Goal: Task Accomplishment & Management: Use online tool/utility

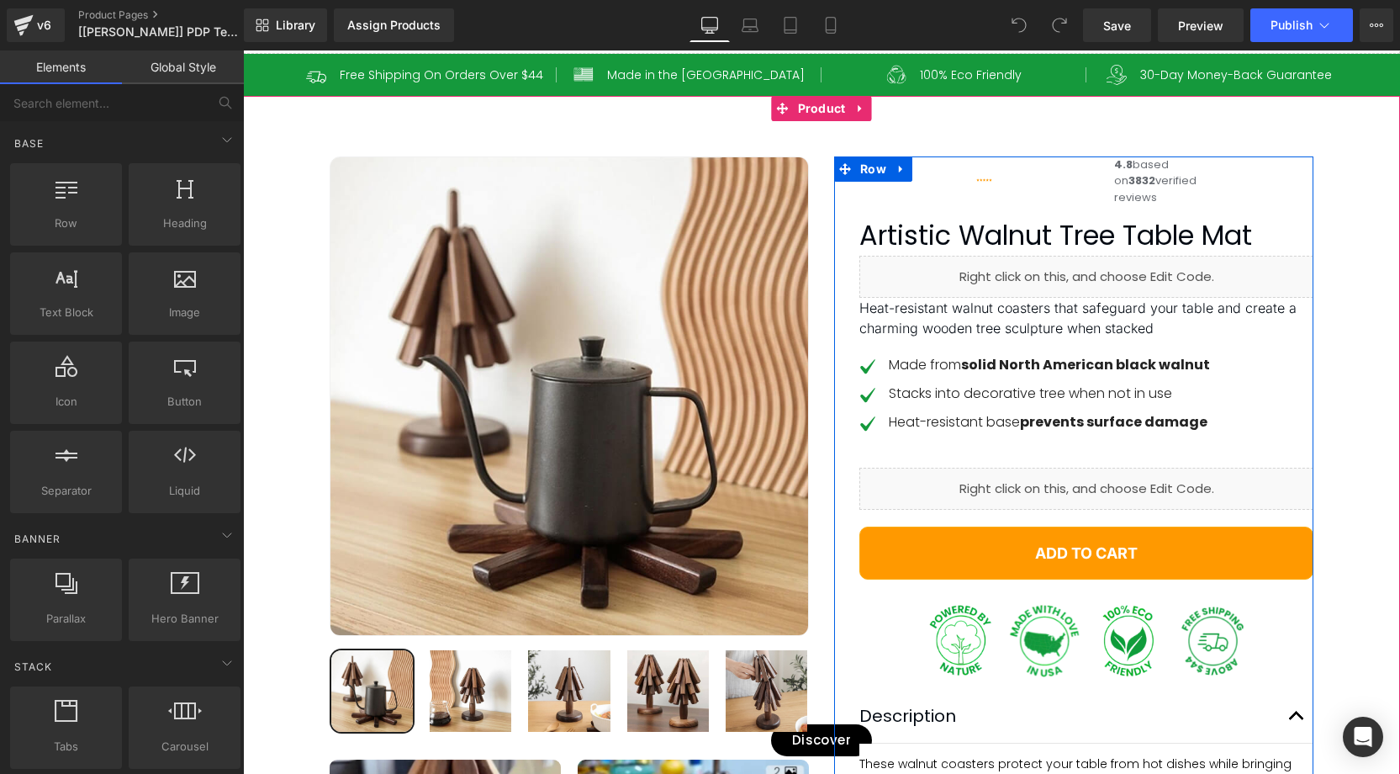
scroll to position [157, 0]
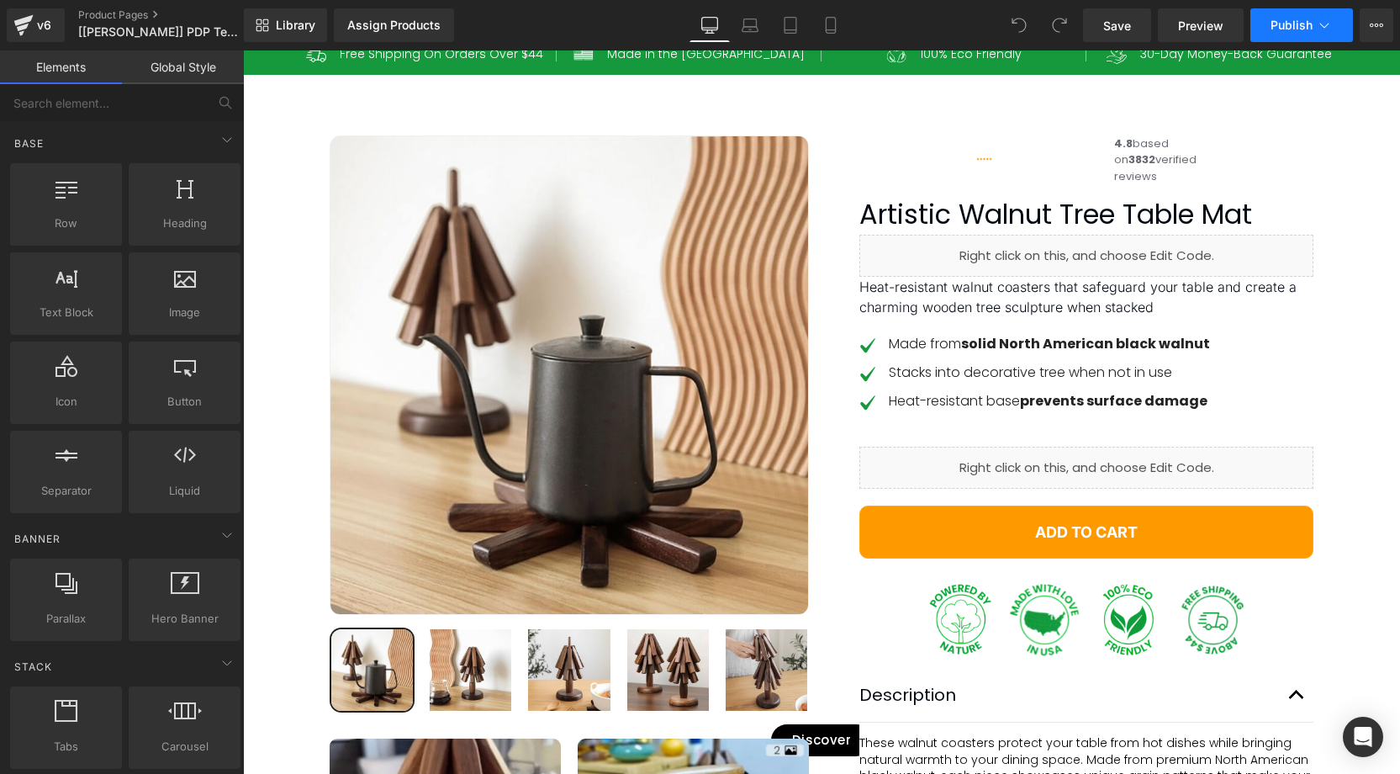
click at [1328, 31] on icon at bounding box center [1324, 25] width 17 height 17
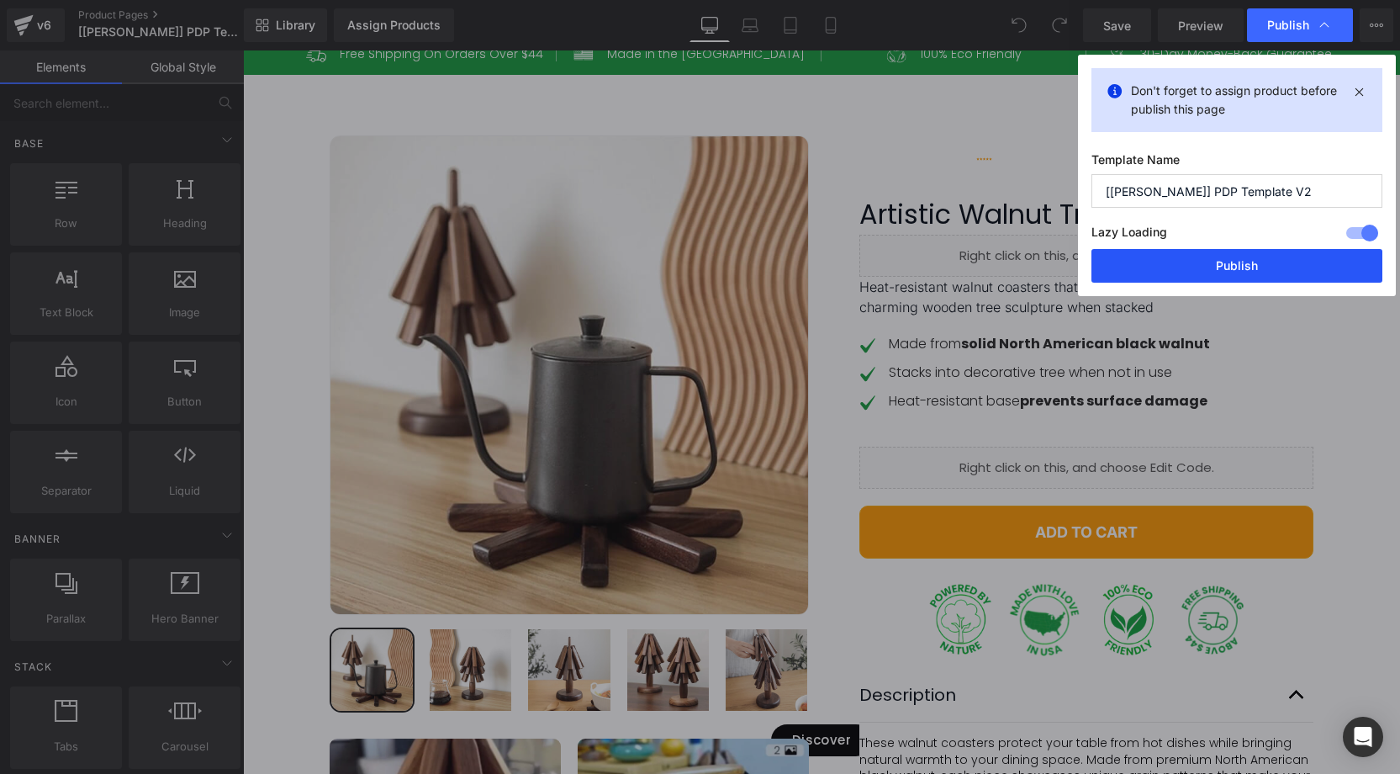
drag, startPoint x: 1265, startPoint y: 270, endPoint x: 806, endPoint y: 172, distance: 468.5
click at [1265, 270] on button "Publish" at bounding box center [1236, 266] width 291 height 34
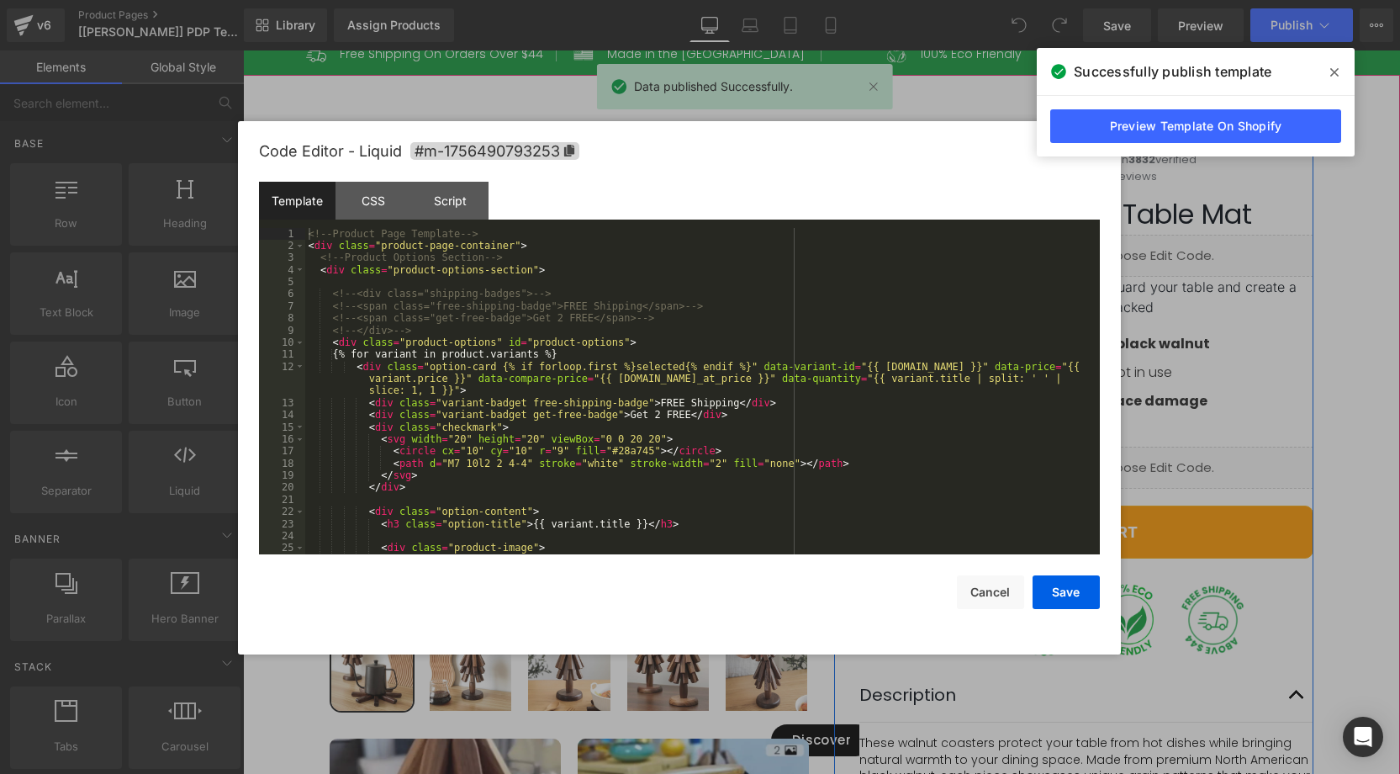
click at [1112, 488] on div "Liquid" at bounding box center [1086, 467] width 454 height 42
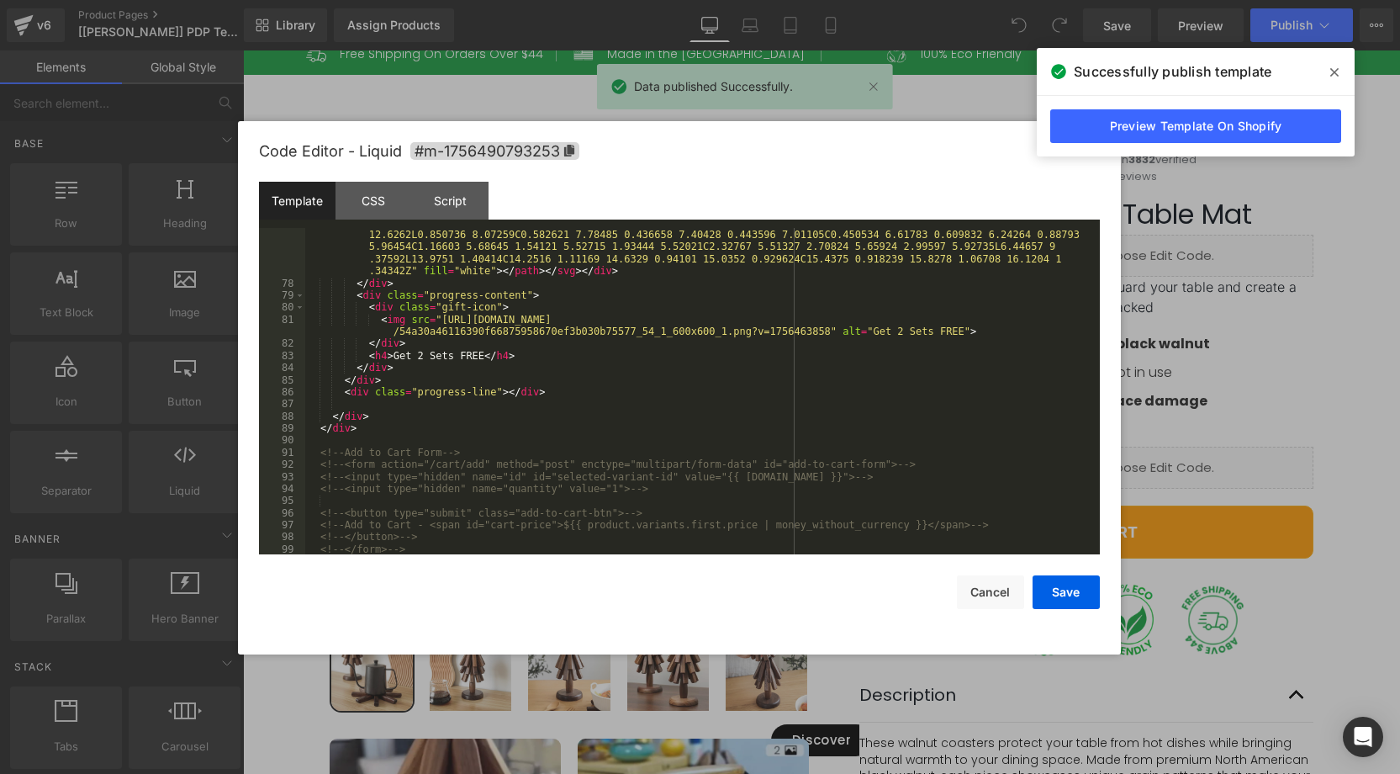
scroll to position [1184, 0]
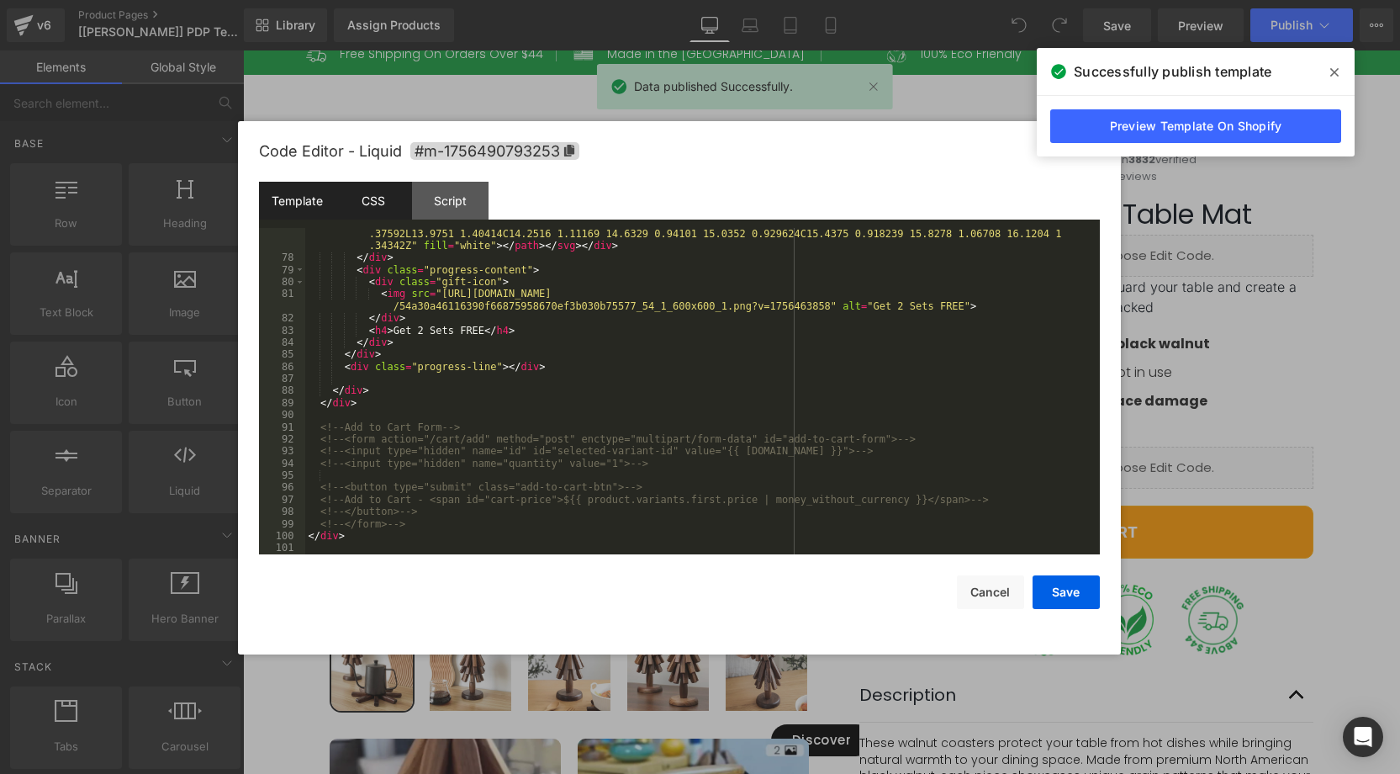
drag, startPoint x: 377, startPoint y: 203, endPoint x: 404, endPoint y: 199, distance: 27.1
click at [381, 203] on div "CSS" at bounding box center [373, 201] width 77 height 38
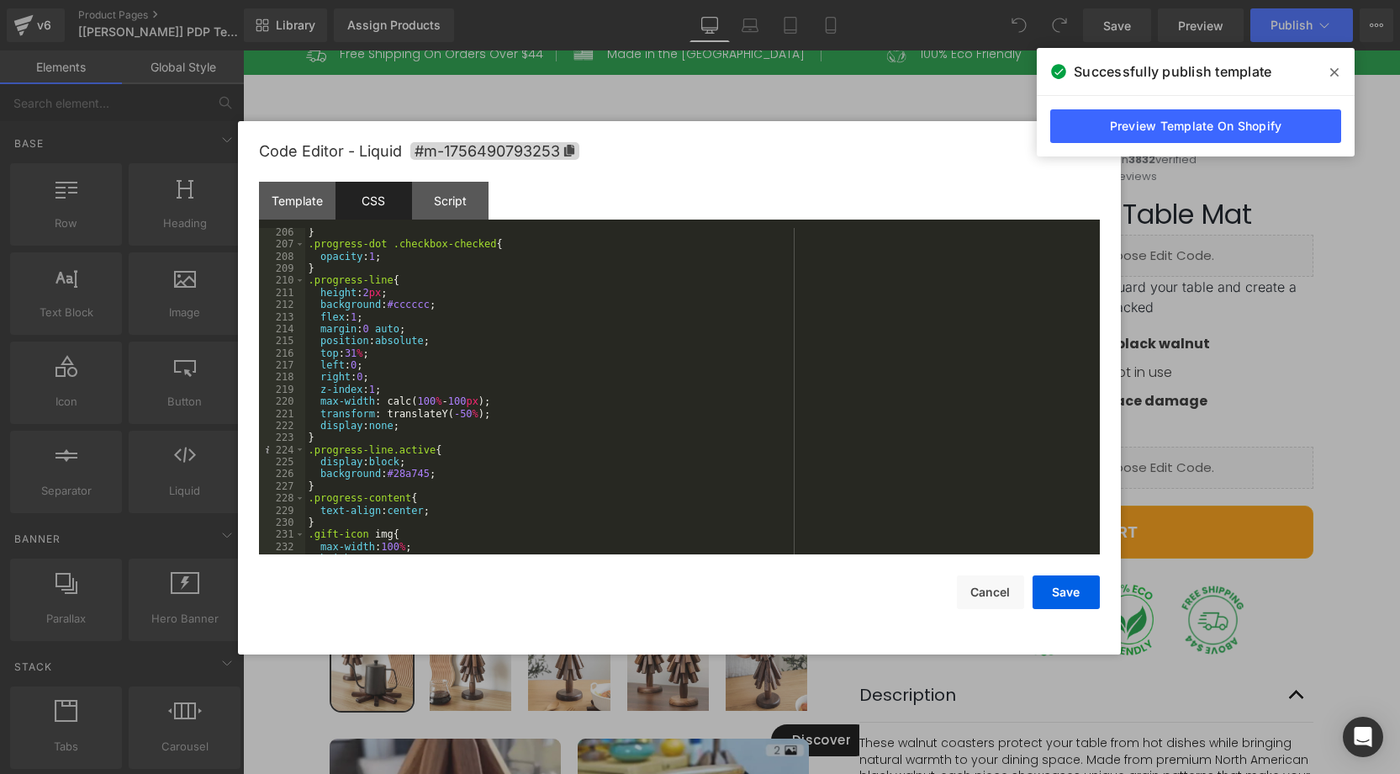
scroll to position [2484, 0]
click at [990, 578] on button "Cancel" at bounding box center [990, 592] width 67 height 34
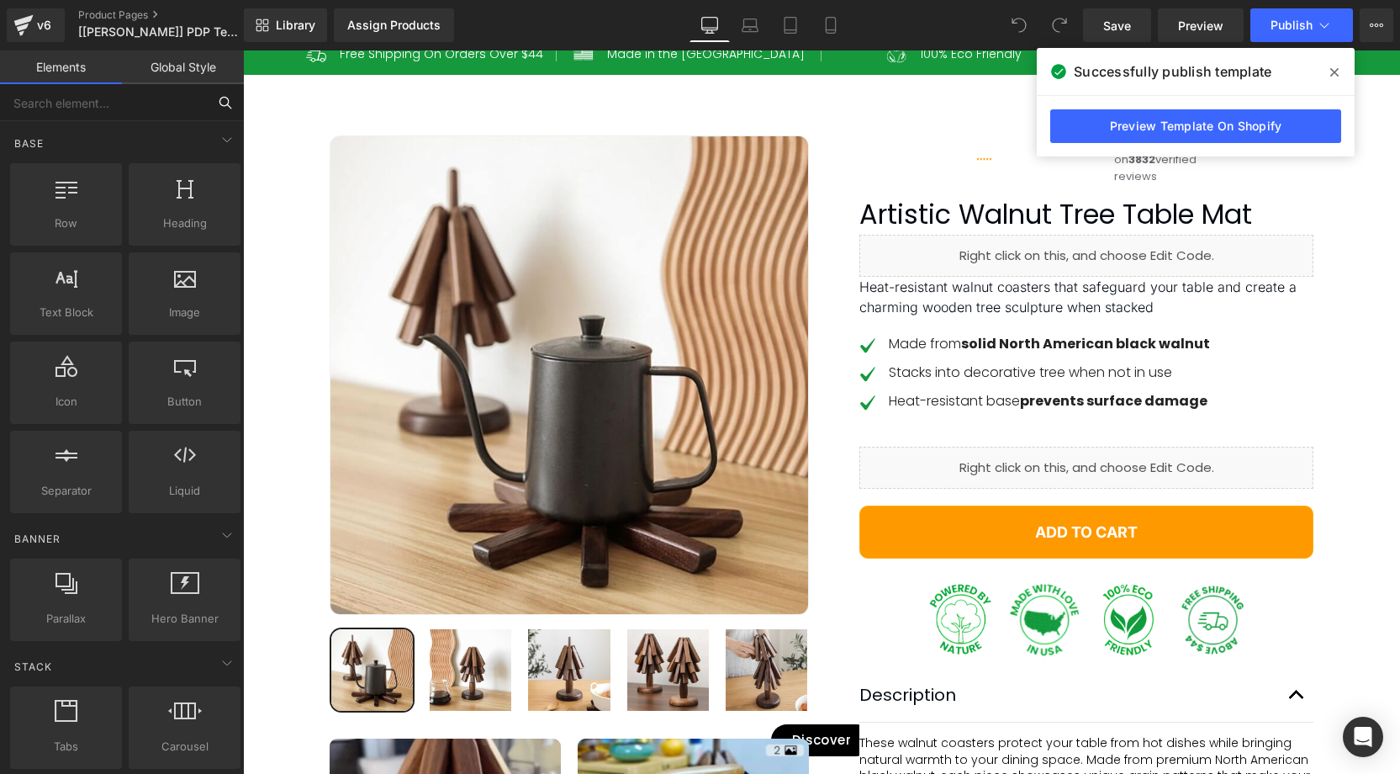
click at [46, 92] on input "text" at bounding box center [103, 102] width 207 height 37
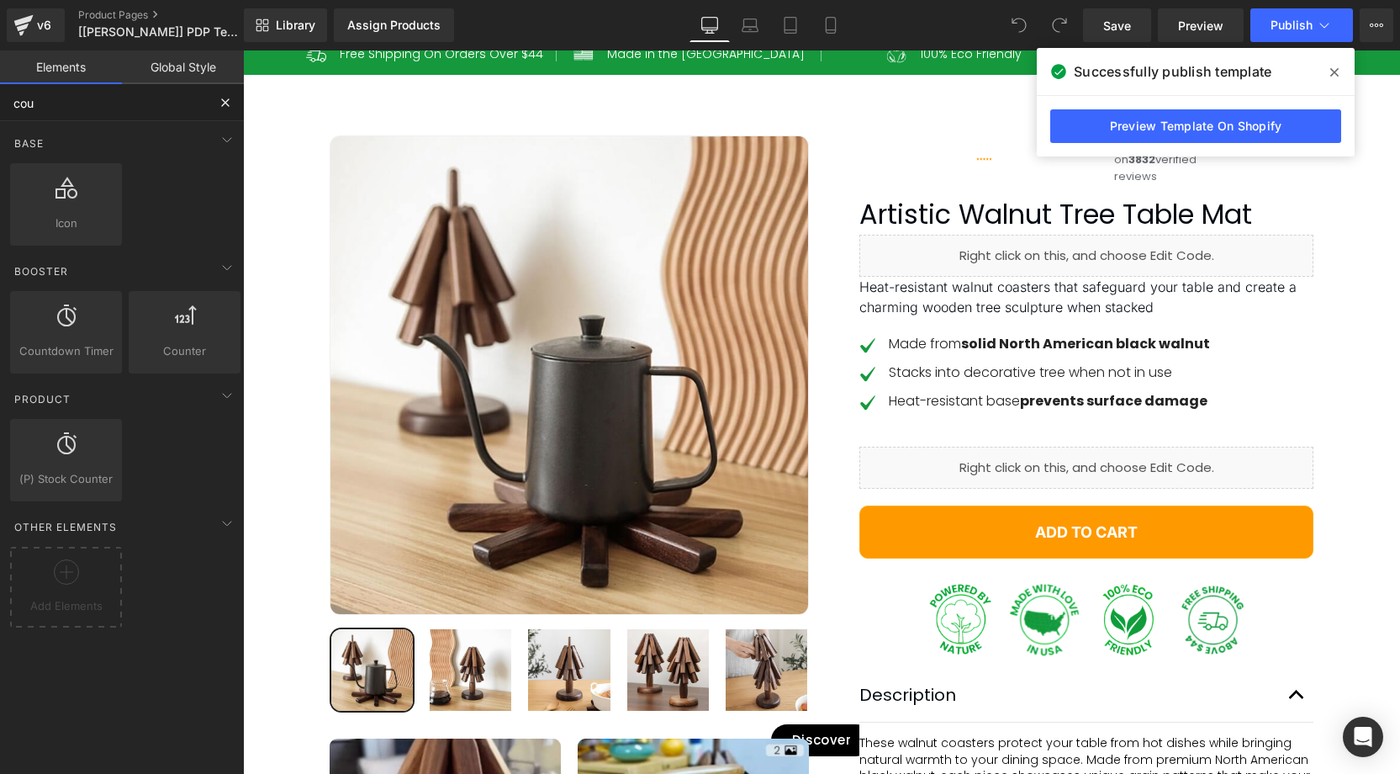
type input "coun"
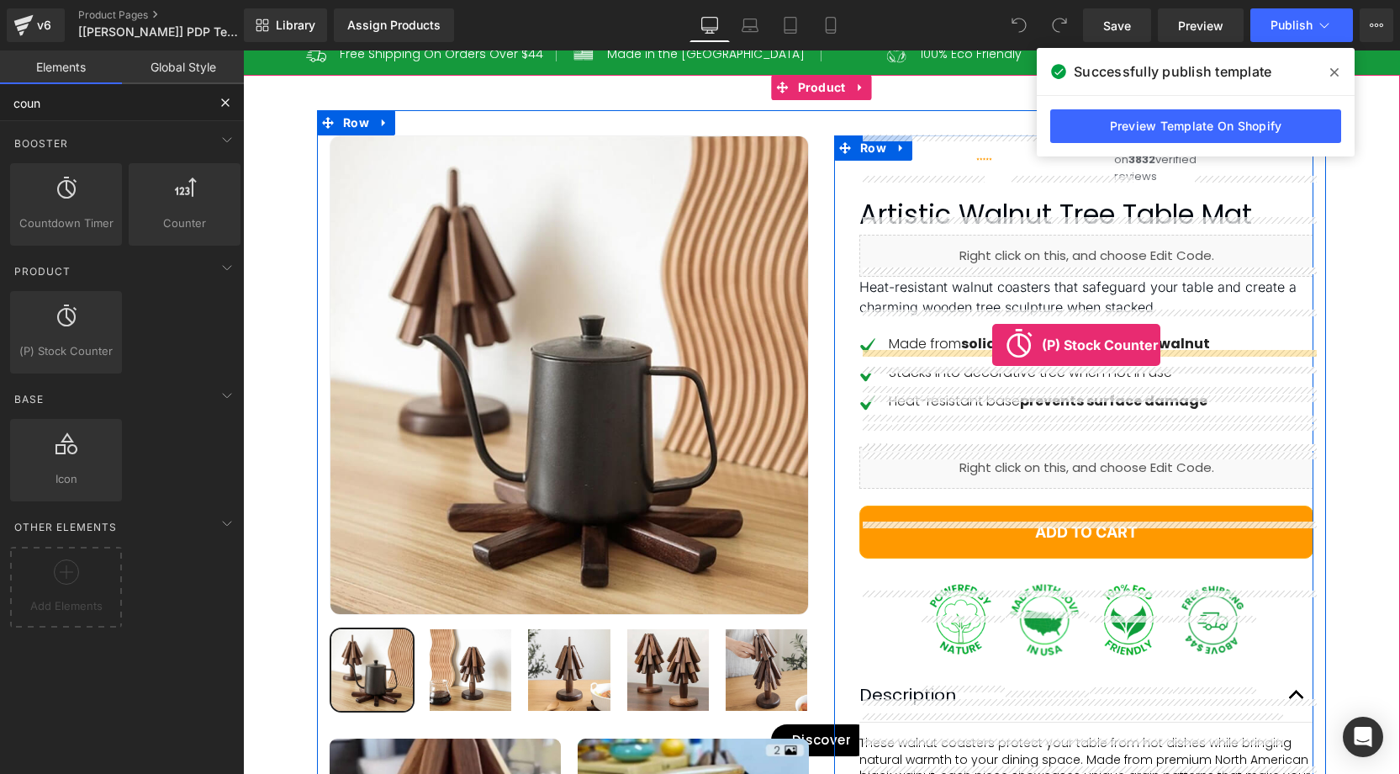
drag, startPoint x: 316, startPoint y: 388, endPoint x: 992, endPoint y: 345, distance: 677.3
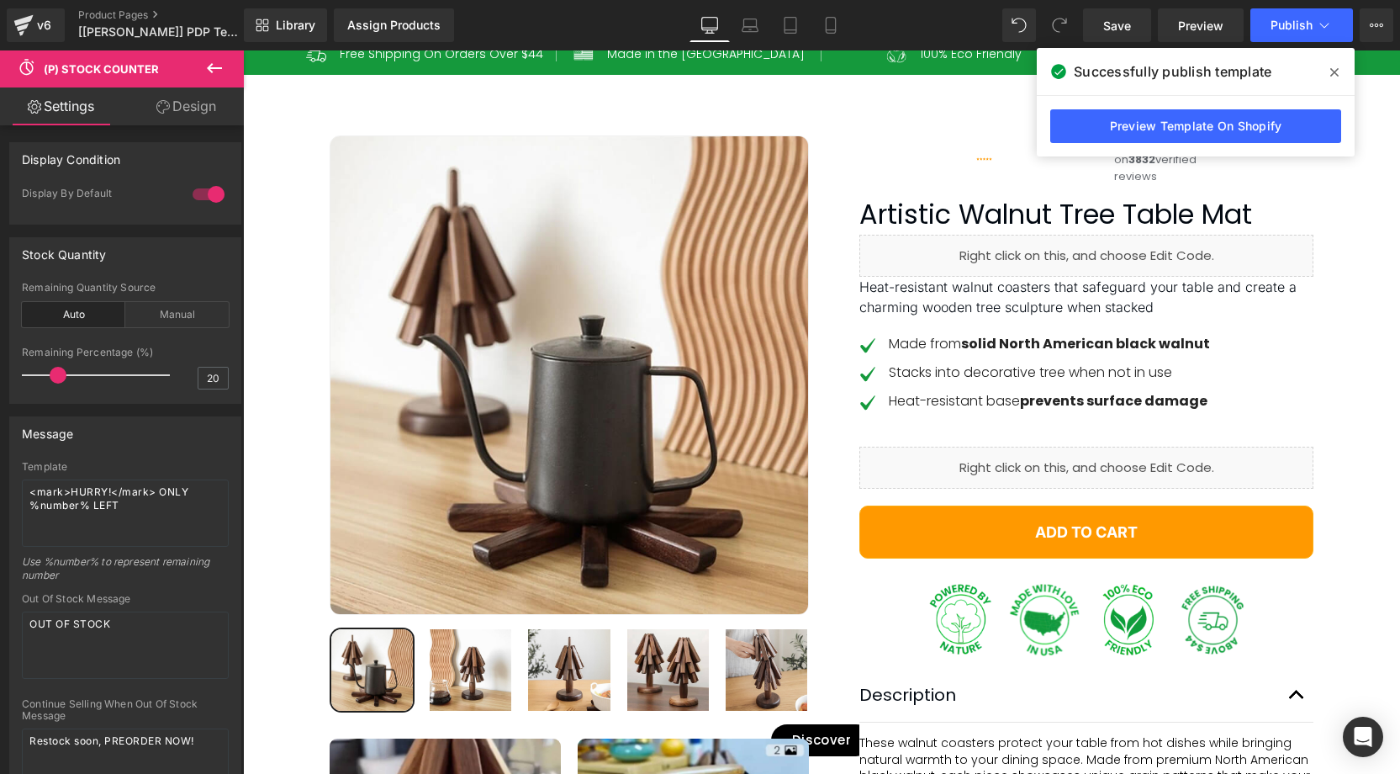
click at [163, 113] on icon at bounding box center [162, 106] width 13 height 13
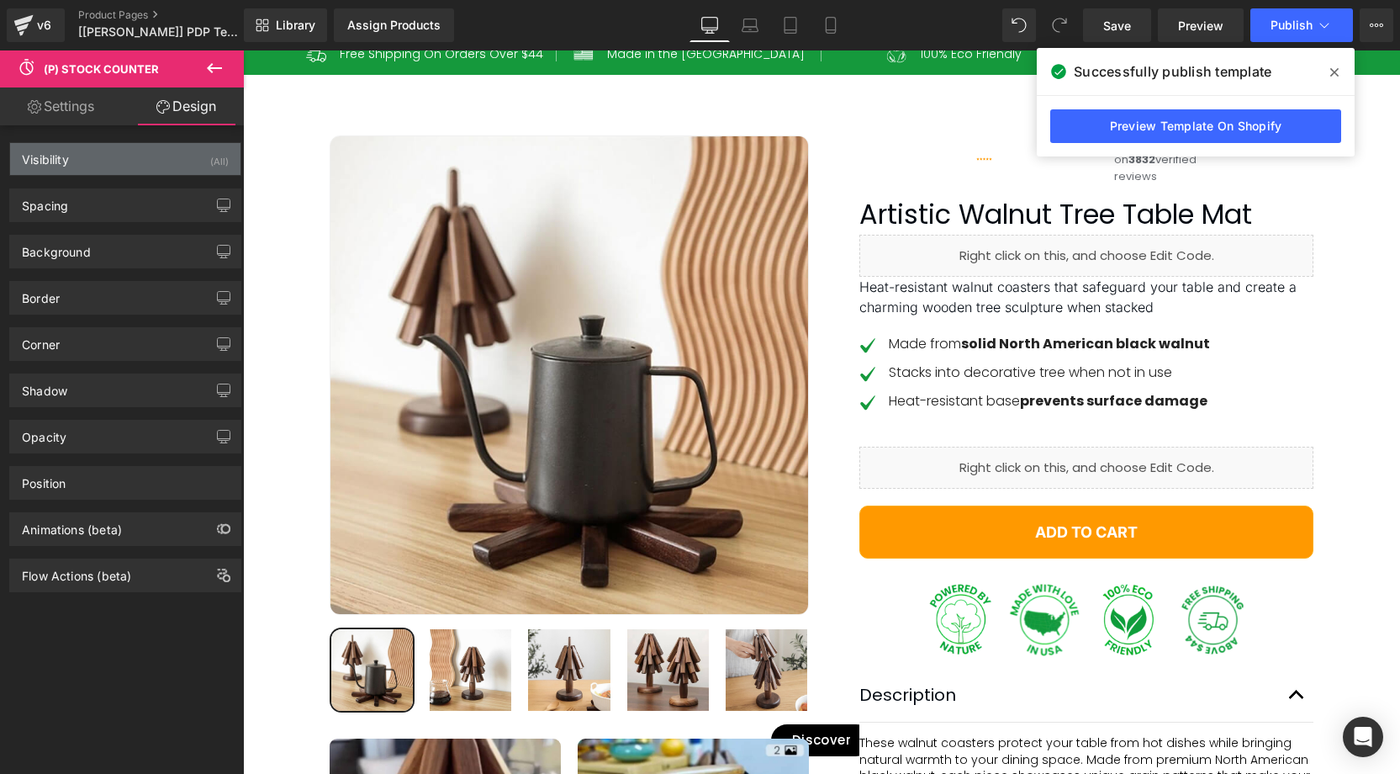
click at [111, 143] on div "Visibility (All)" at bounding box center [125, 159] width 230 height 32
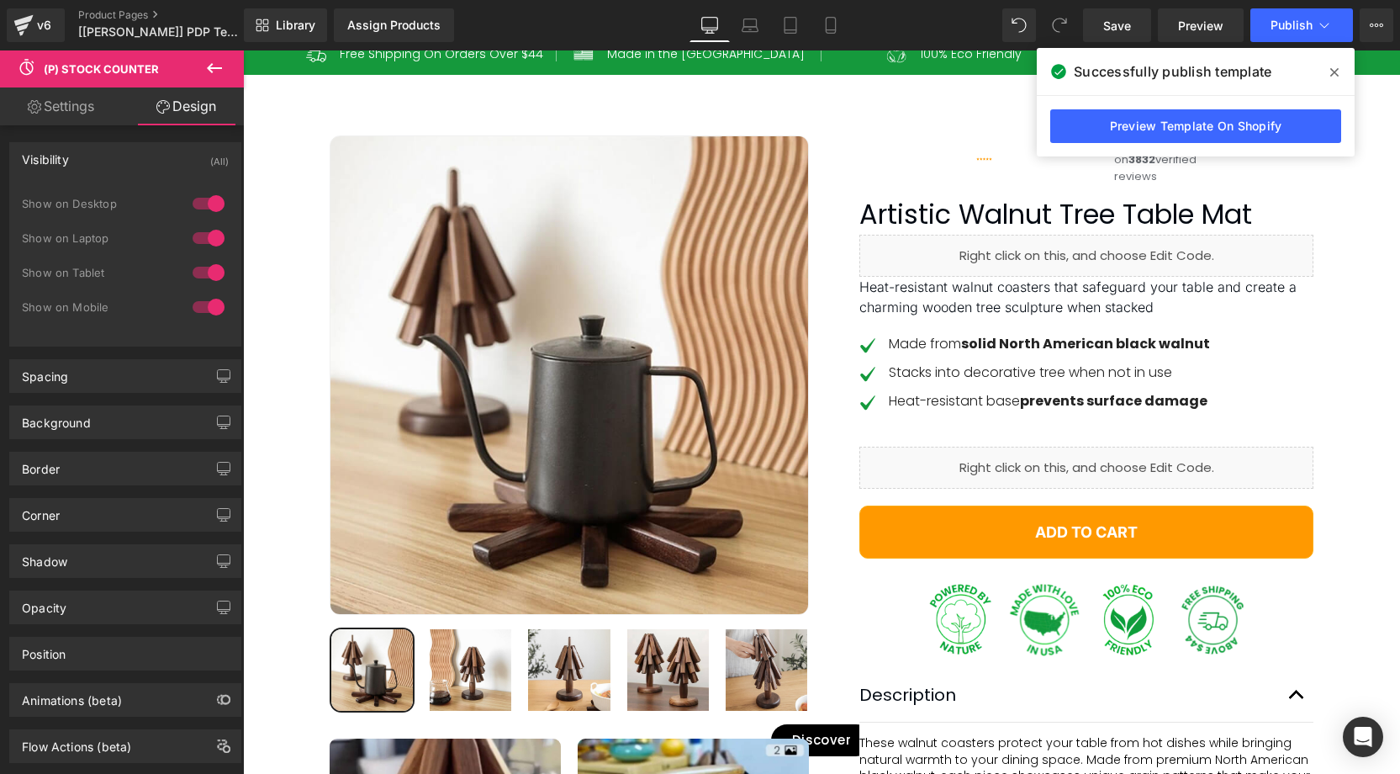
click at [64, 119] on link "Settings" at bounding box center [61, 106] width 122 height 38
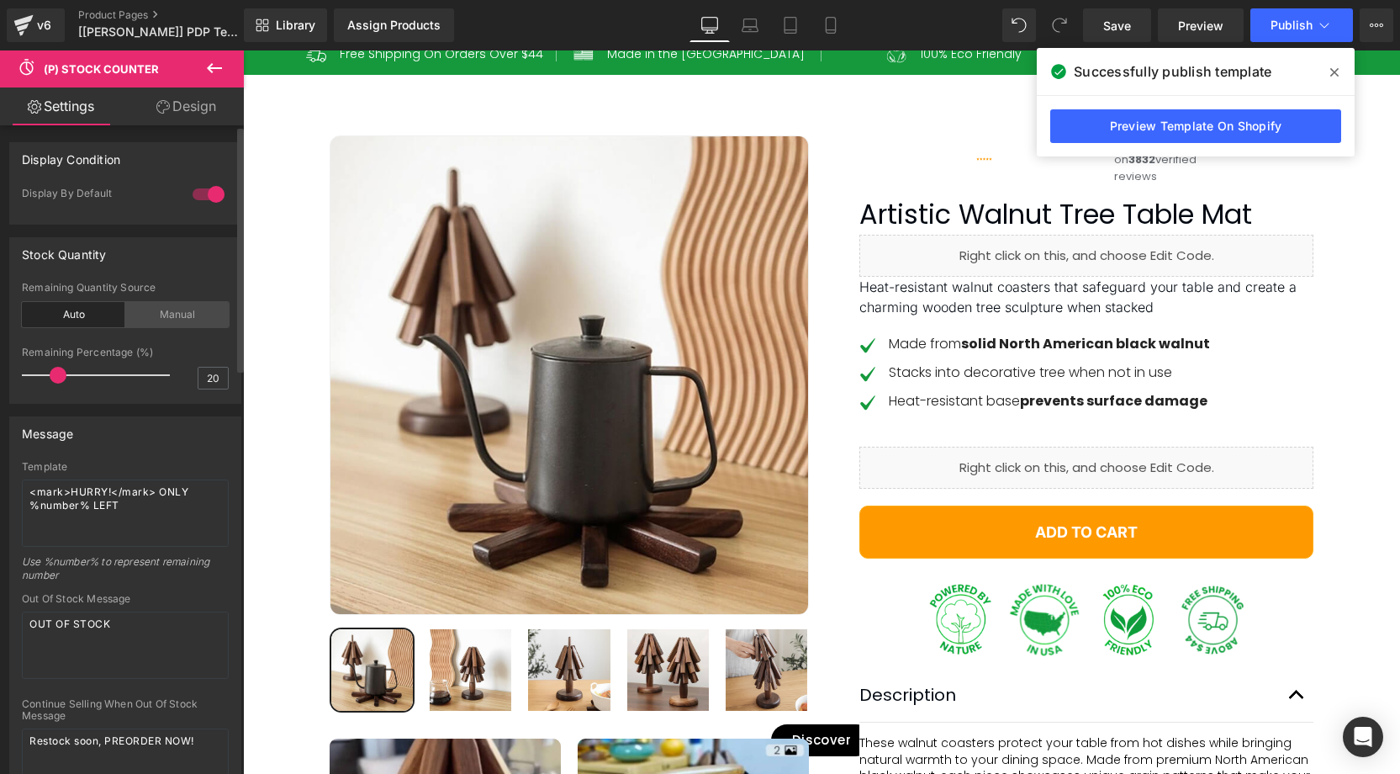
click at [168, 319] on div "Manual" at bounding box center [176, 314] width 103 height 25
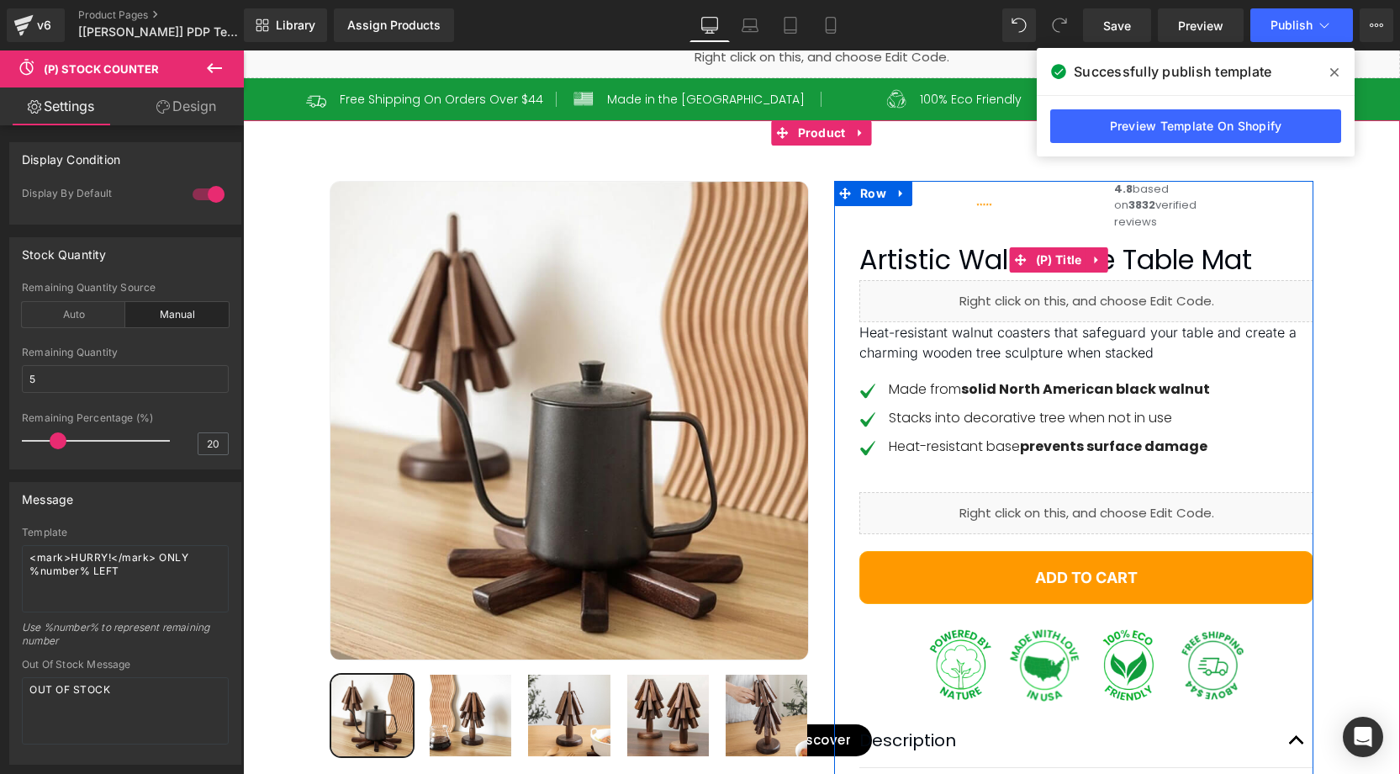
scroll to position [89, 0]
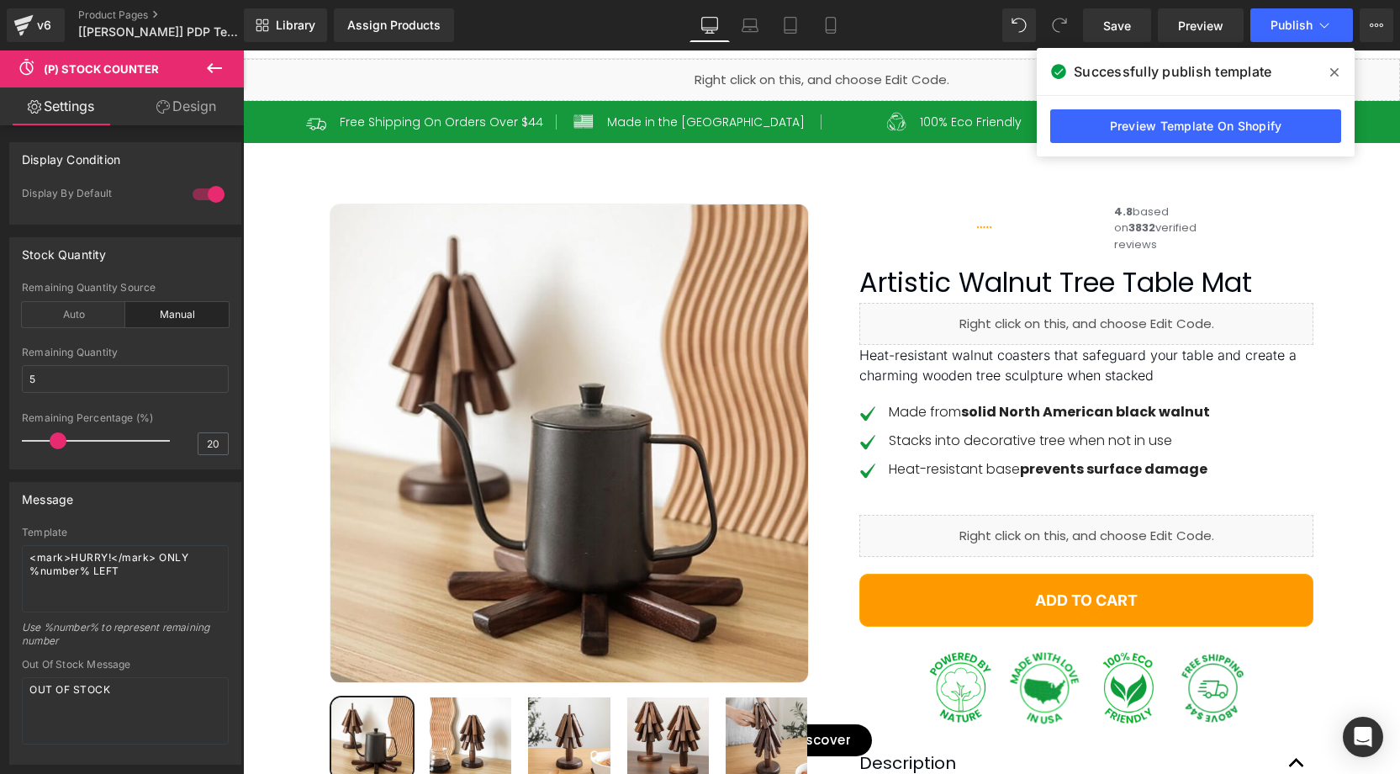
click at [1333, 68] on icon at bounding box center [1334, 72] width 8 height 13
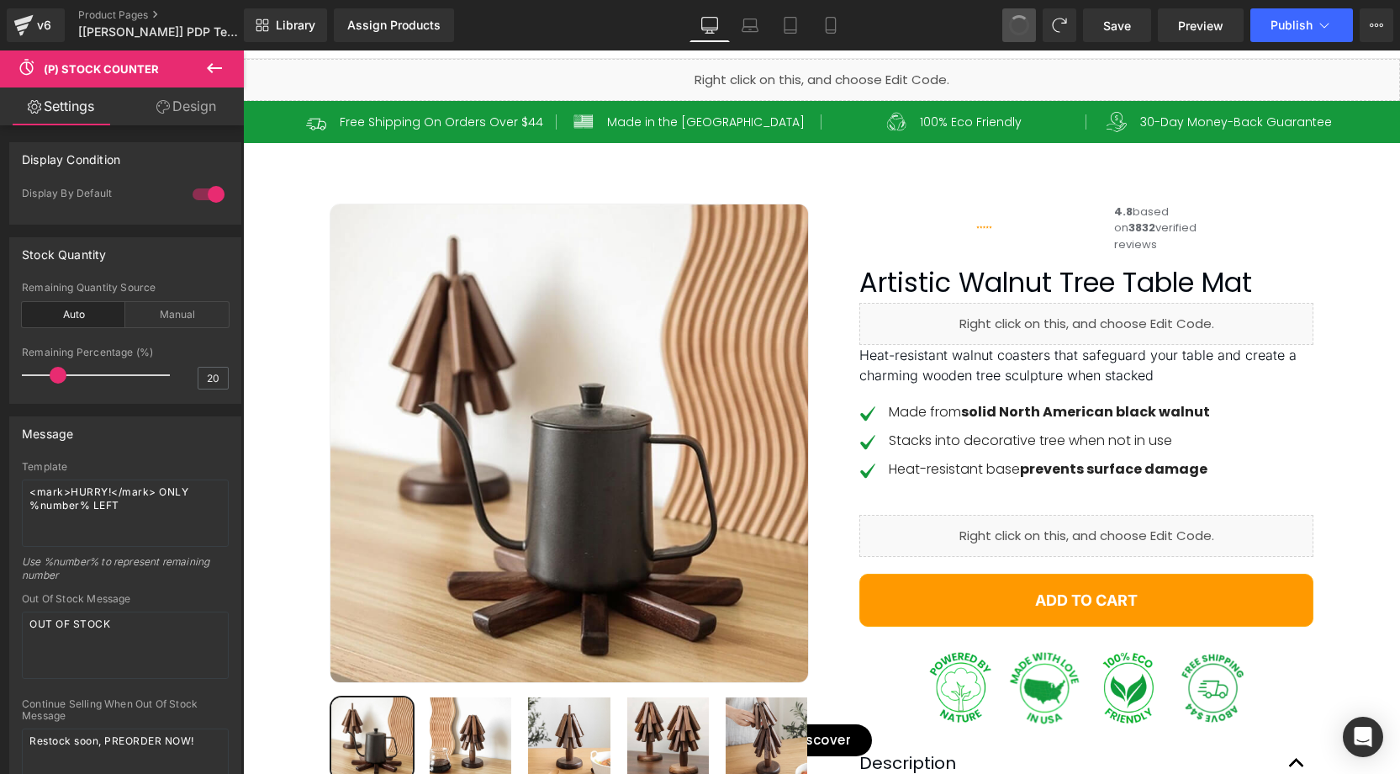
click at [1032, 28] on button at bounding box center [1019, 25] width 34 height 34
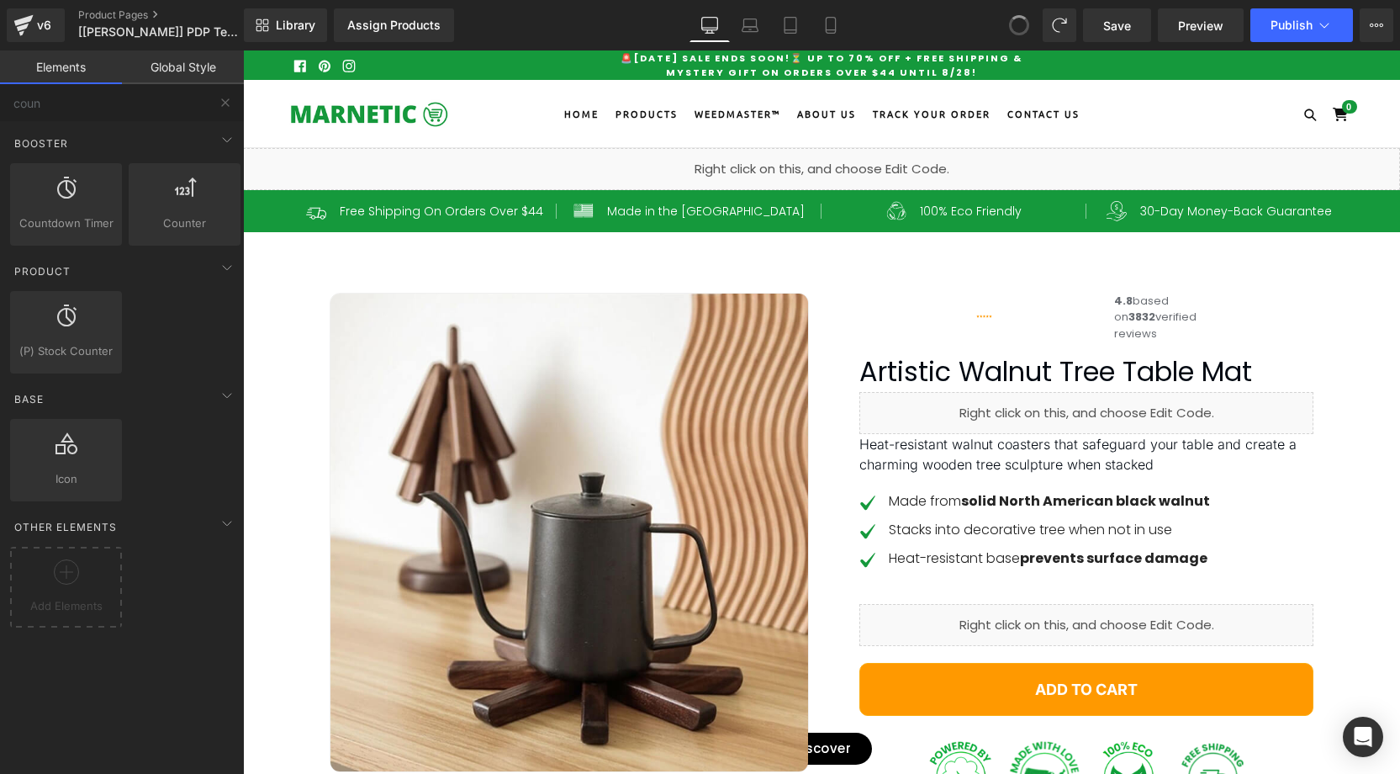
click at [1032, 28] on button at bounding box center [1019, 25] width 34 height 34
click at [1021, 27] on icon at bounding box center [1018, 25] width 15 height 15
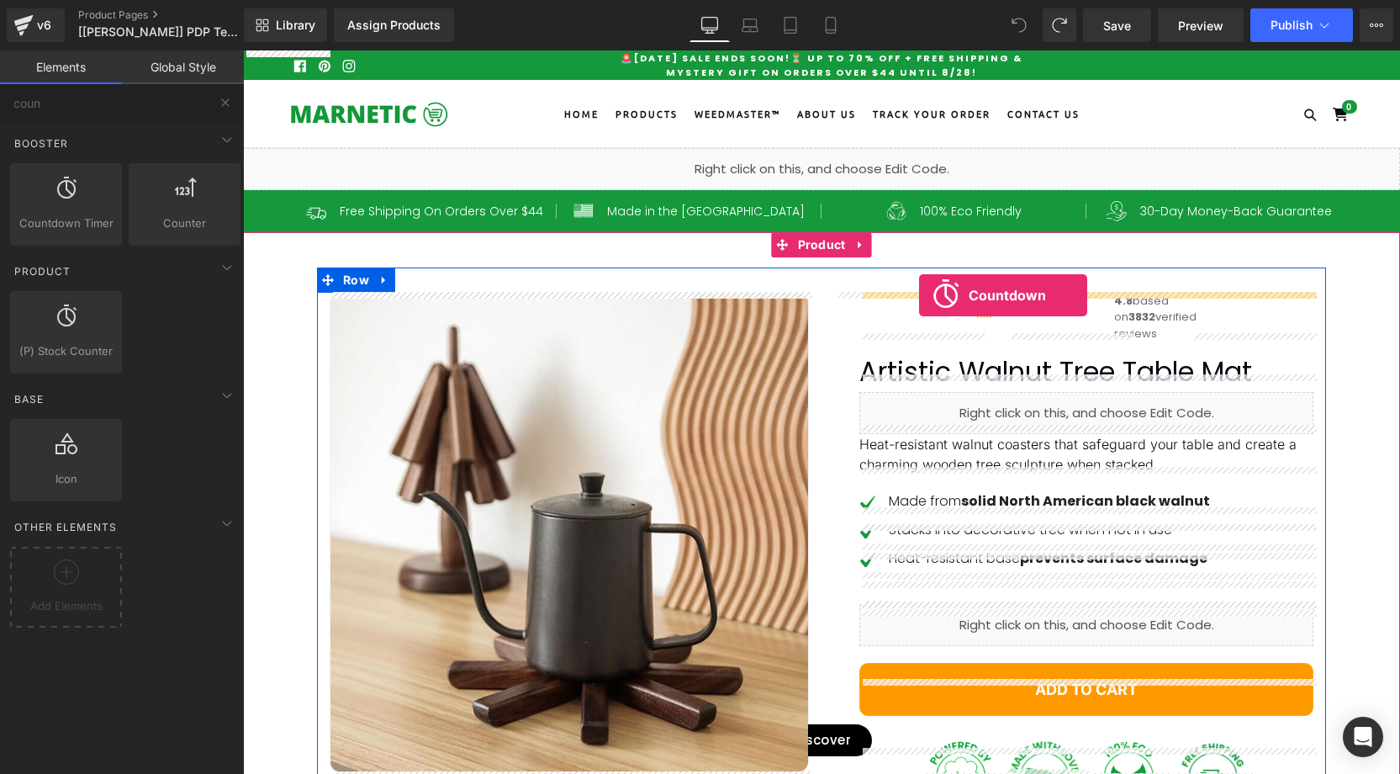
drag, startPoint x: 314, startPoint y: 262, endPoint x: 919, endPoint y: 295, distance: 606.2
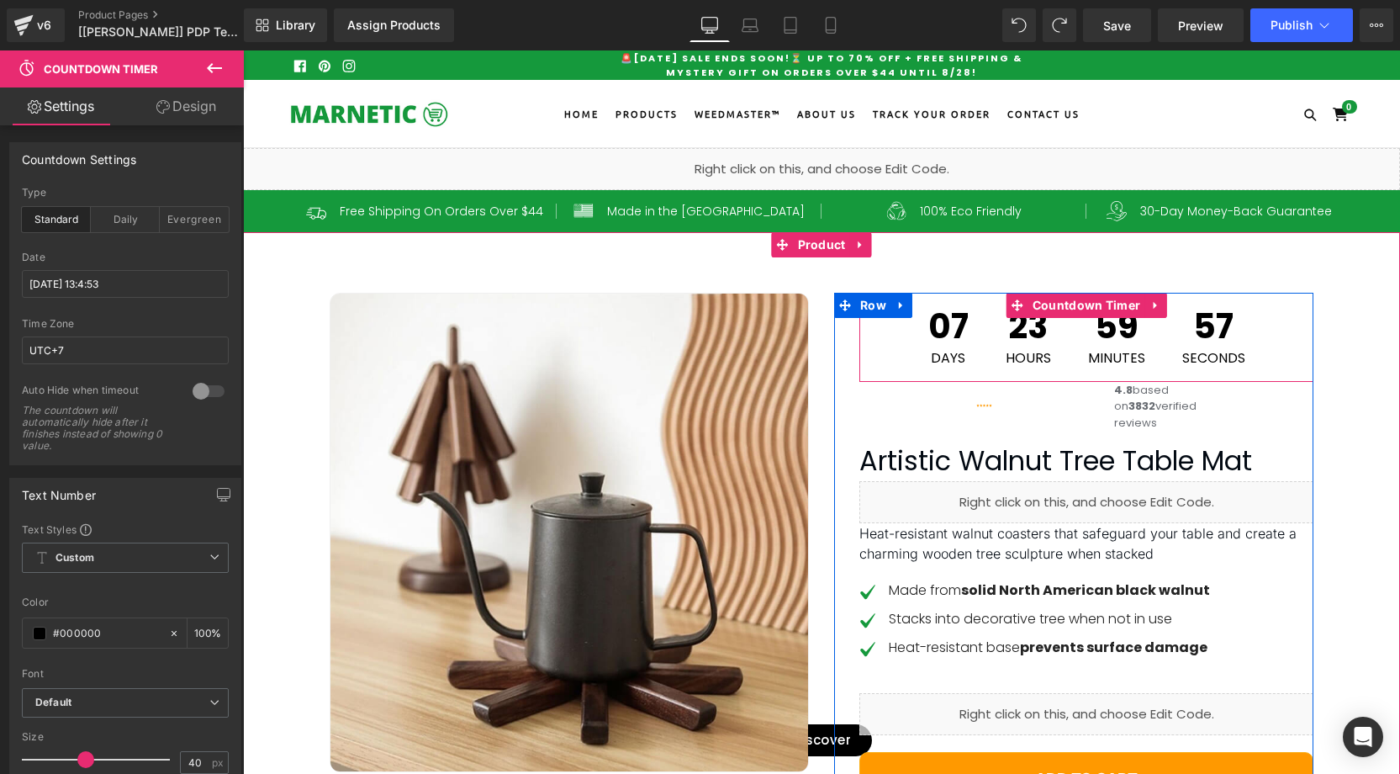
click at [1158, 303] on icon at bounding box center [1155, 304] width 12 height 13
click at [1162, 304] on icon at bounding box center [1166, 305] width 12 height 12
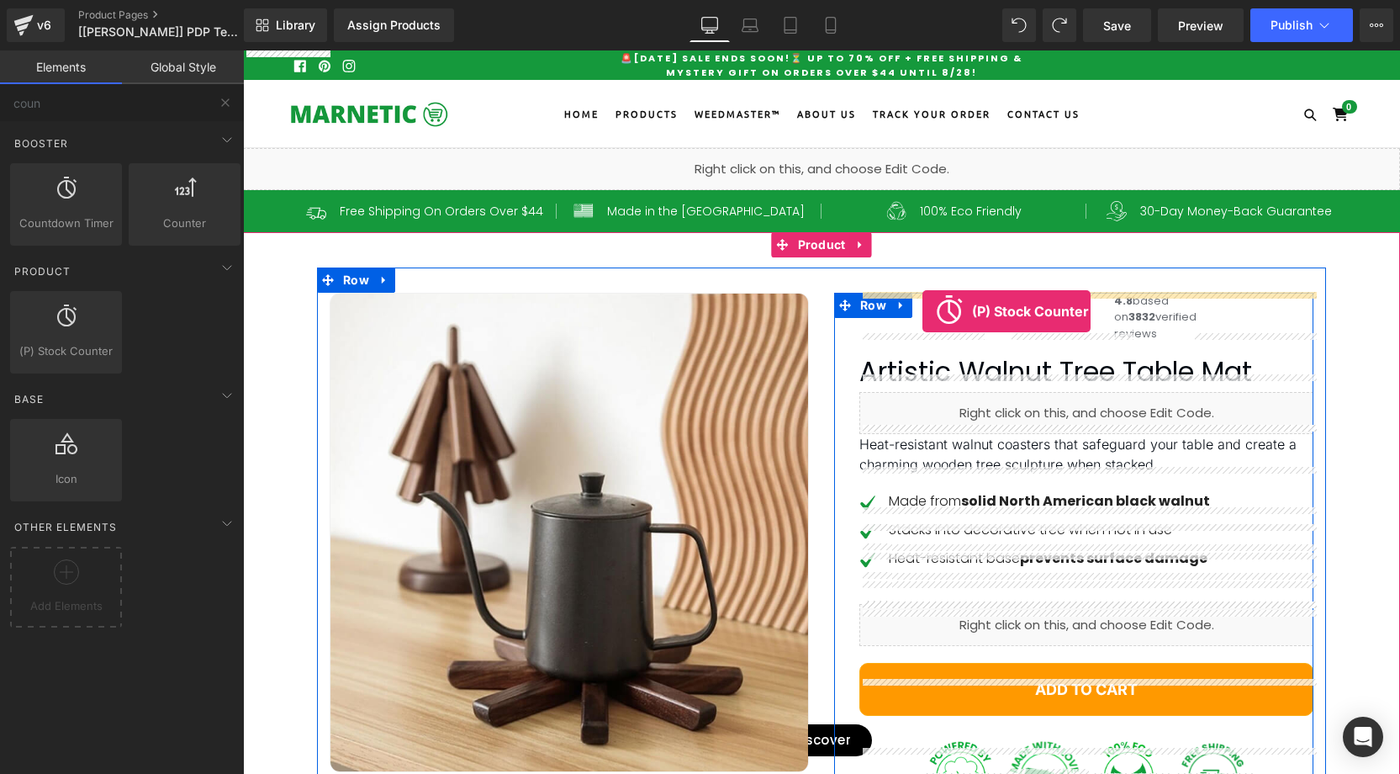
drag, startPoint x: 331, startPoint y: 370, endPoint x: 922, endPoint y: 311, distance: 594.0
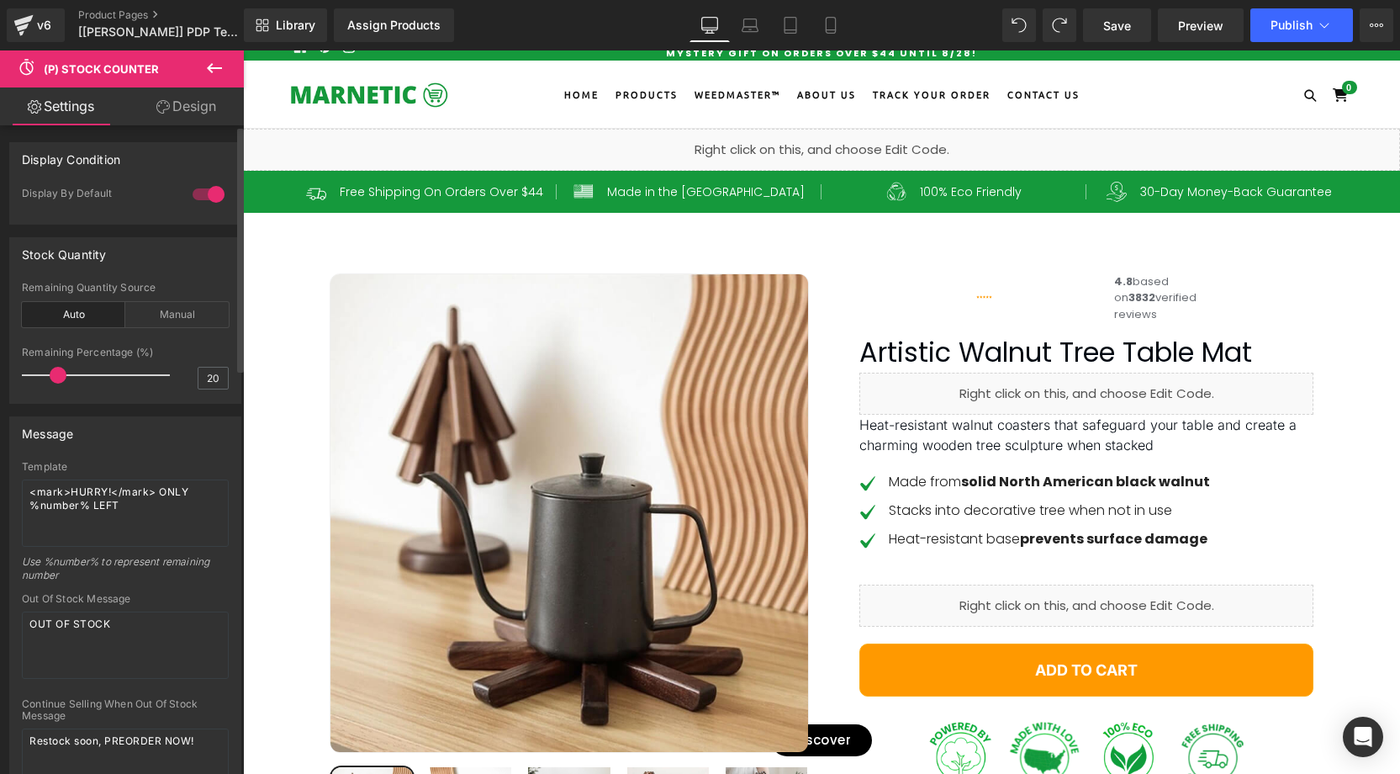
click at [208, 194] on div at bounding box center [208, 194] width 40 height 27
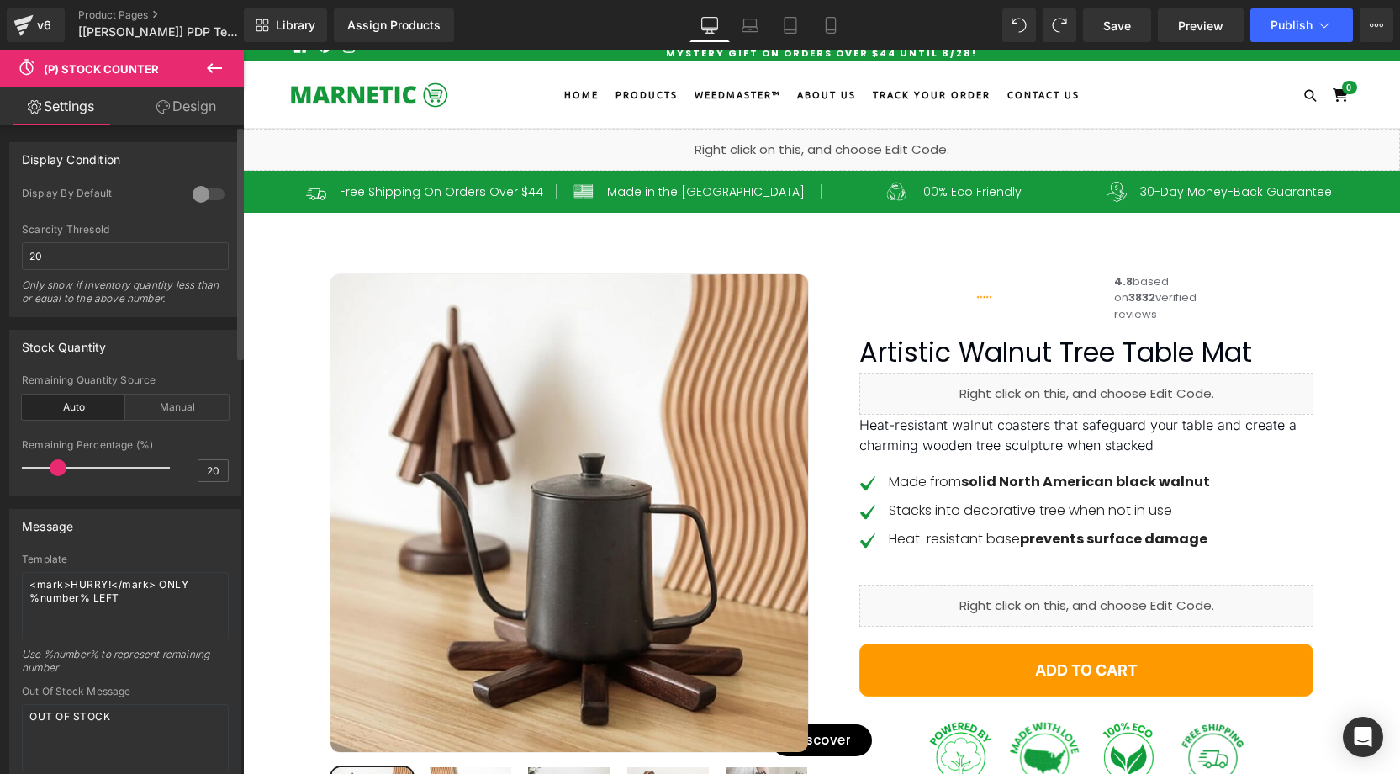
click at [208, 194] on div at bounding box center [208, 194] width 40 height 27
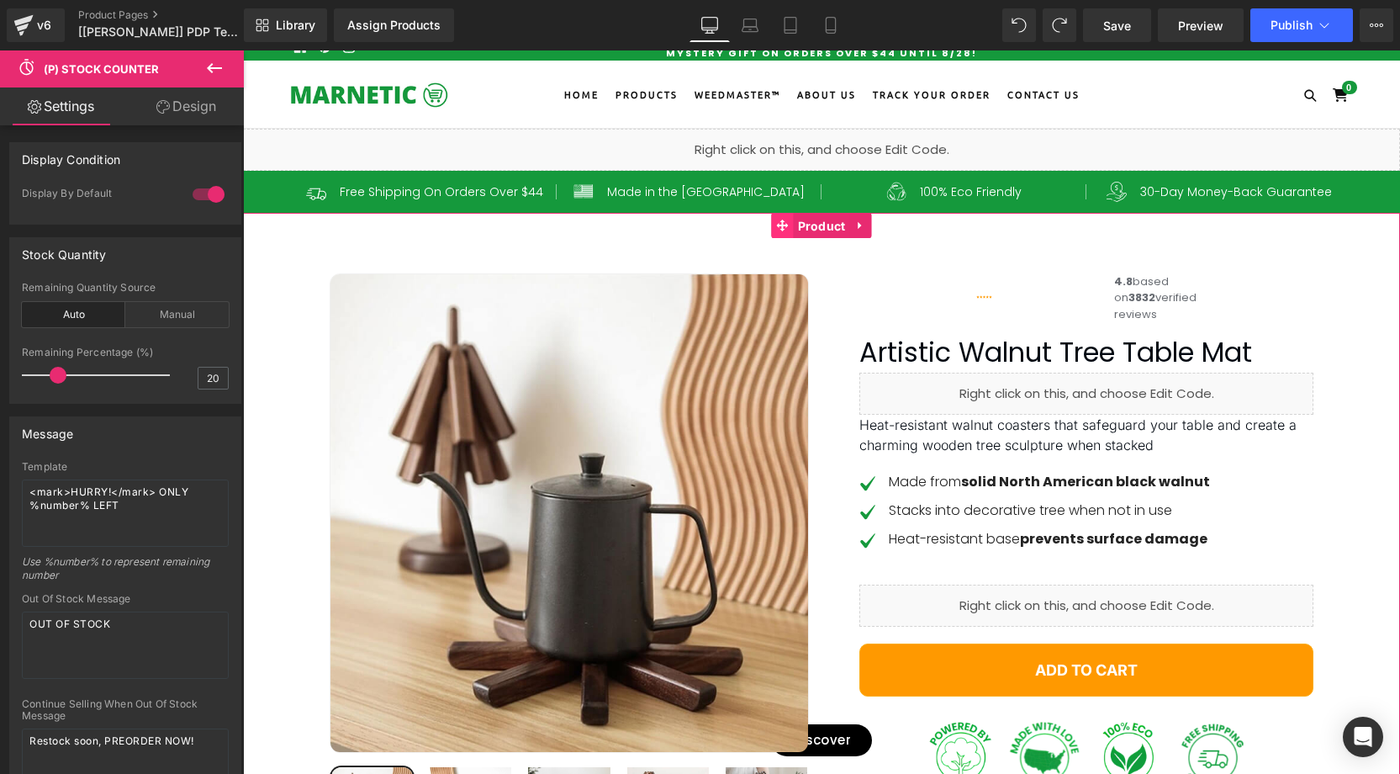
drag, startPoint x: 823, startPoint y: 226, endPoint x: 790, endPoint y: 214, distance: 35.1
click at [823, 226] on span "Product" at bounding box center [822, 226] width 56 height 25
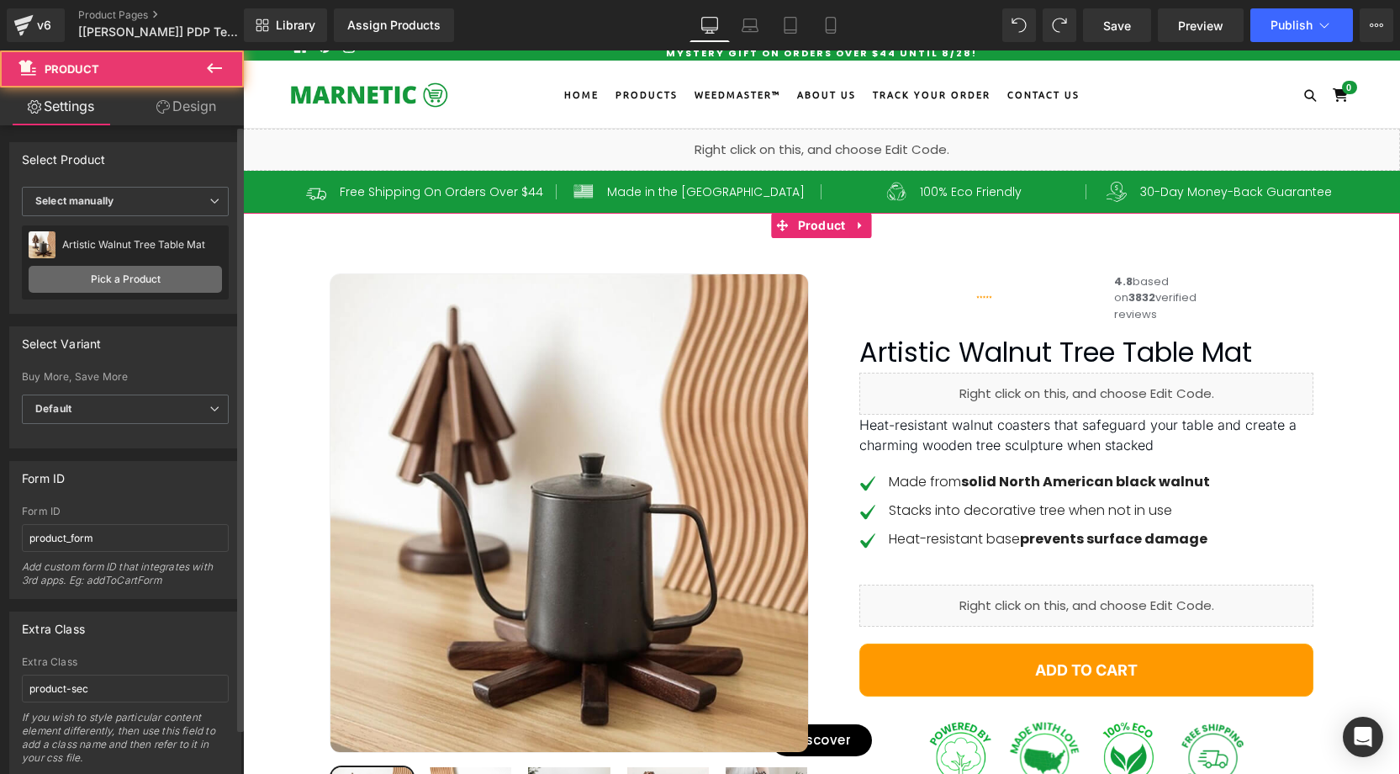
click at [148, 276] on link "Pick a Product" at bounding box center [125, 279] width 193 height 27
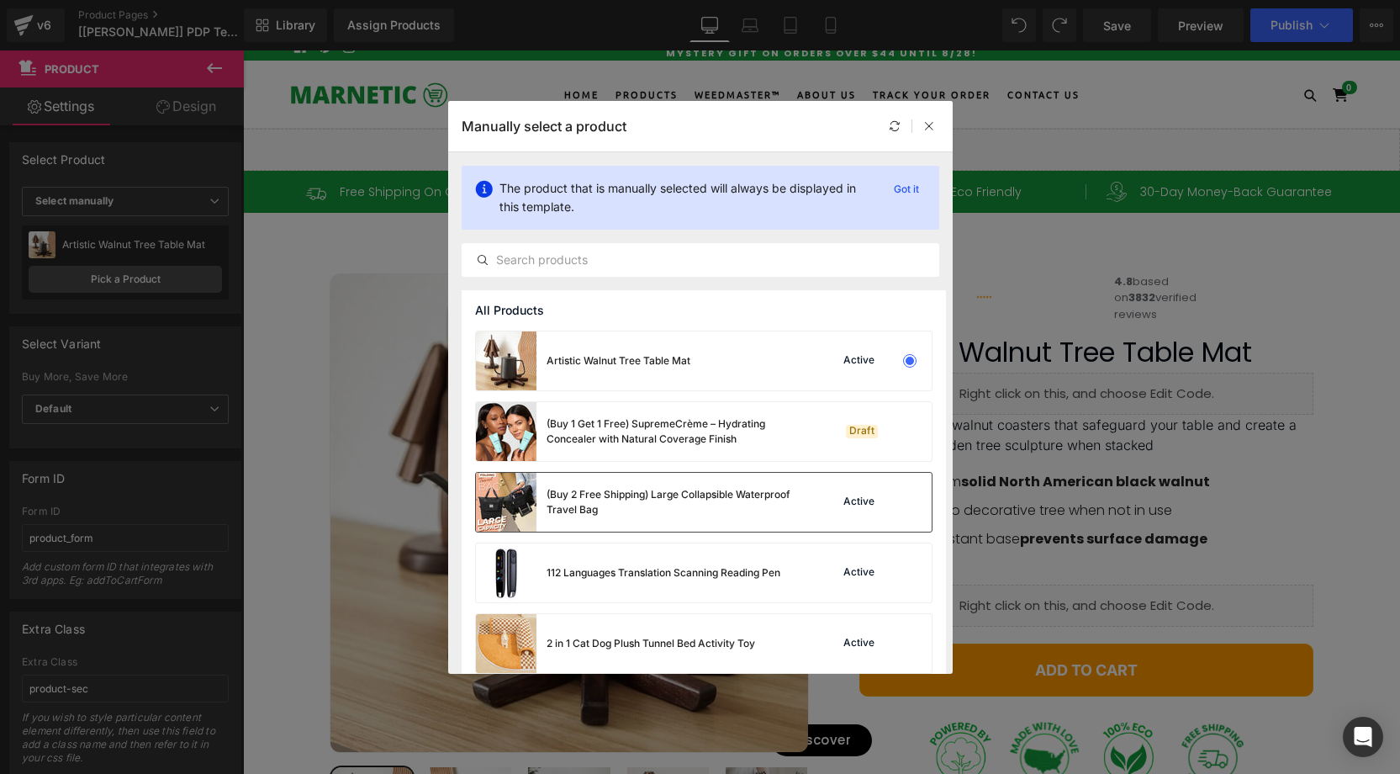
click at [636, 501] on div "(Buy 2 Free Shipping) Large Collapsible Waterproof Travel Bag" at bounding box center [673, 502] width 252 height 30
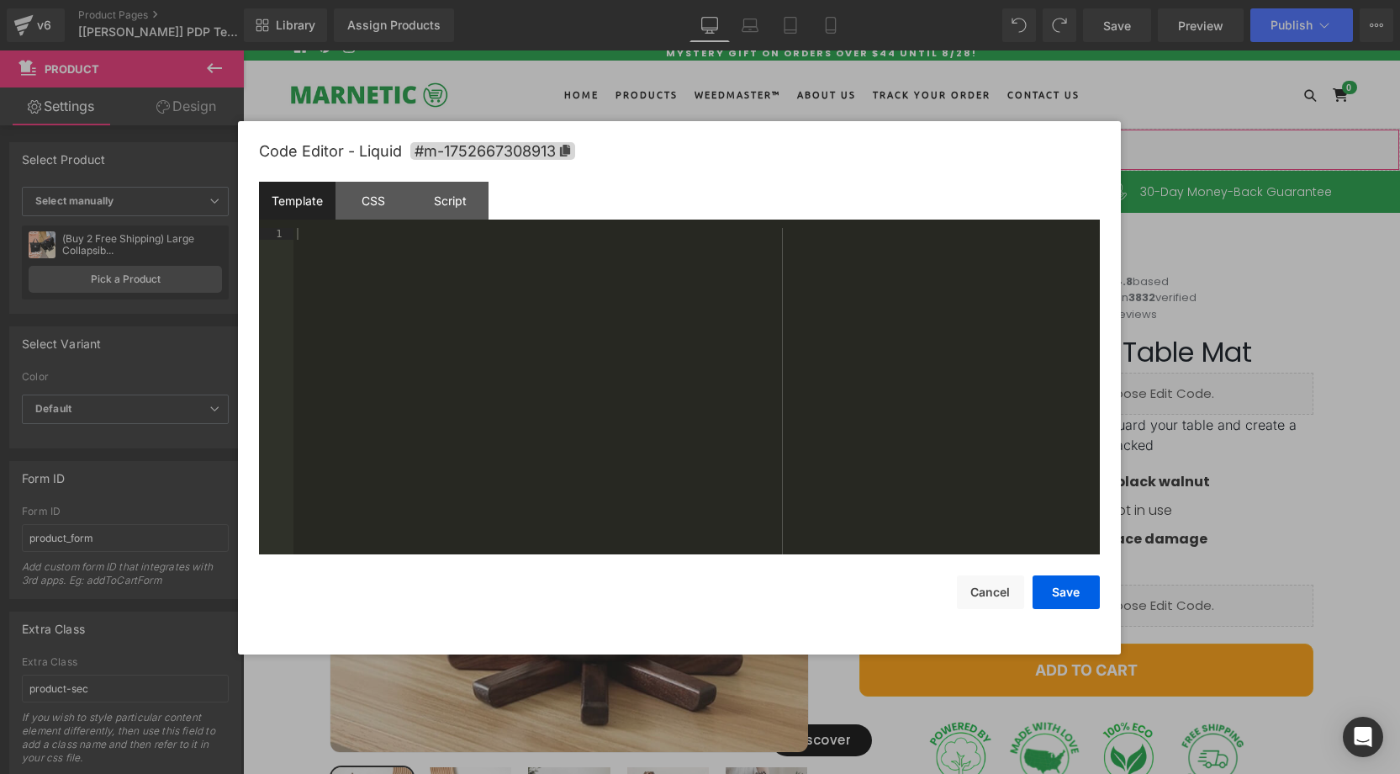
click at [847, 140] on div "Liquid" at bounding box center [821, 150] width 1157 height 42
click at [356, 211] on div "CSS" at bounding box center [373, 201] width 77 height 38
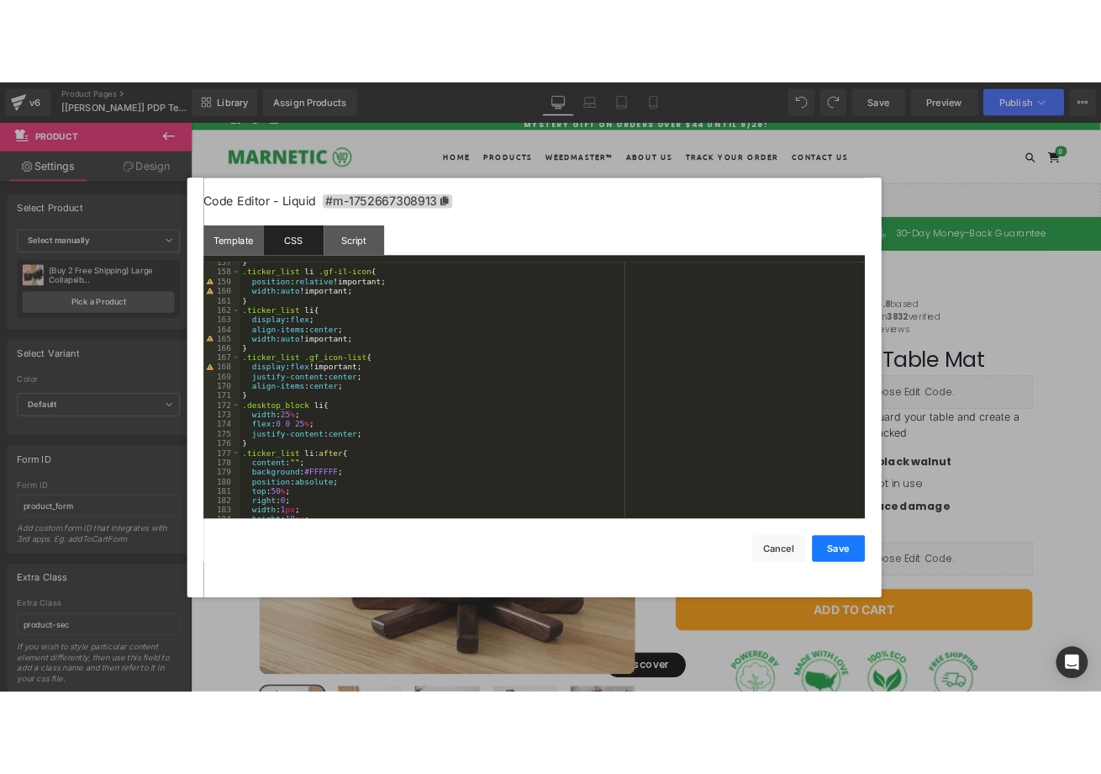
scroll to position [2117, 0]
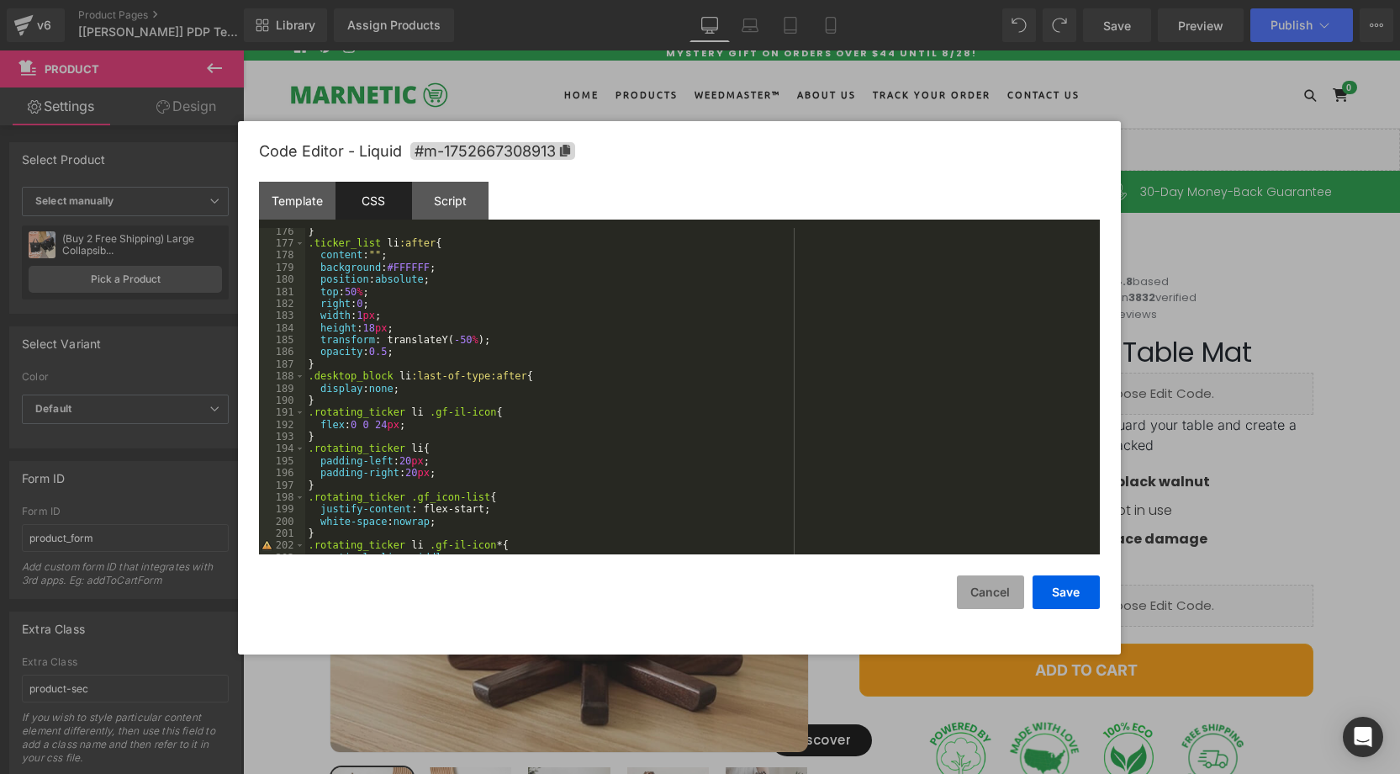
click at [1009, 594] on button "Cancel" at bounding box center [990, 592] width 67 height 34
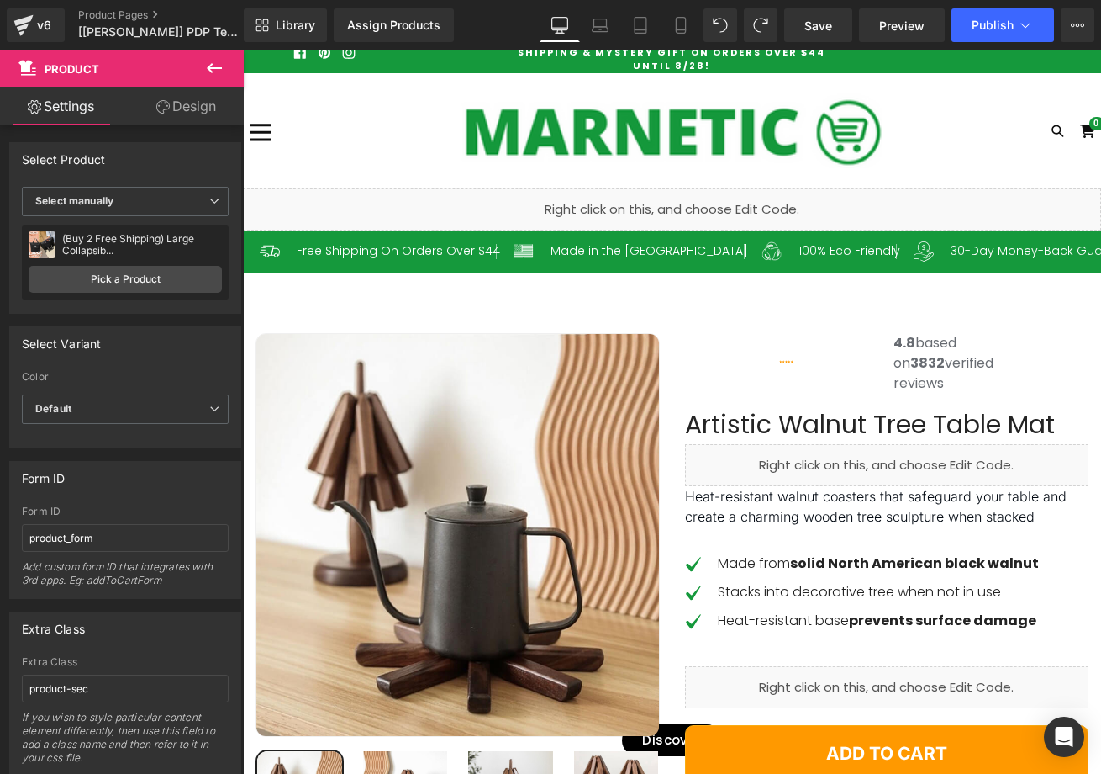
click at [206, 60] on icon at bounding box center [214, 68] width 20 height 20
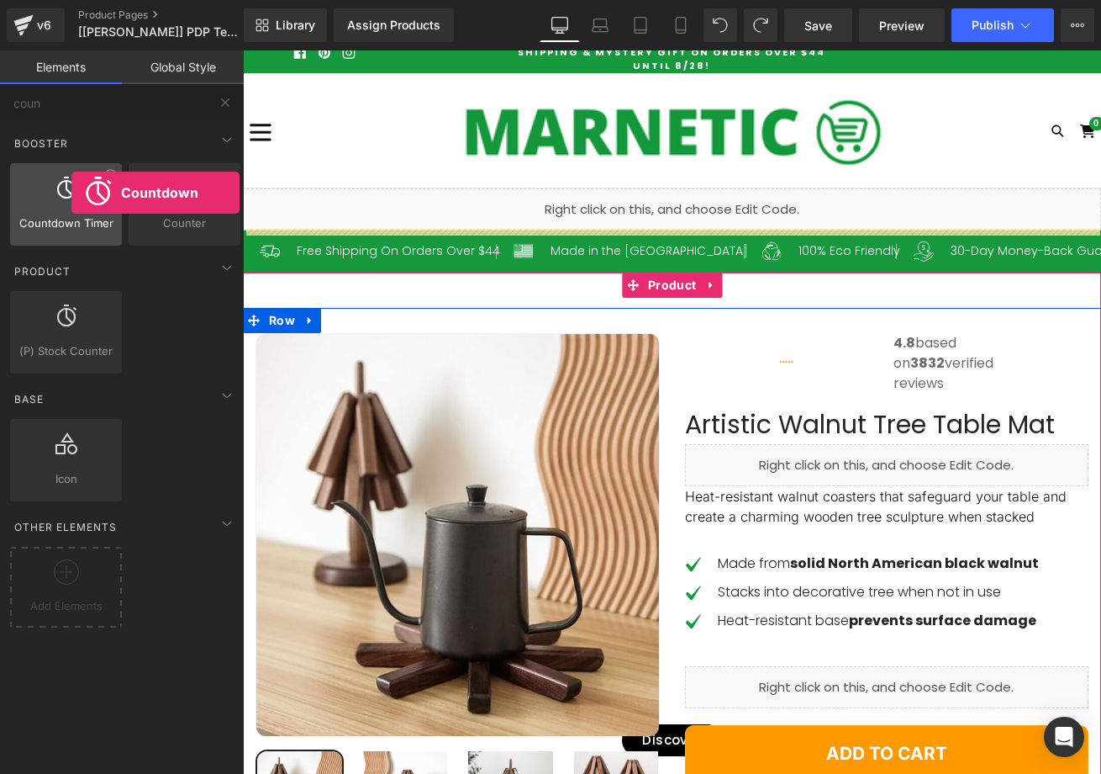
drag, startPoint x: 229, startPoint y: 242, endPoint x: 71, endPoint y: 193, distance: 164.9
click at [71, 193] on div at bounding box center [66, 196] width 102 height 38
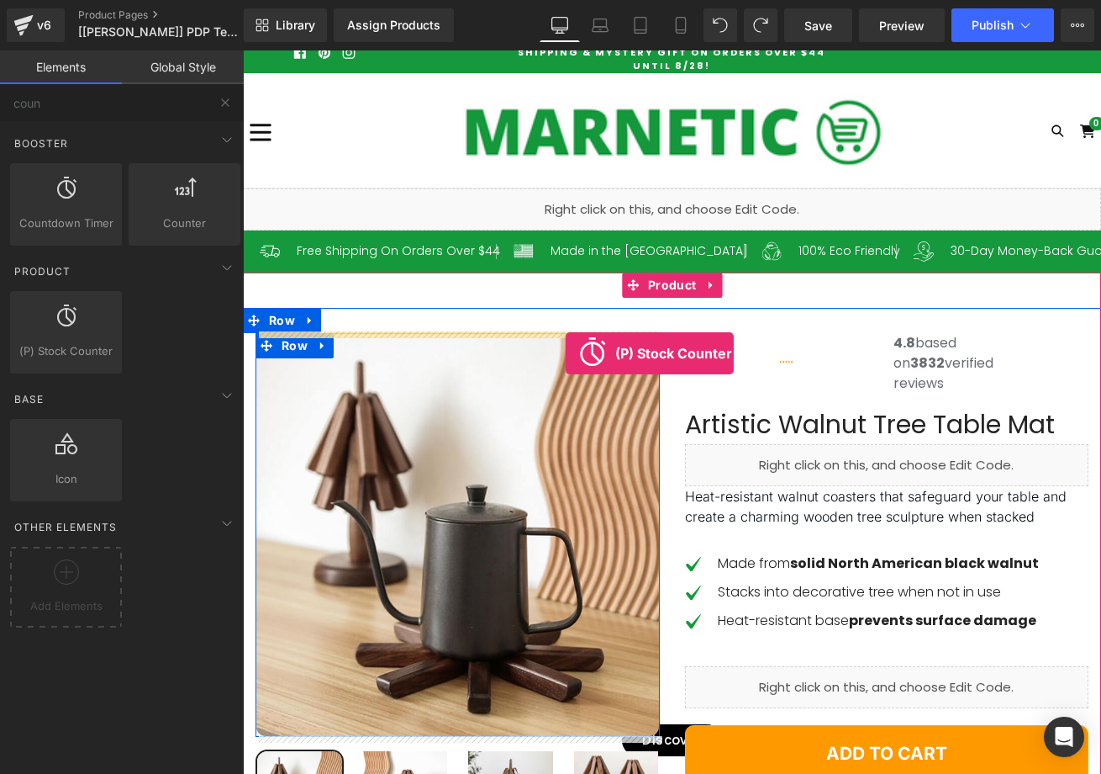
drag, startPoint x: 309, startPoint y: 370, endPoint x: 566, endPoint y: 354, distance: 257.8
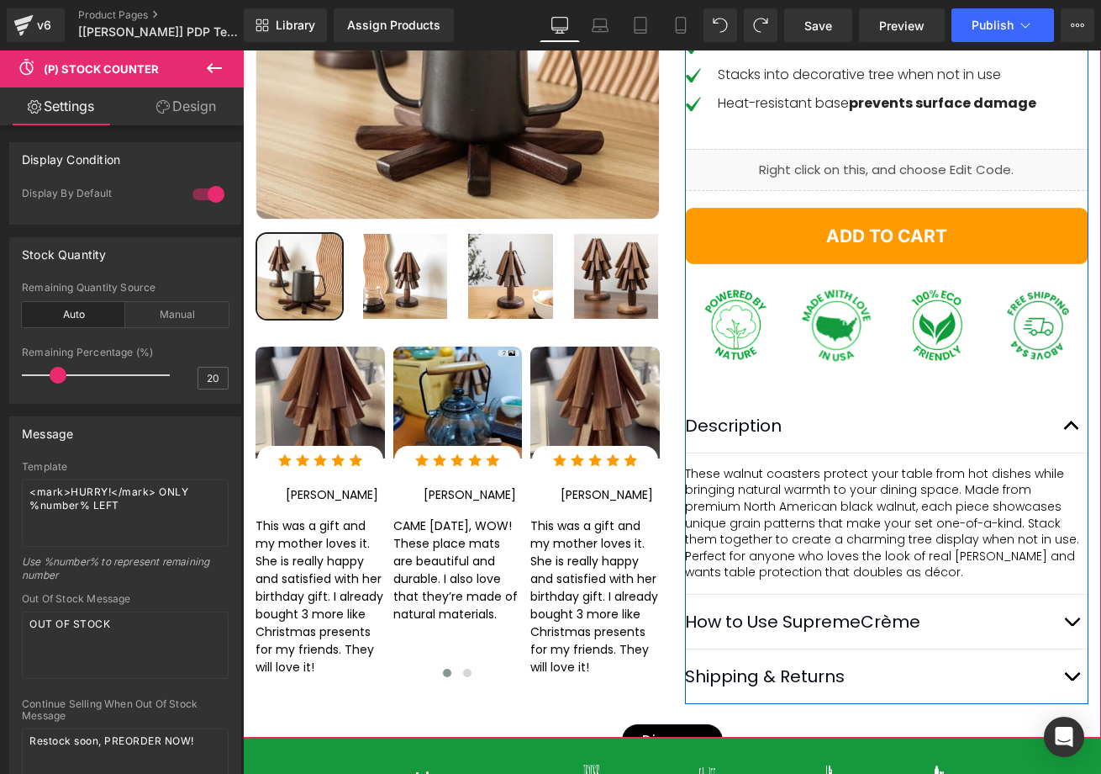
scroll to position [568, 0]
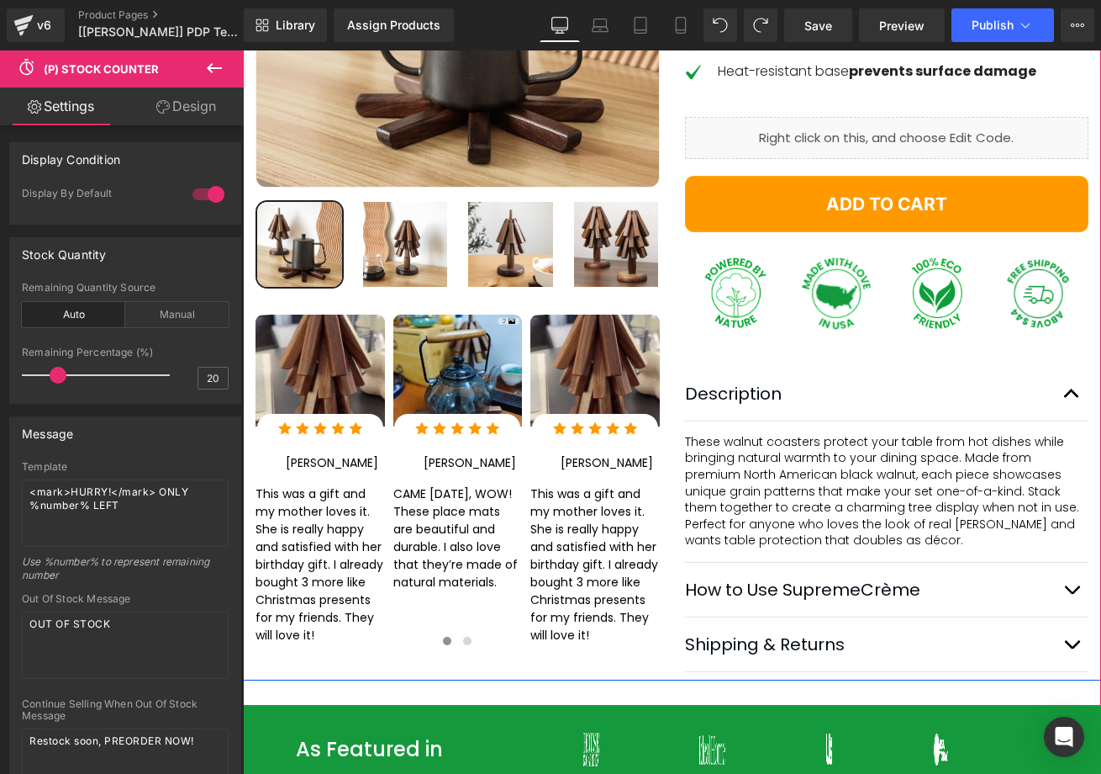
click at [1081, 616] on button "button" at bounding box center [1072, 589] width 34 height 54
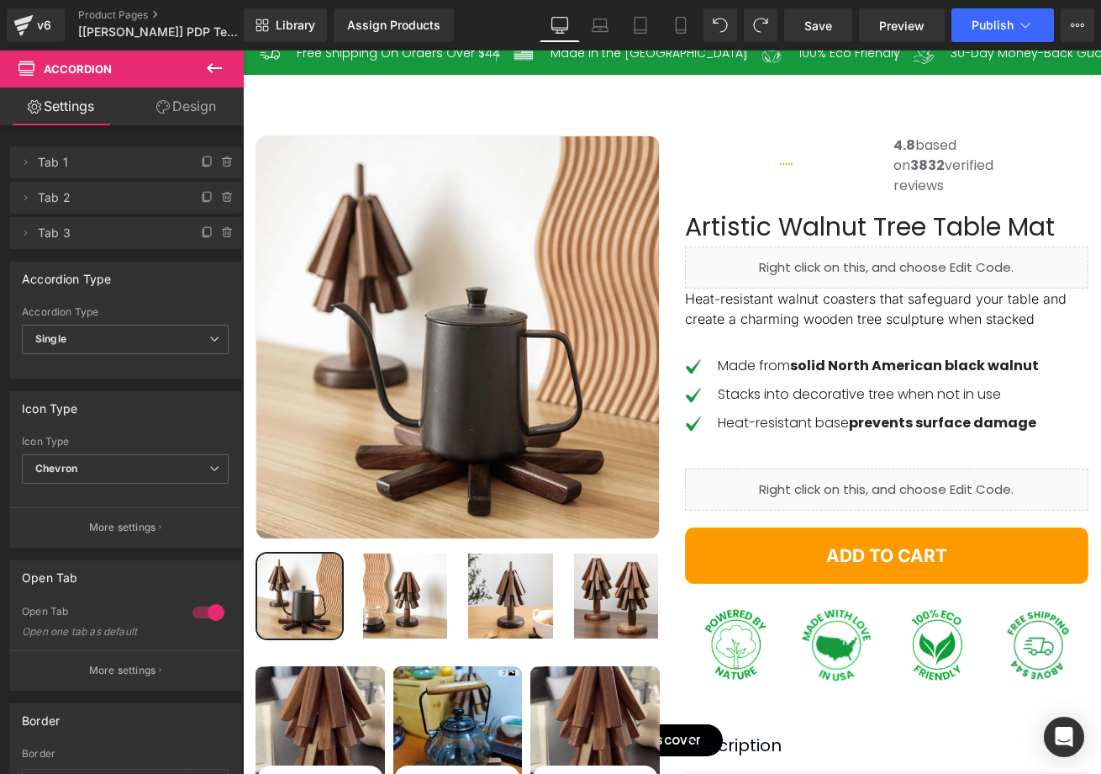
scroll to position [209, 0]
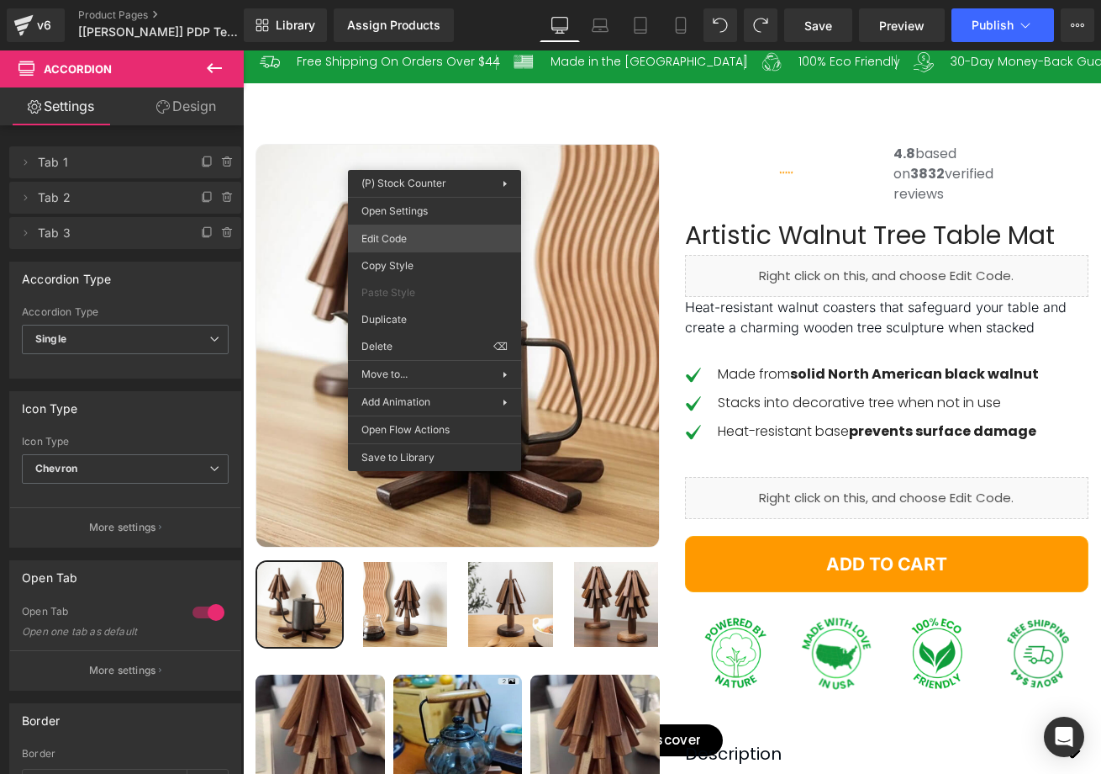
click at [393, 0] on div "(P) Stock Counter You are previewing how the will restyle your page. You can no…" at bounding box center [550, 0] width 1101 height 0
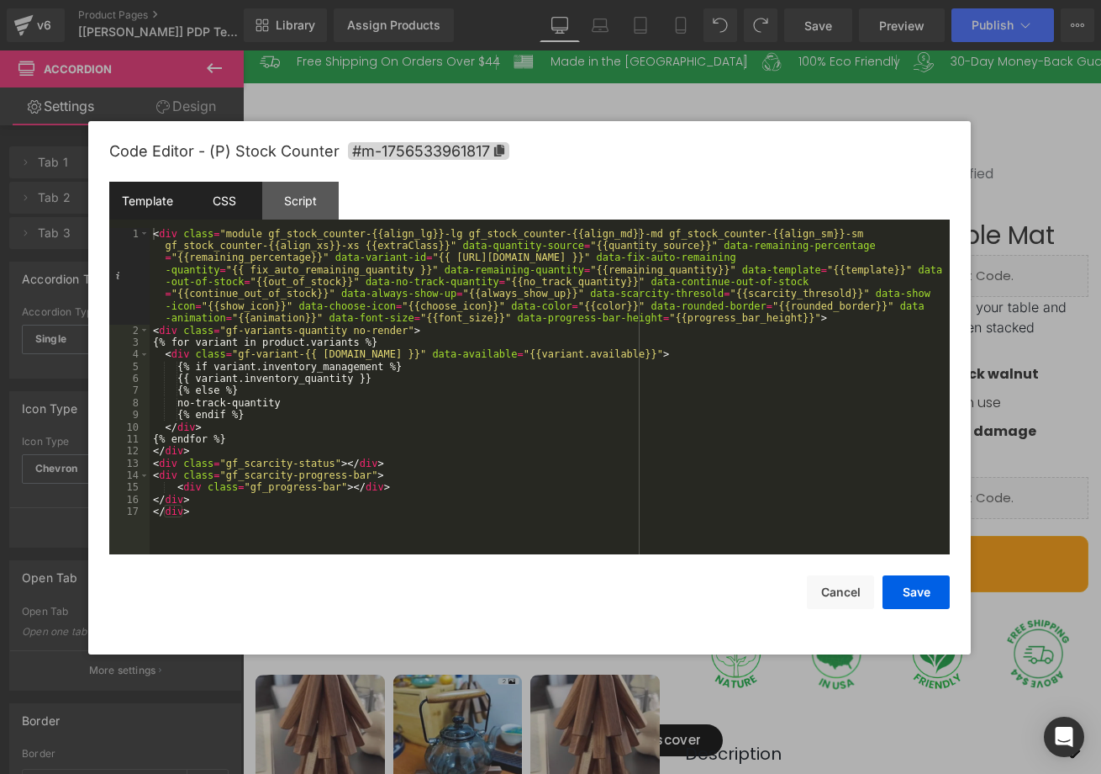
click at [224, 194] on div "CSS" at bounding box center [224, 201] width 77 height 38
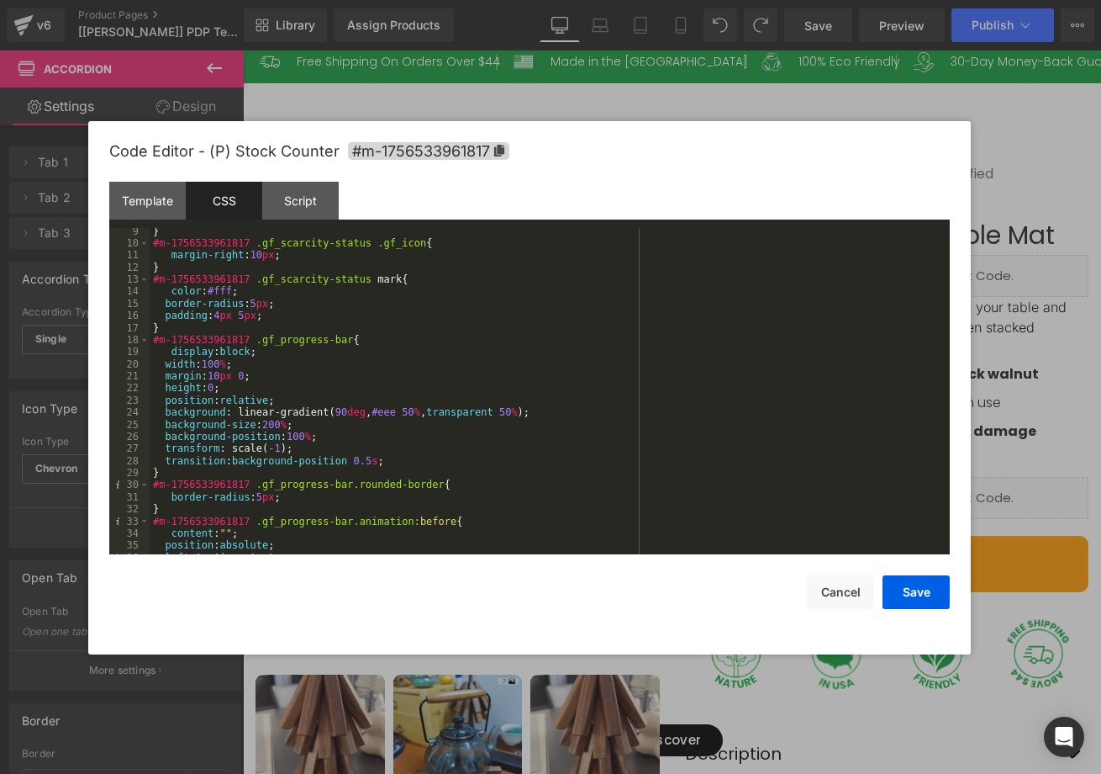
scroll to position [95, 0]
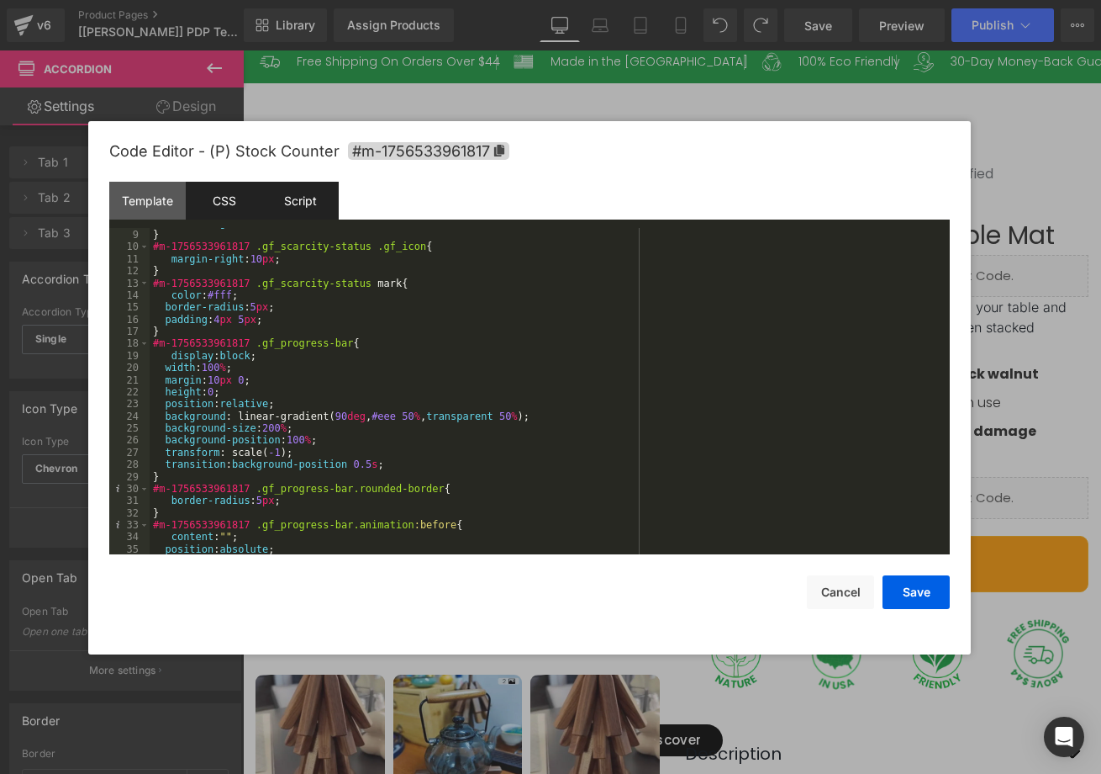
click at [325, 213] on div "Script" at bounding box center [300, 201] width 77 height 38
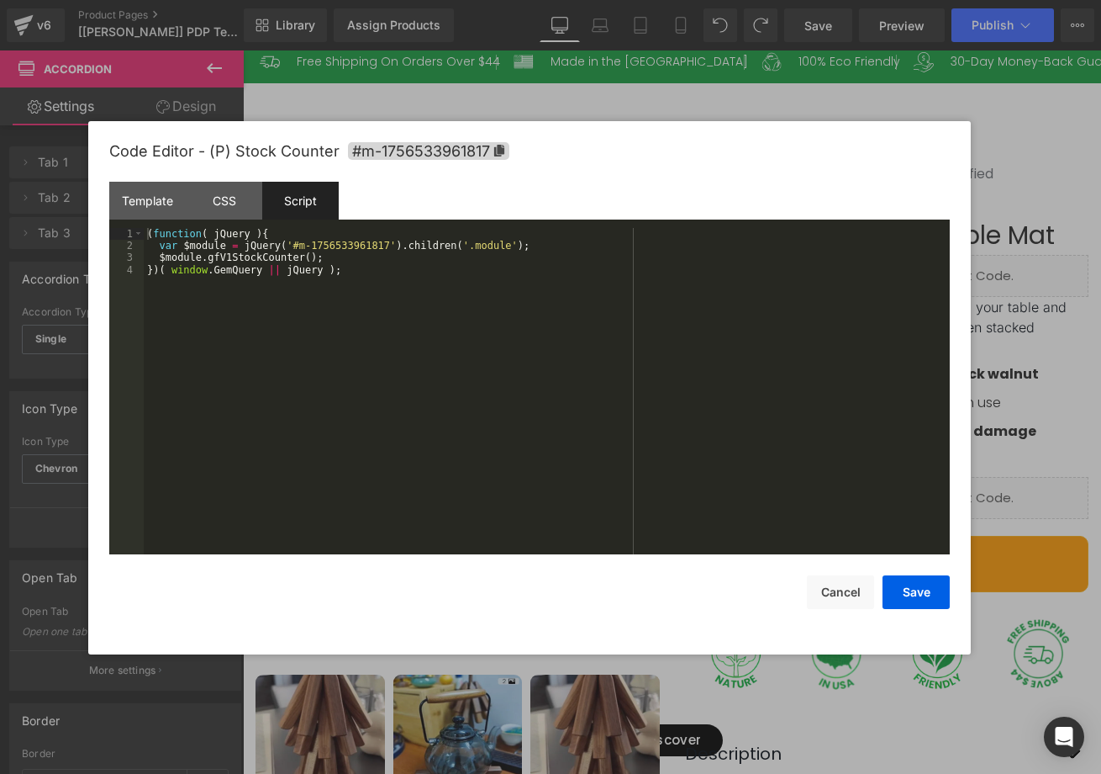
drag, startPoint x: 234, startPoint y: 206, endPoint x: 309, endPoint y: 271, distance: 98.9
click at [235, 206] on div "CSS" at bounding box center [224, 201] width 77 height 38
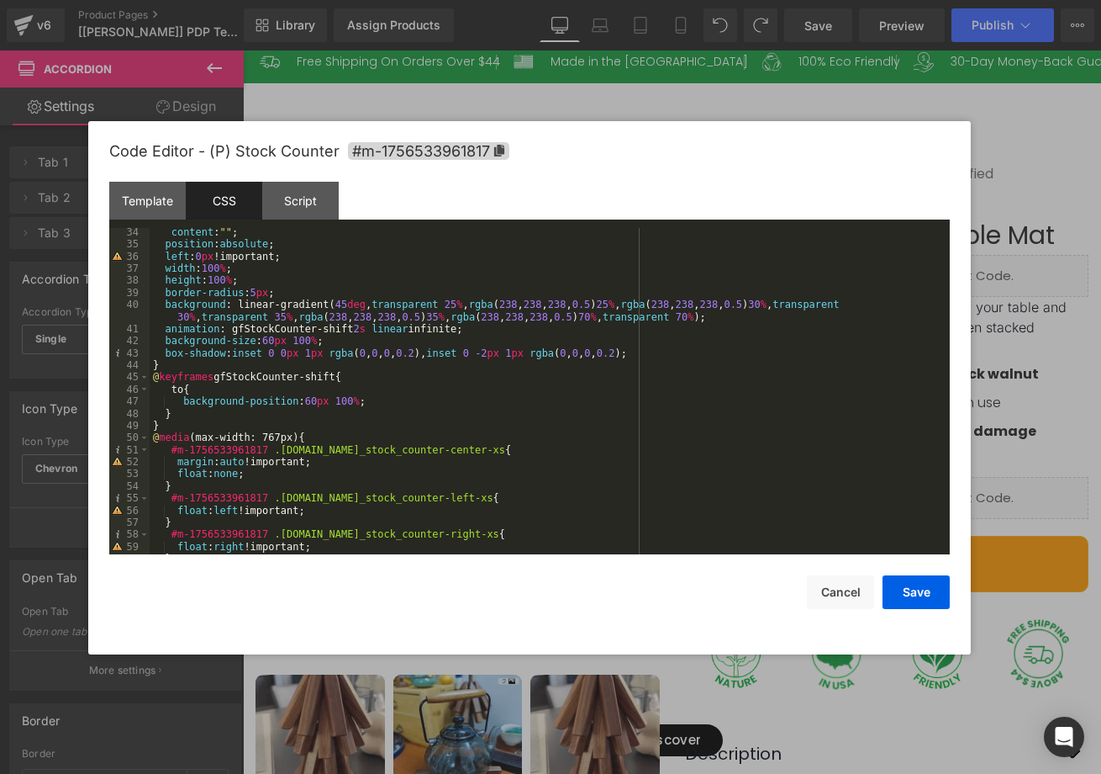
scroll to position [404, 0]
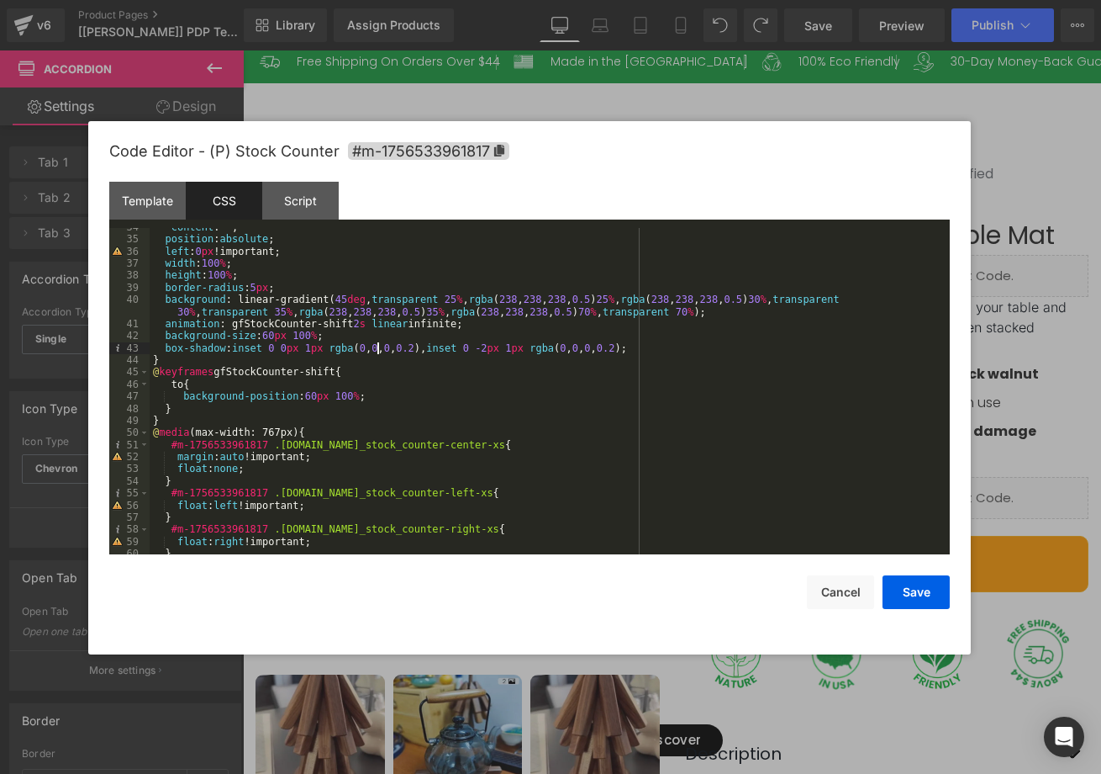
click at [380, 353] on div "content : " " ; position : absolute ; left : 0 px !important; width : 100 % ; h…" at bounding box center [547, 396] width 795 height 351
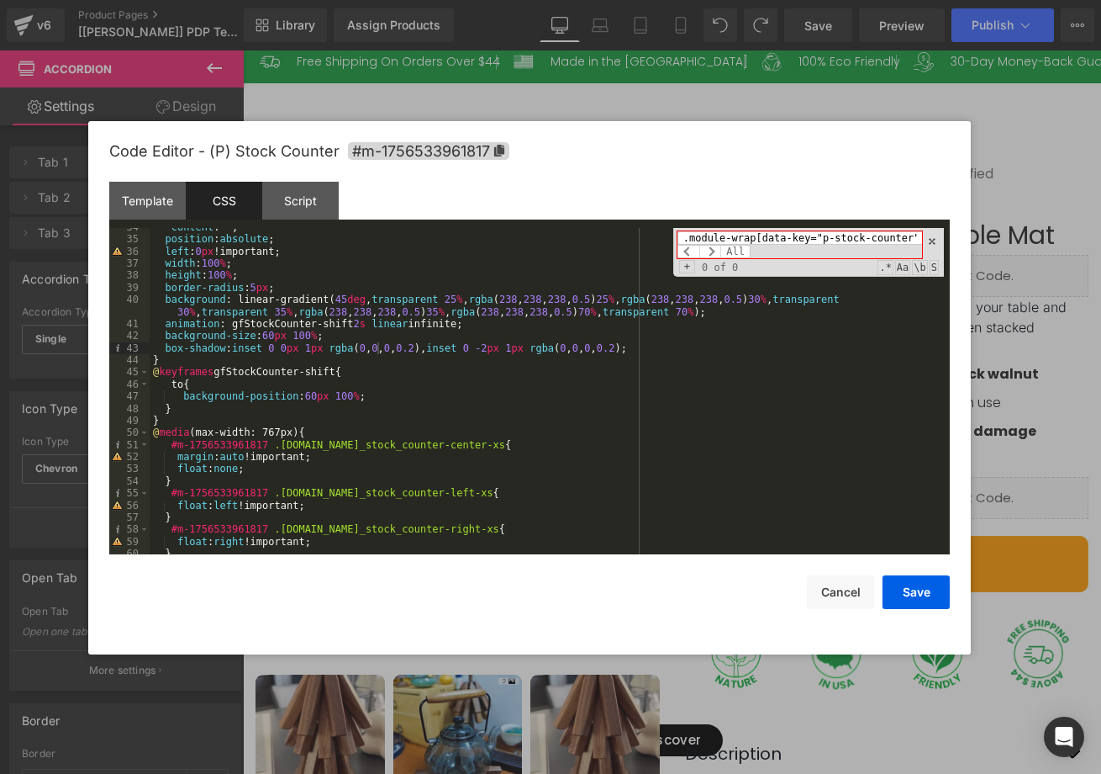
scroll to position [0, 16]
drag, startPoint x: 747, startPoint y: 235, endPoint x: 955, endPoint y: 233, distance: 208.5
click at [955, 233] on div "Code Editor - (P) Stock Counter #m-1756533961817 Template CSS Script Data 1 2 3…" at bounding box center [529, 387] width 883 height 533
type input ".module-wra"
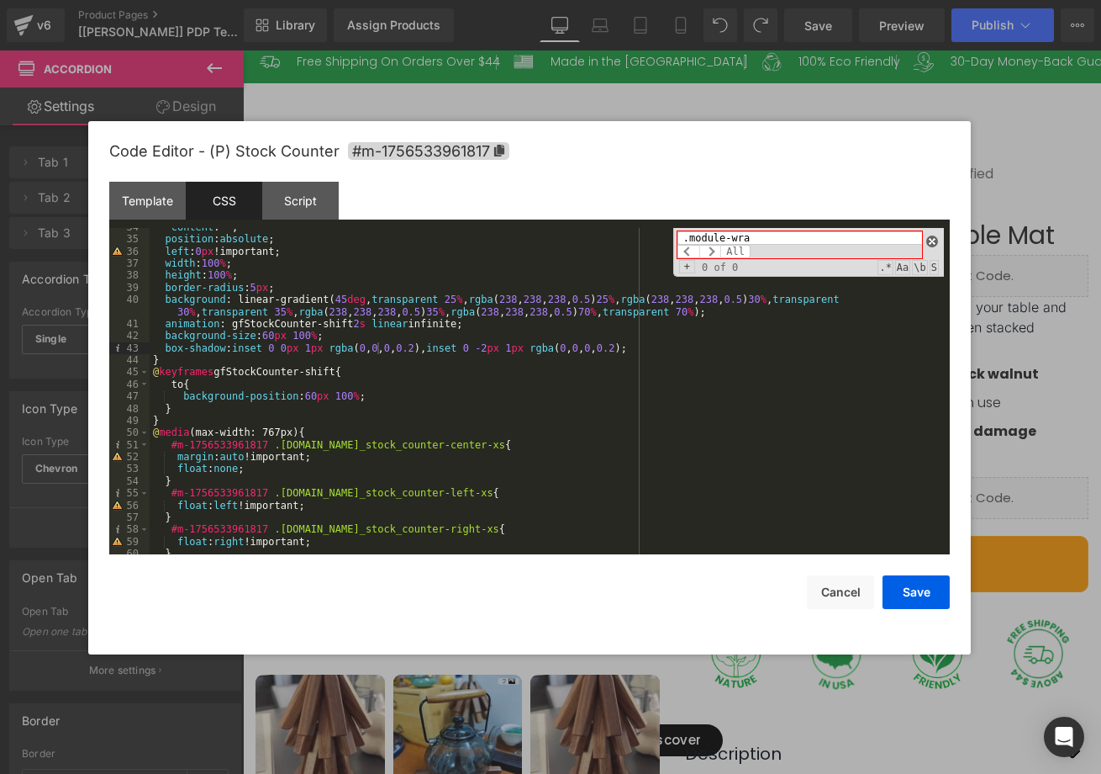
click at [930, 242] on span at bounding box center [933, 241] width 12 height 12
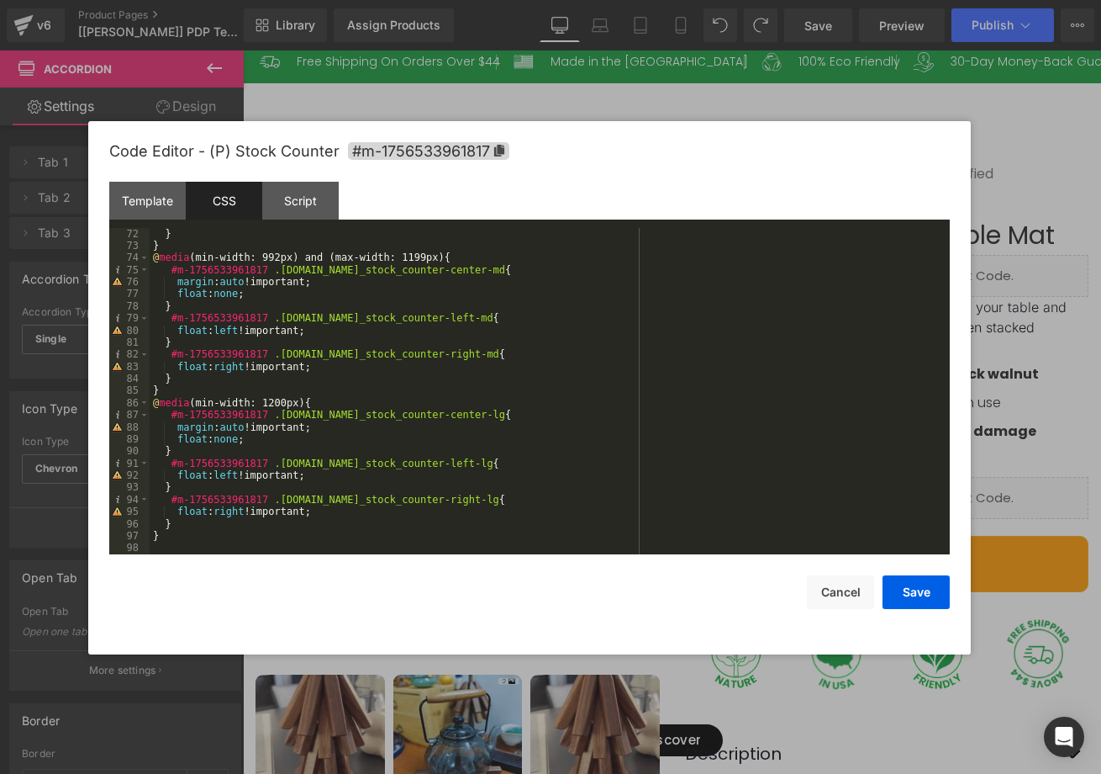
scroll to position [870, 0]
click at [159, 195] on div "Template" at bounding box center [147, 201] width 77 height 38
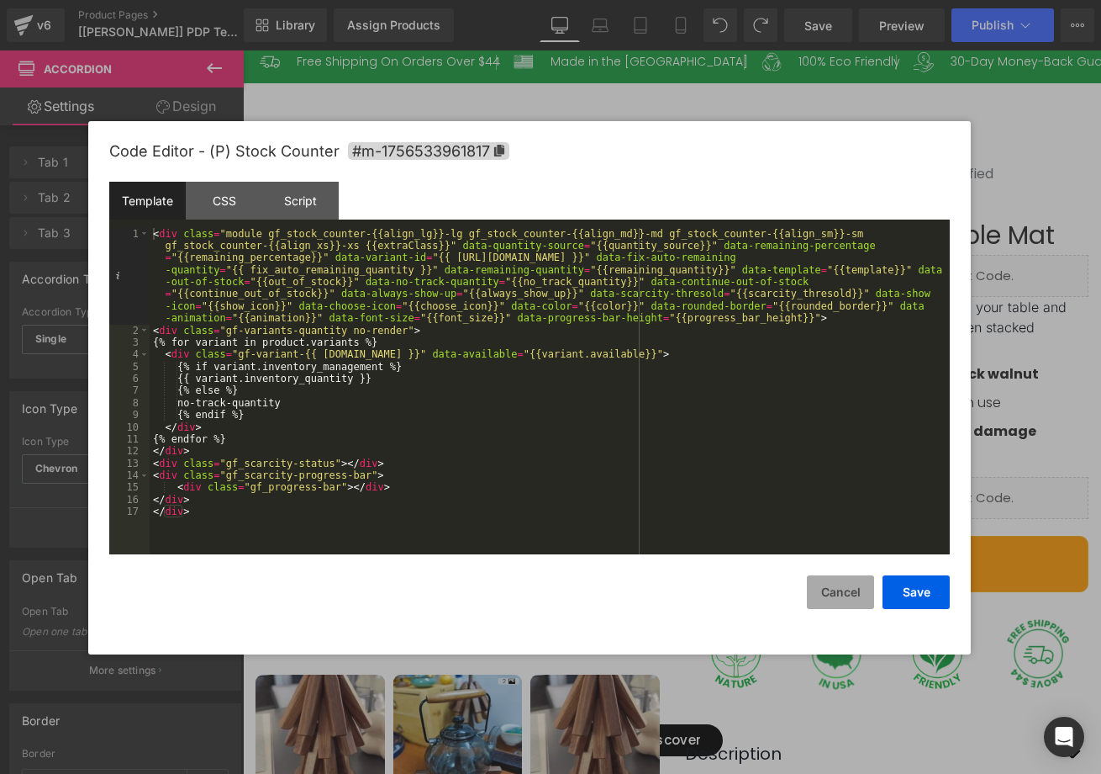
drag, startPoint x: 825, startPoint y: 580, endPoint x: 837, endPoint y: 567, distance: 18.4
click at [825, 579] on button "Cancel" at bounding box center [840, 592] width 67 height 34
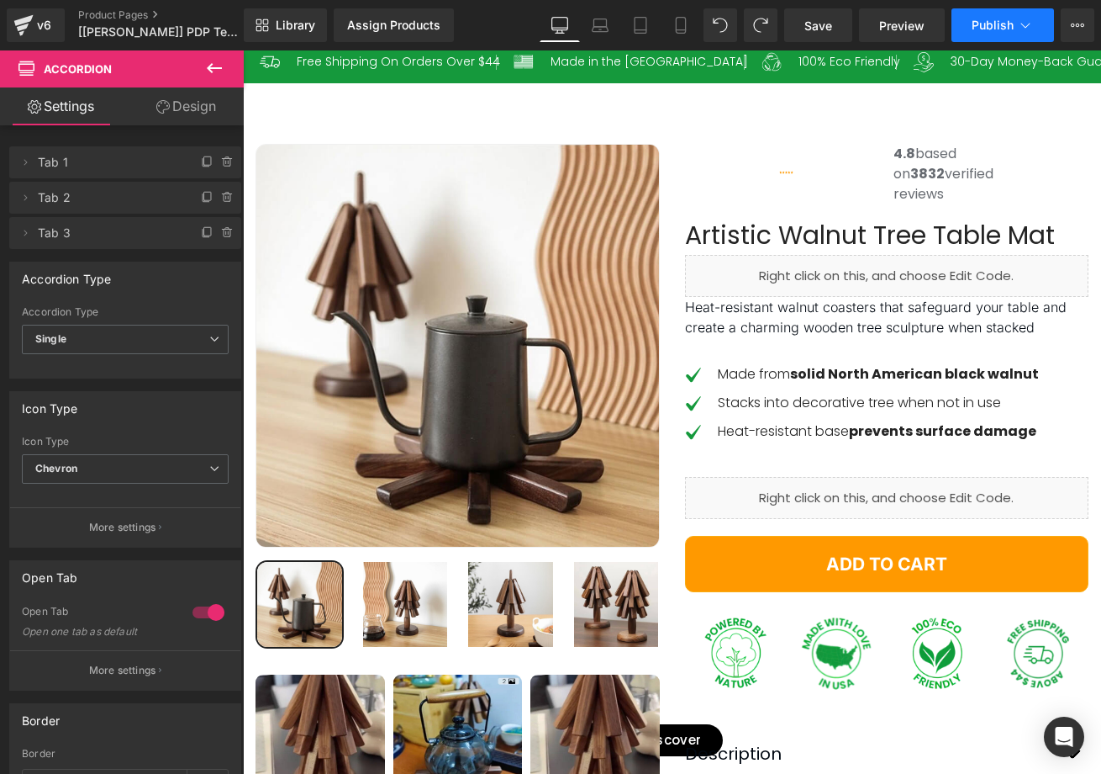
click at [1036, 32] on button "Publish" at bounding box center [1003, 25] width 103 height 34
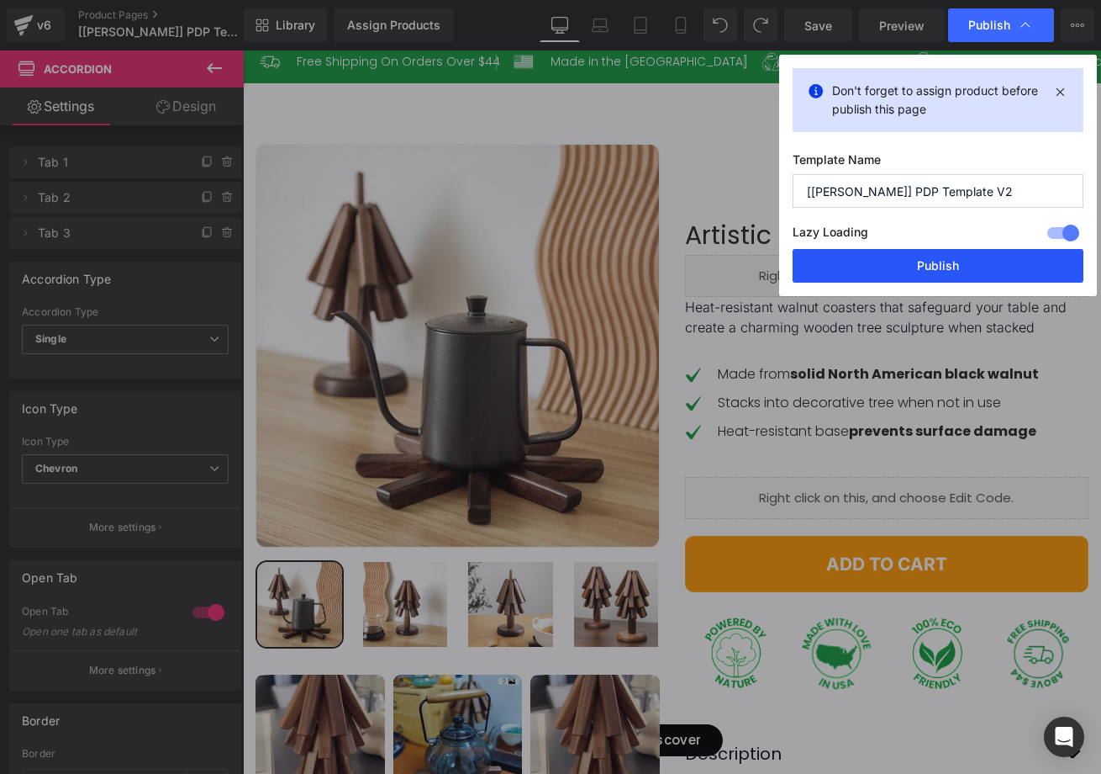
click at [969, 266] on button "Publish" at bounding box center [938, 266] width 291 height 34
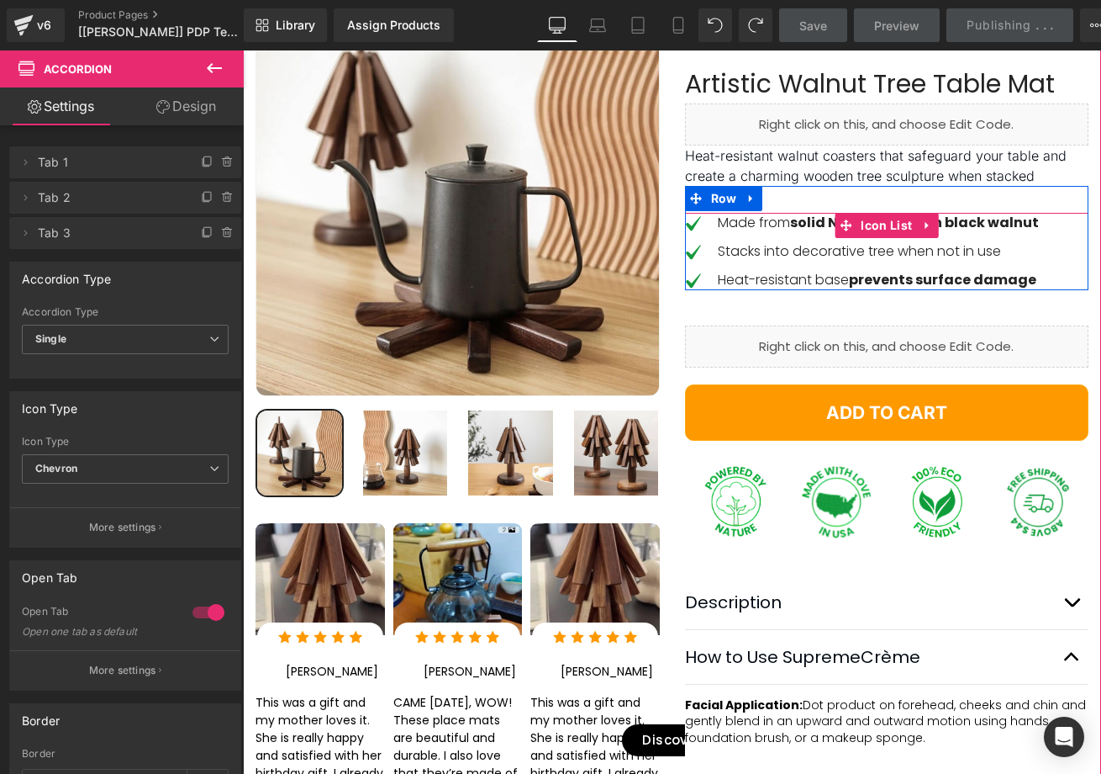
scroll to position [350, 0]
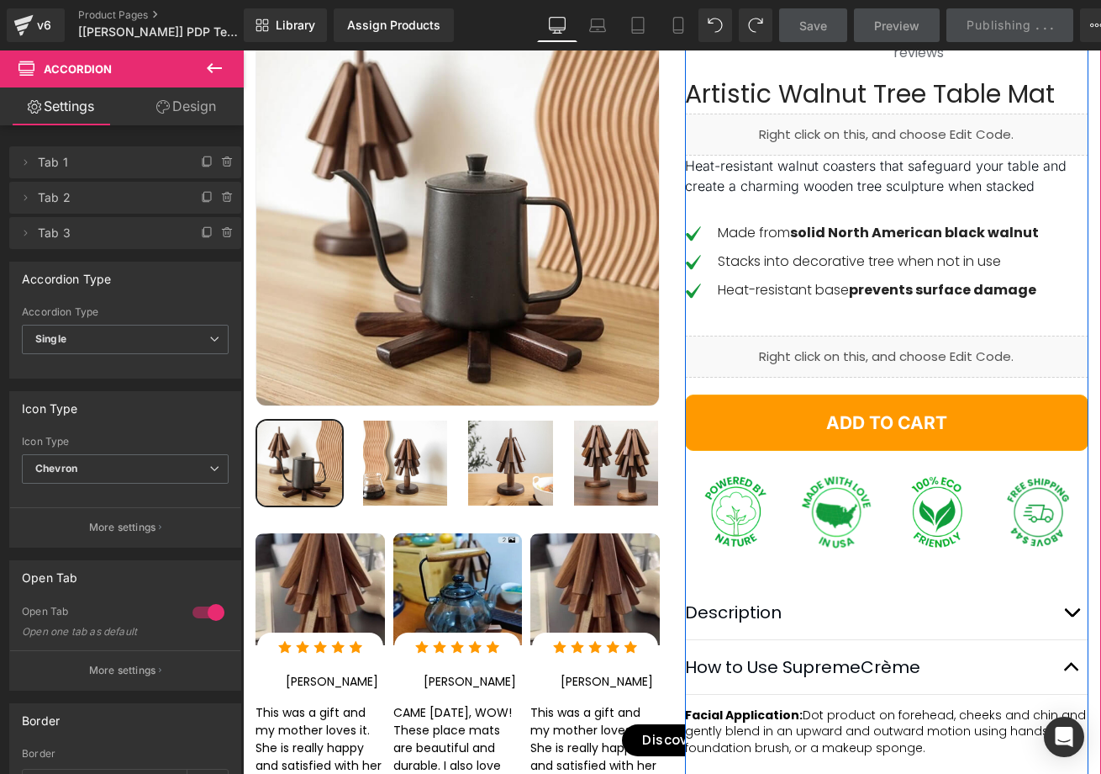
click at [243, 50] on span "(P) Stock Counter" at bounding box center [243, 50] width 0 height 0
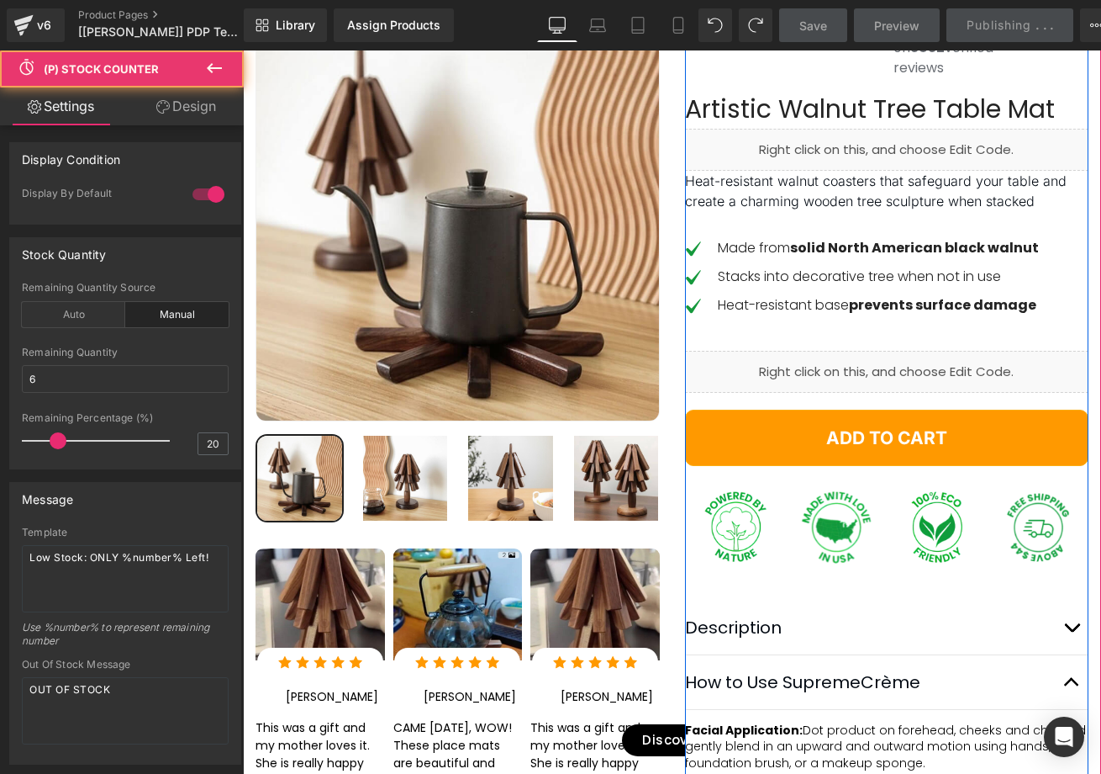
scroll to position [337, 0]
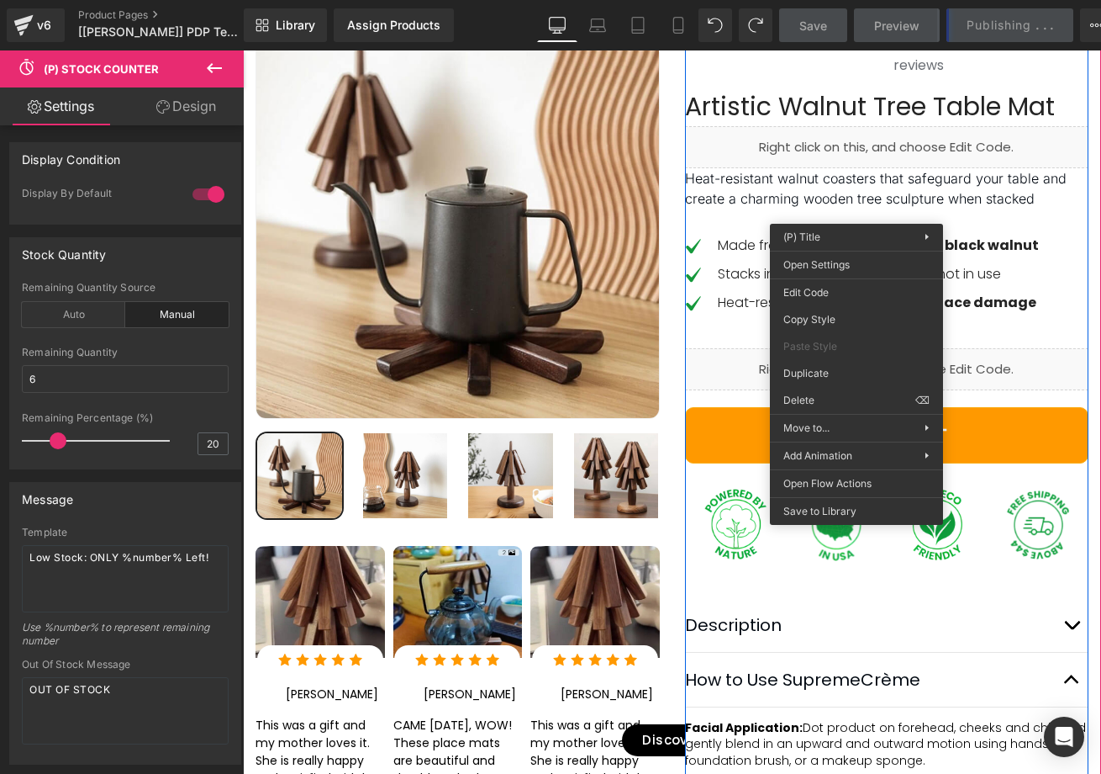
click at [243, 50] on div "Low Stock: ONLY 6 Left!" at bounding box center [243, 50] width 0 height 0
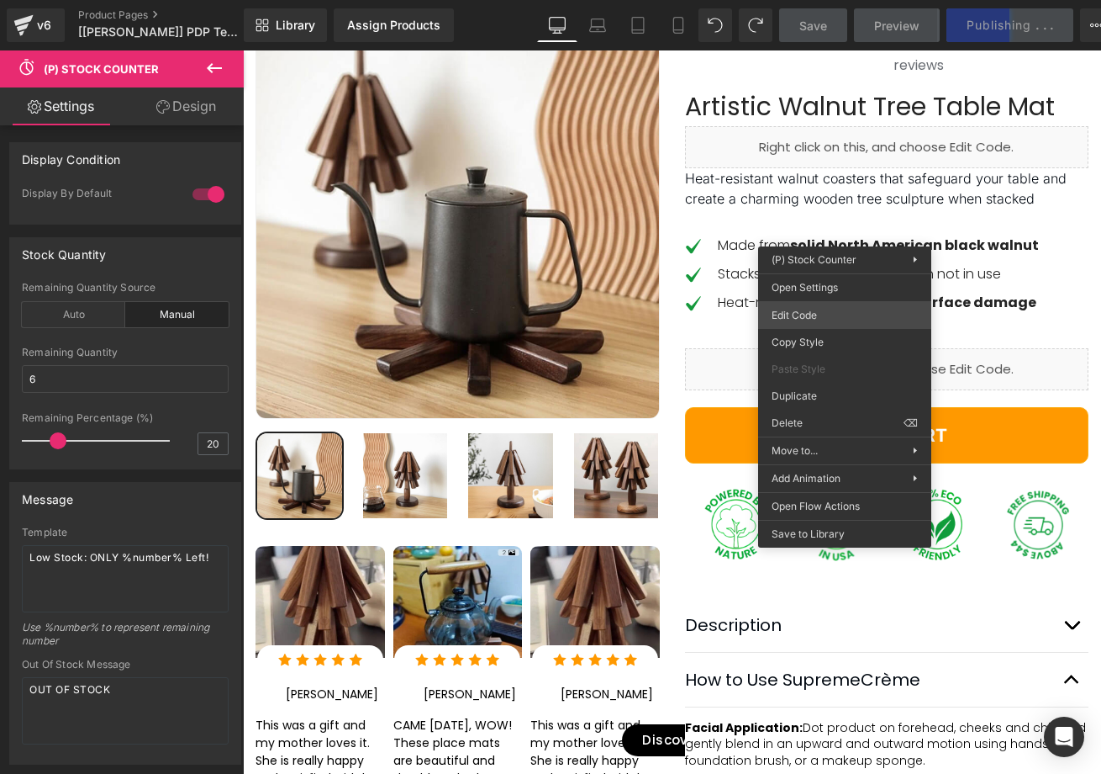
click at [803, 0] on div "(P) Stock Counter You are previewing how the will restyle your page. You can no…" at bounding box center [550, 0] width 1101 height 0
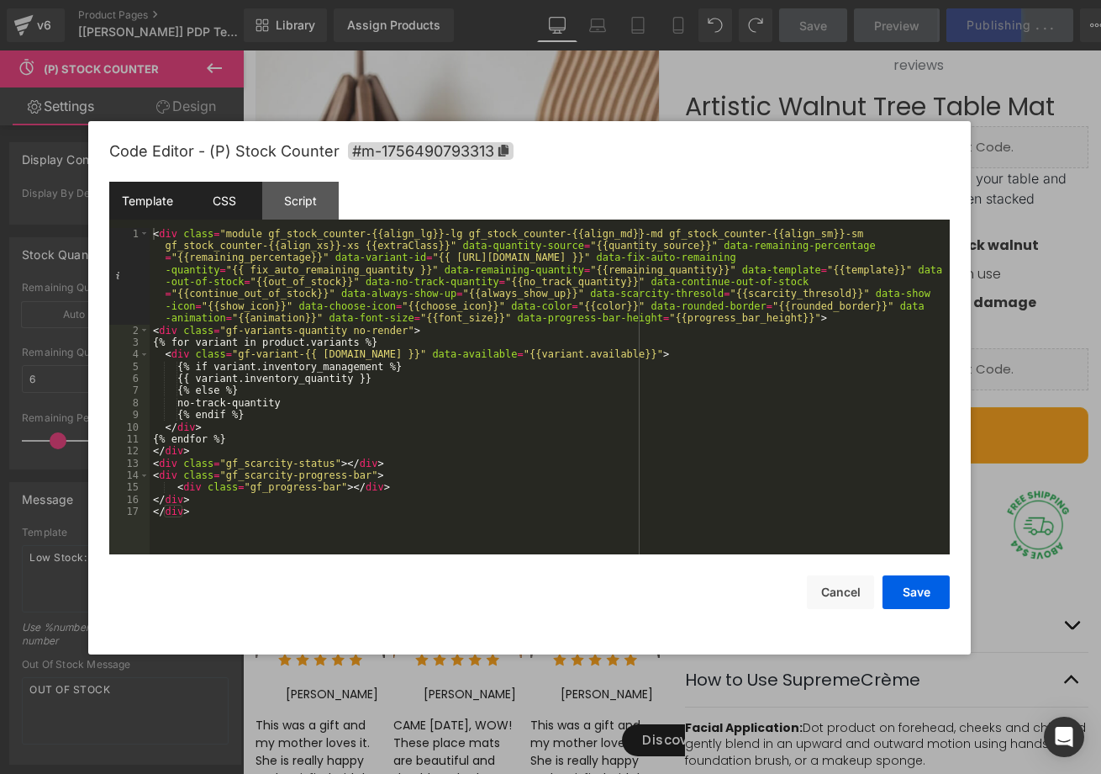
click at [242, 208] on div "CSS" at bounding box center [224, 201] width 77 height 38
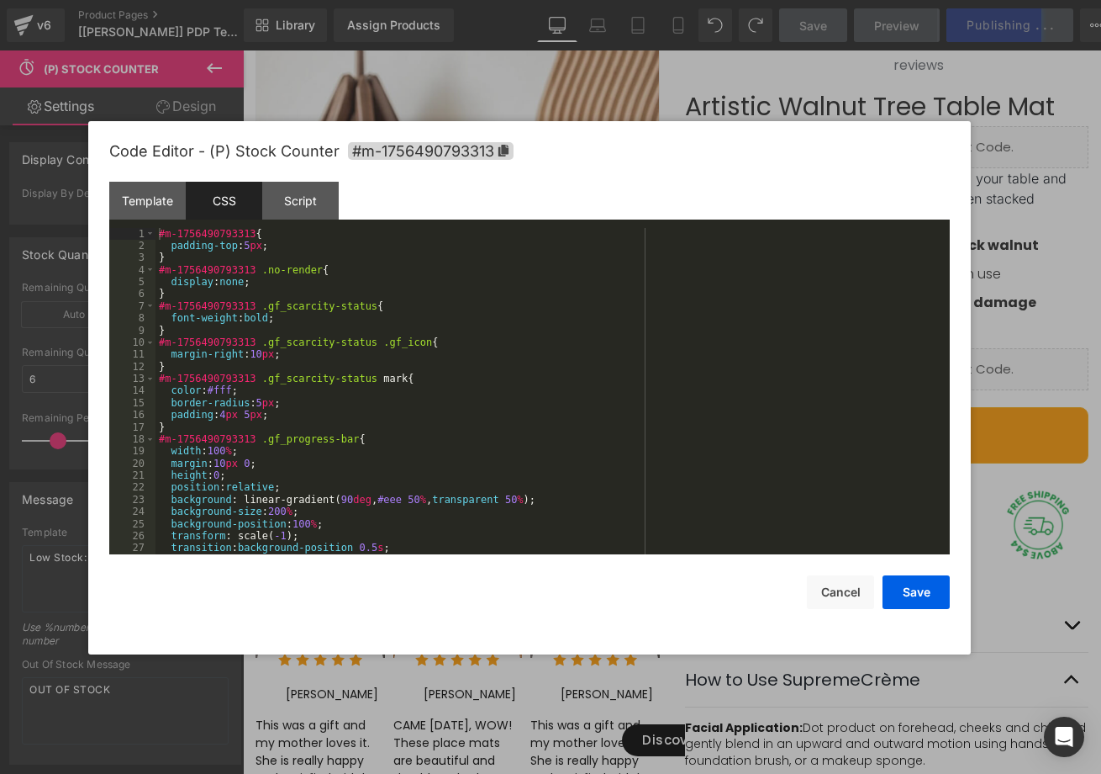
scroll to position [0, 0]
click at [843, 585] on button "Cancel" at bounding box center [840, 592] width 67 height 34
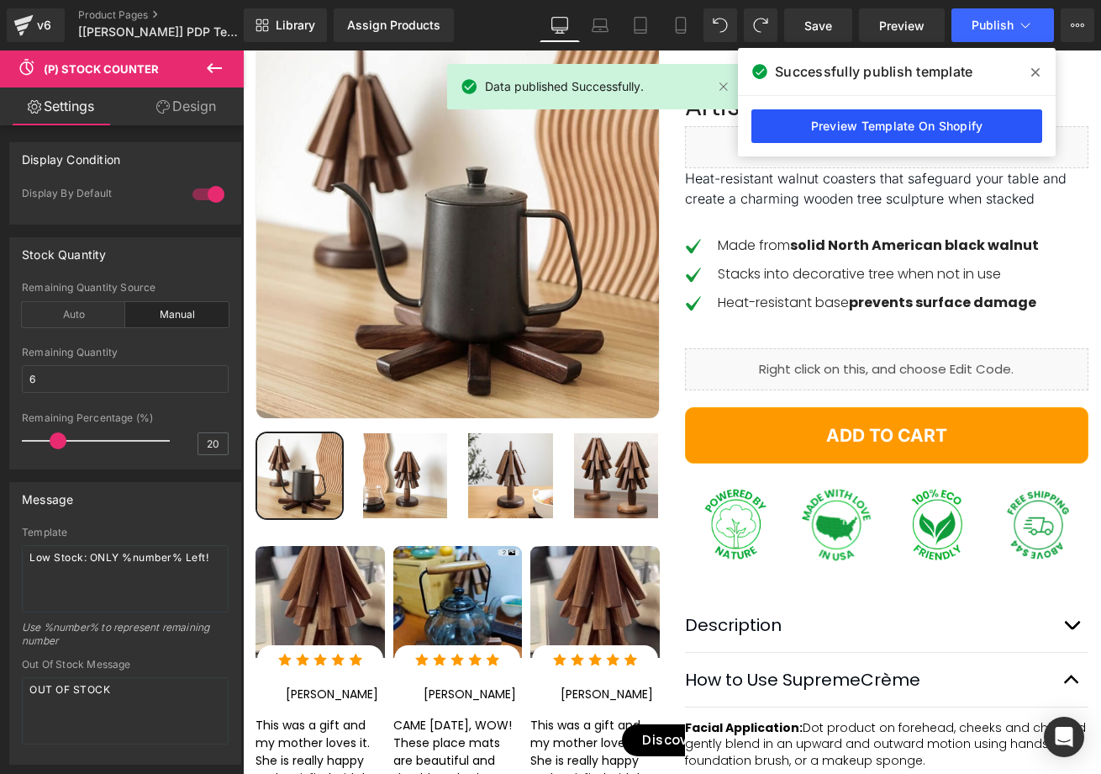
click at [895, 124] on link "Preview Template On Shopify" at bounding box center [897, 126] width 291 height 34
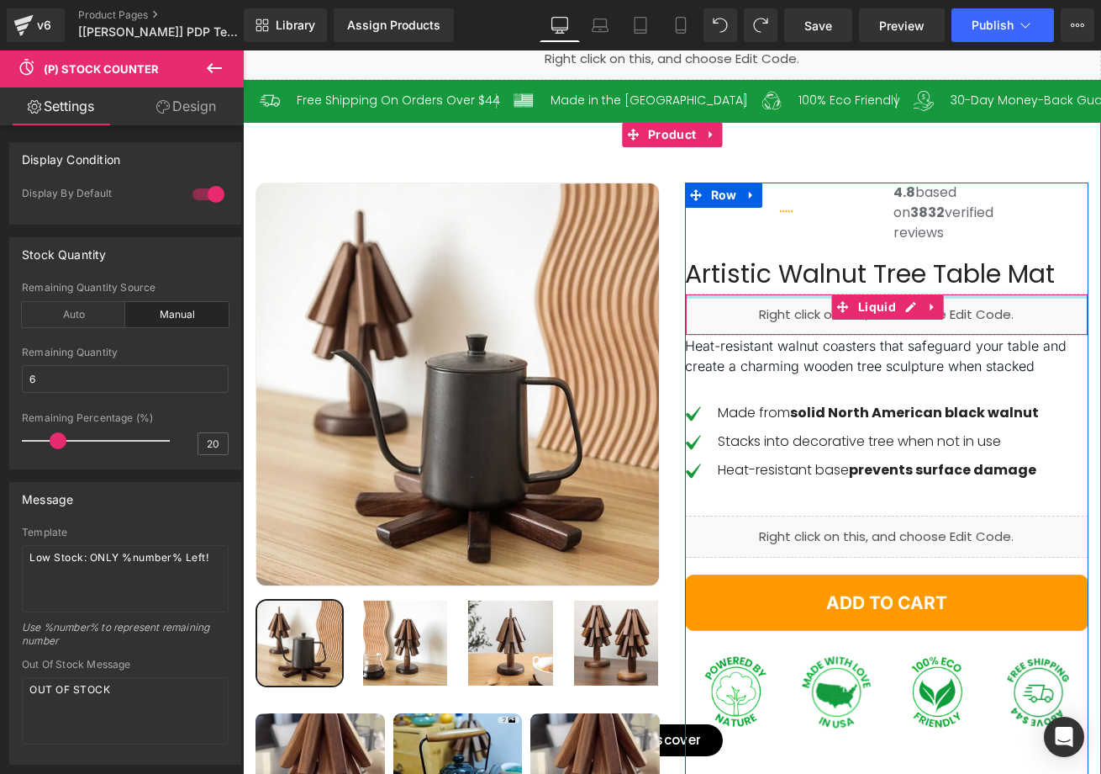
scroll to position [112, 0]
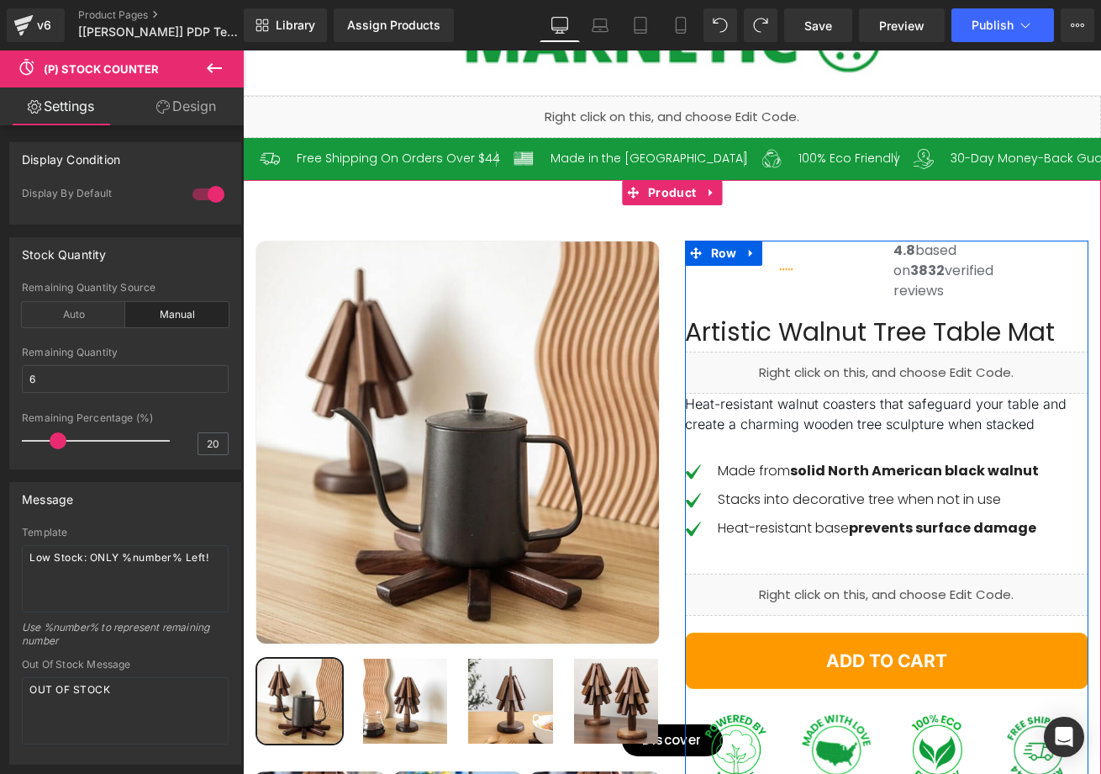
click at [243, 50] on span "(P) Stock Counter" at bounding box center [243, 50] width 0 height 0
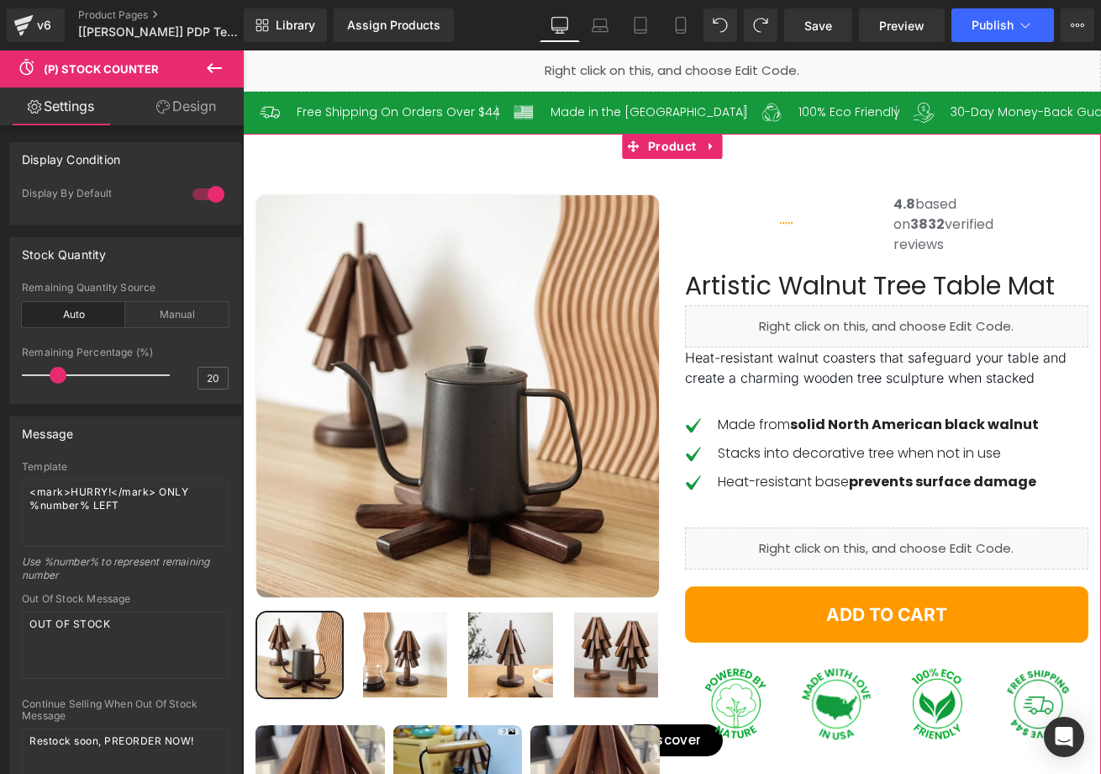
scroll to position [160, 0]
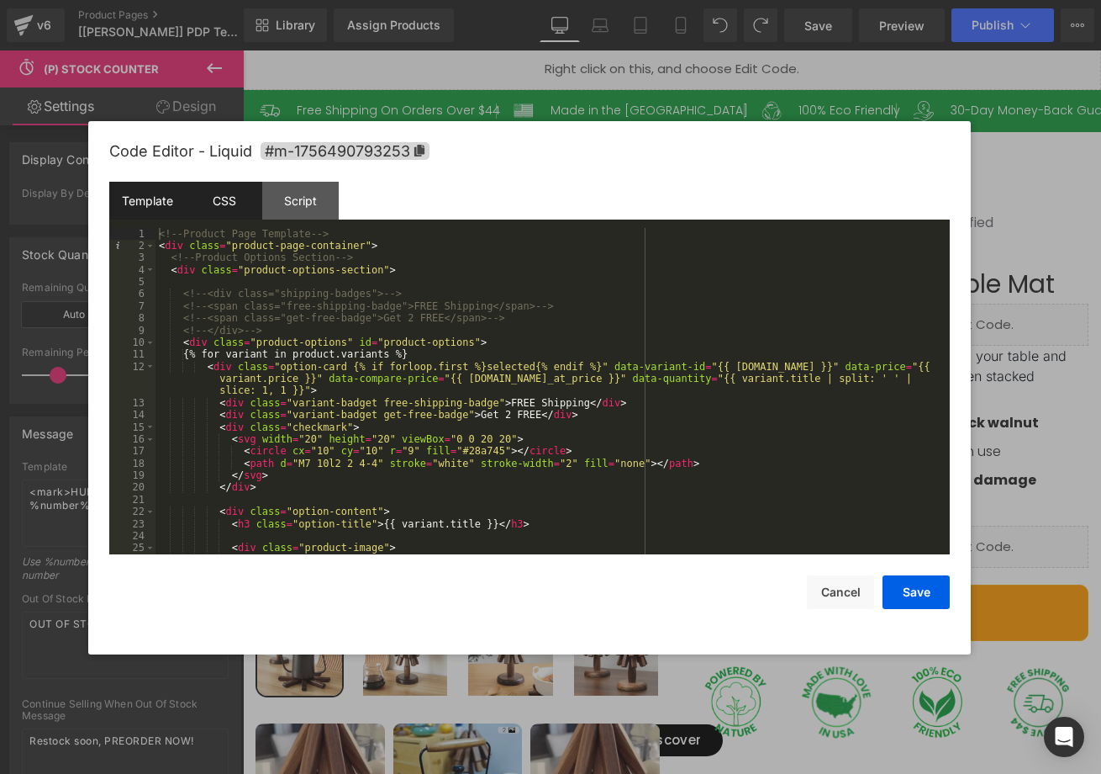
click at [214, 200] on div "CSS" at bounding box center [224, 201] width 77 height 38
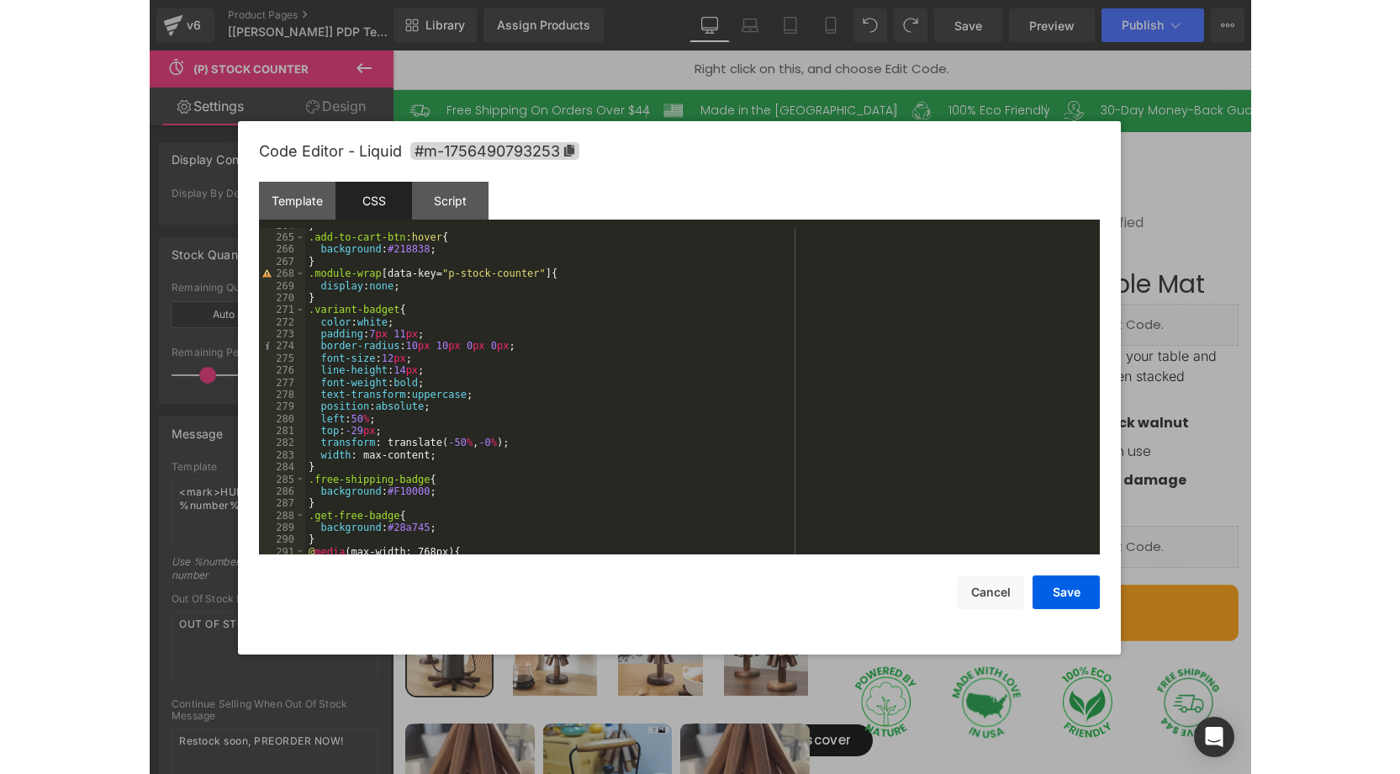
scroll to position [3110, 0]
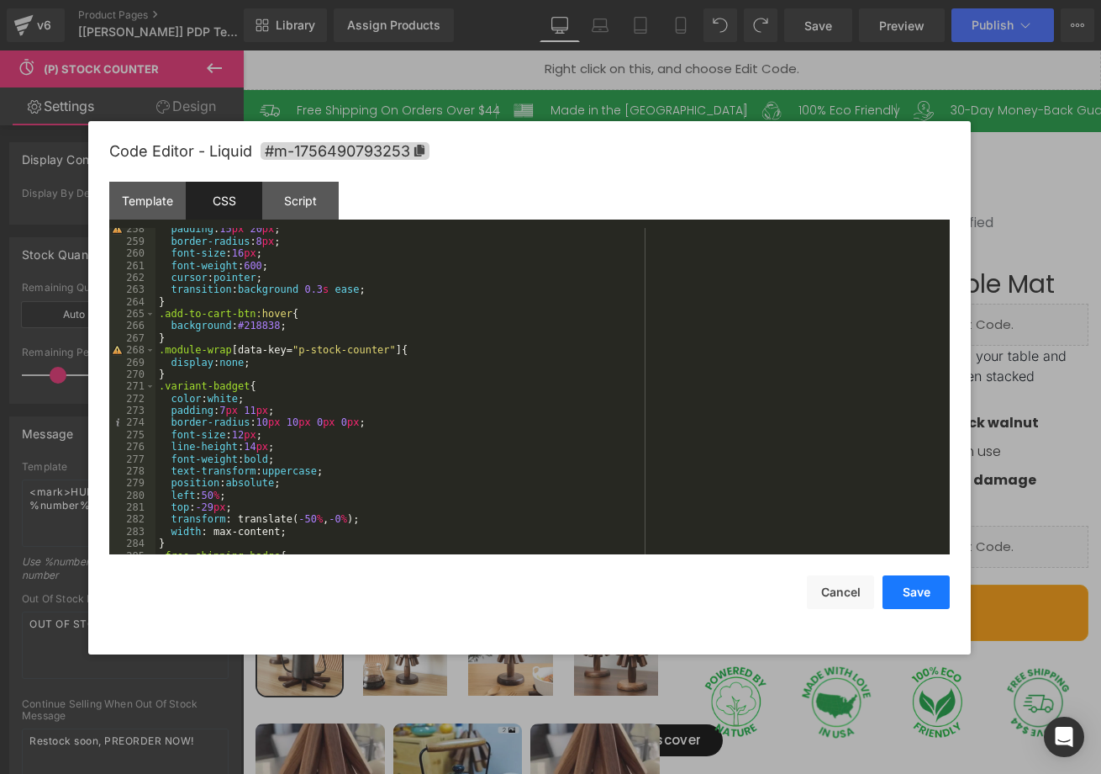
drag, startPoint x: 850, startPoint y: 354, endPoint x: 889, endPoint y: 570, distance: 219.5
click at [857, 592] on button "Cancel" at bounding box center [840, 592] width 67 height 34
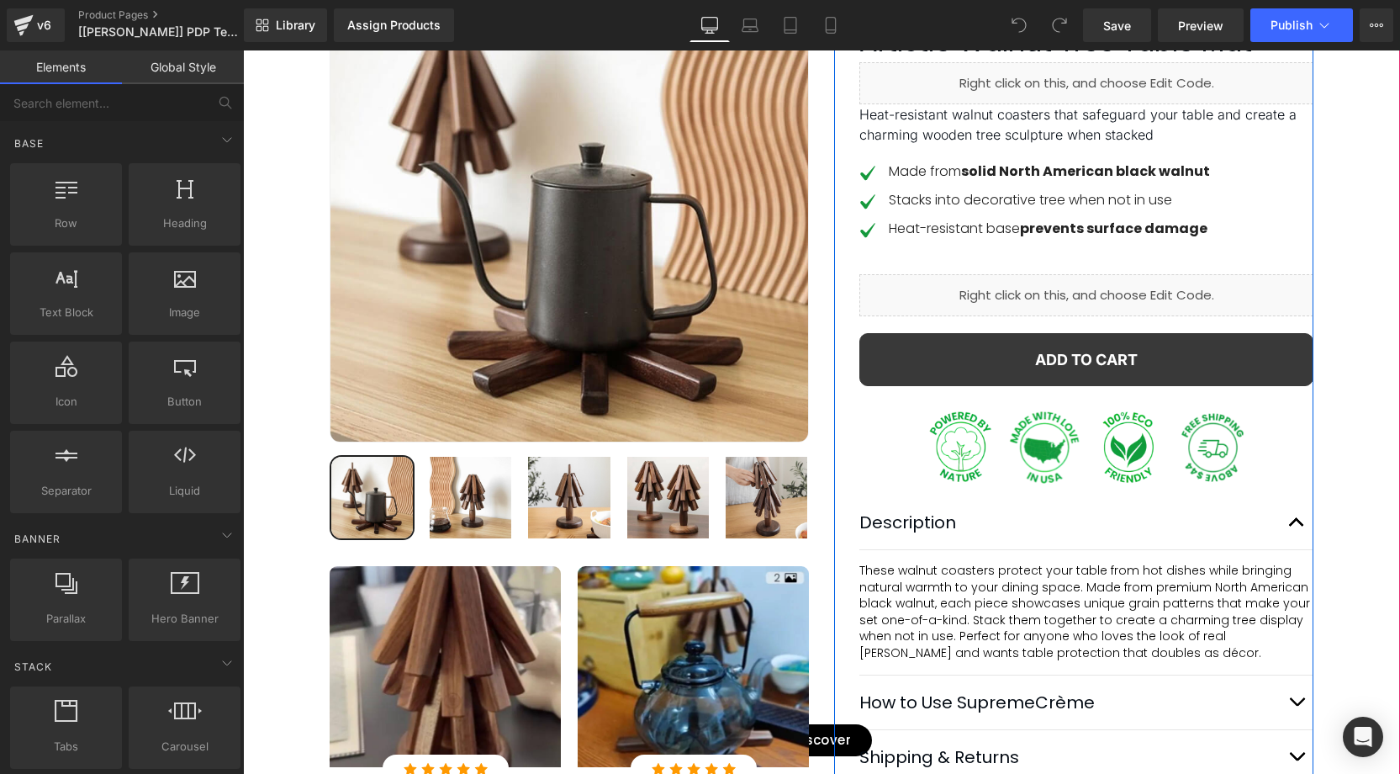
scroll to position [267, 0]
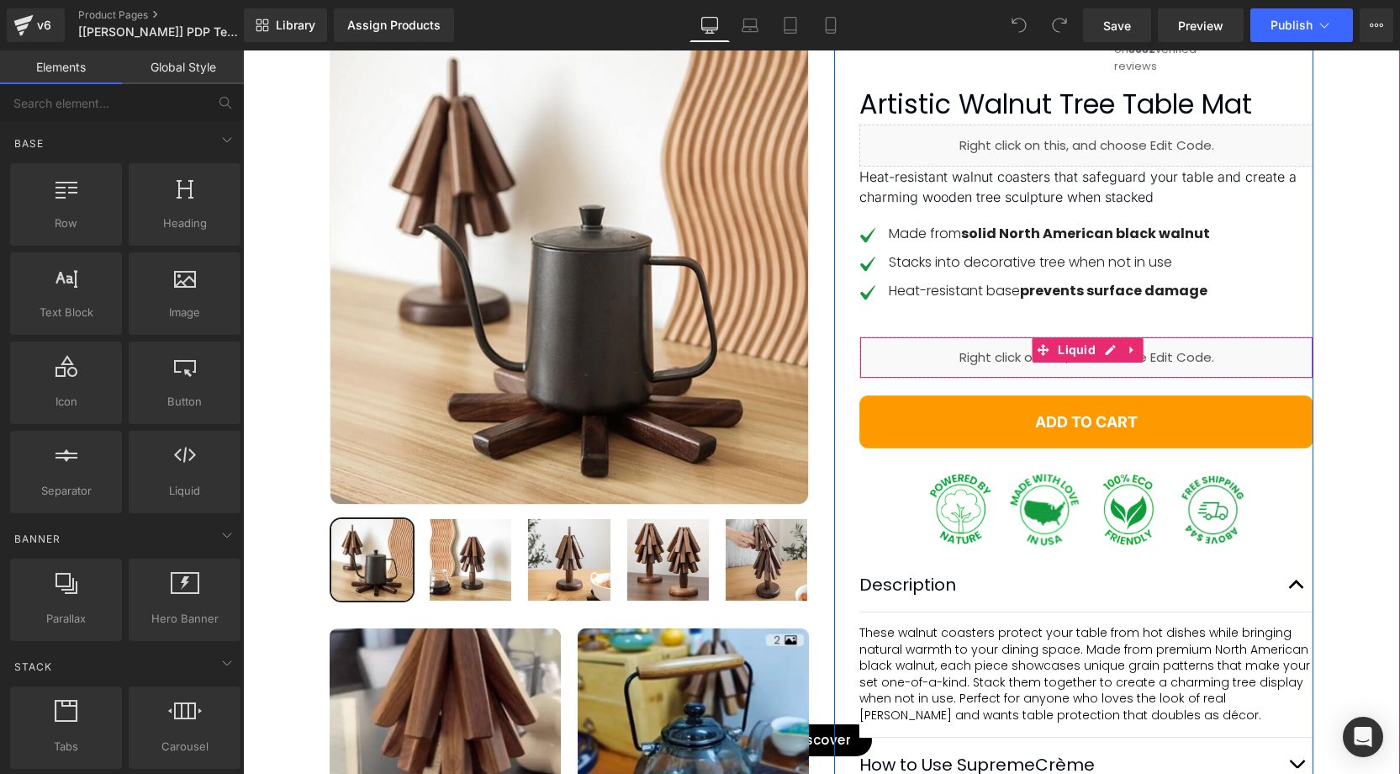
click at [1062, 378] on div "Liquid" at bounding box center [1086, 357] width 454 height 42
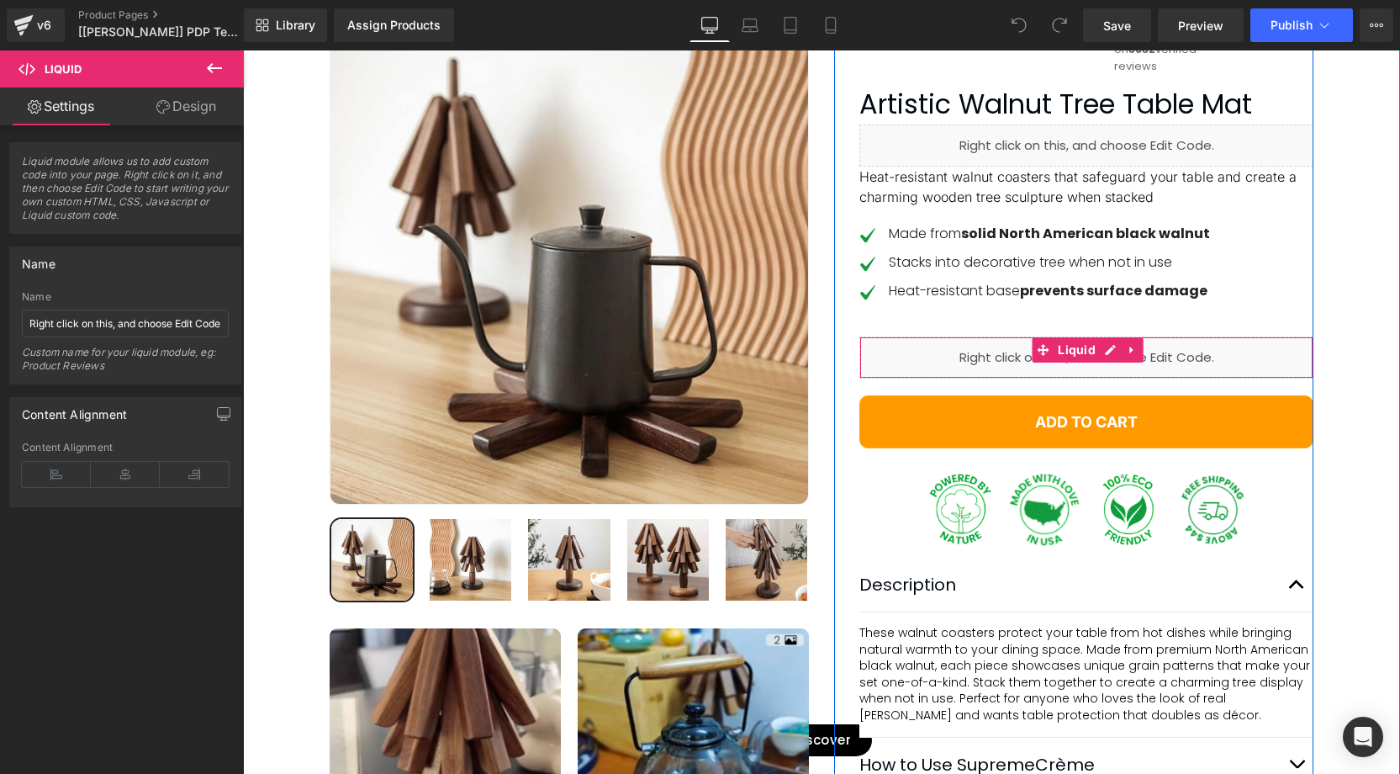
click at [1107, 378] on div "Liquid" at bounding box center [1086, 357] width 454 height 42
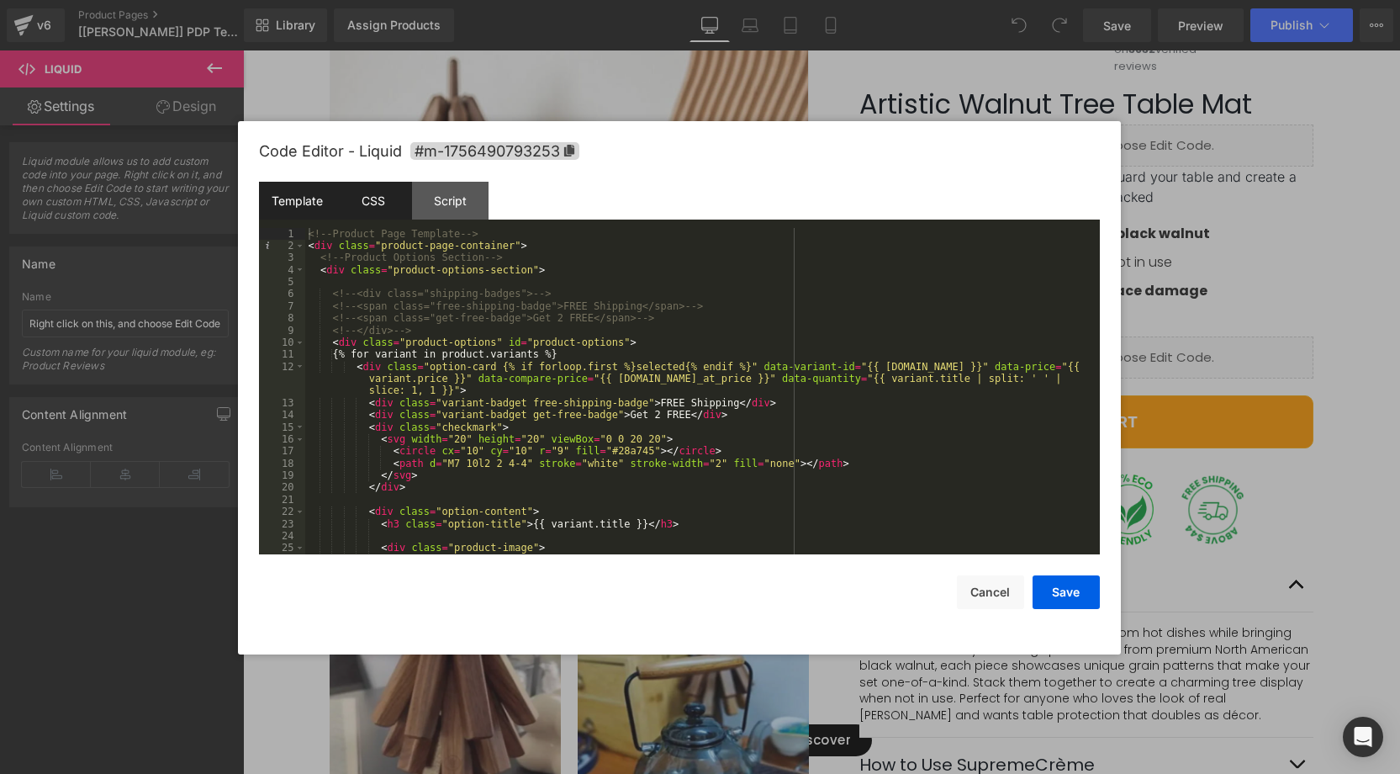
click at [375, 201] on div "CSS" at bounding box center [373, 201] width 77 height 38
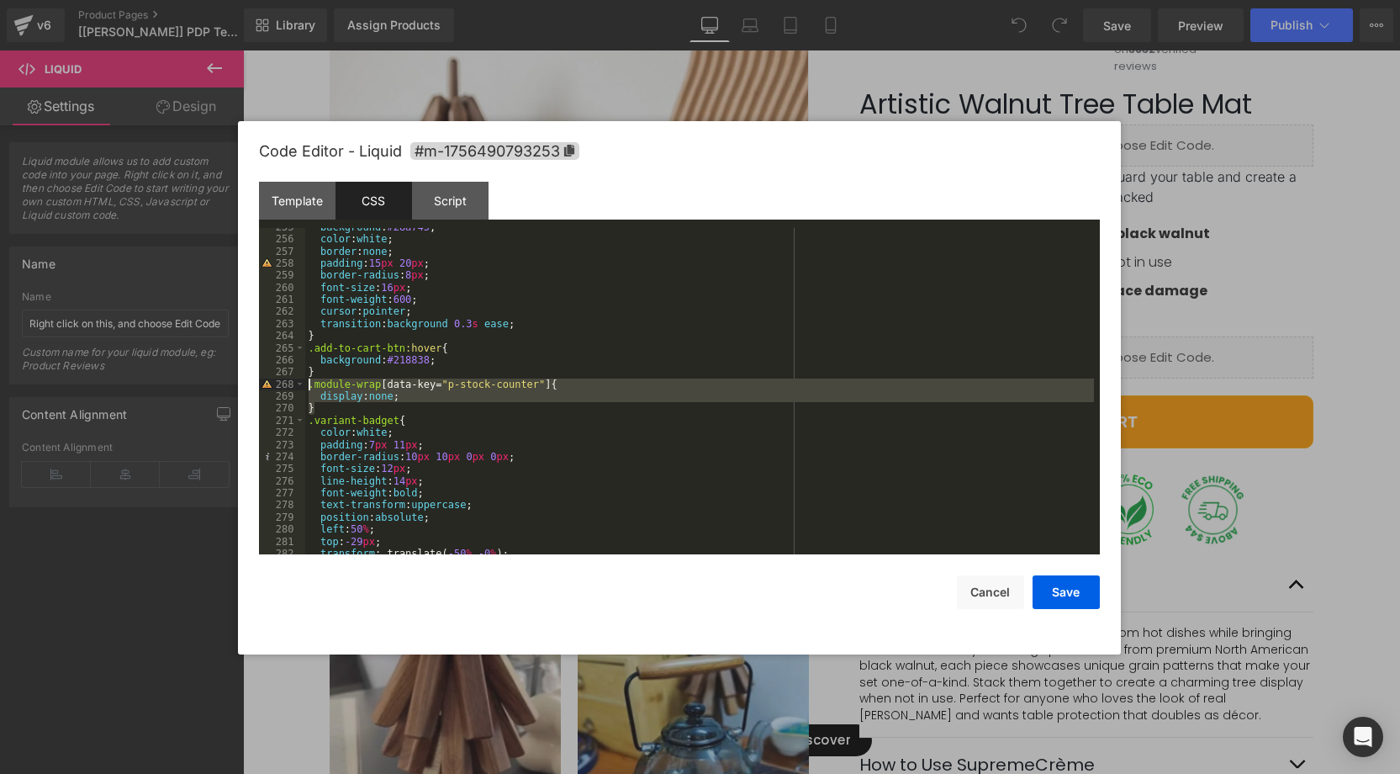
scroll to position [3074, 0]
drag, startPoint x: 327, startPoint y: 402, endPoint x: 274, endPoint y: 384, distance: 55.8
click at [274, 384] on pre "255 256 257 258 259 260 261 262 263 264 265 266 267 268 269 270 271 272 273 274…" at bounding box center [679, 391] width 841 height 326
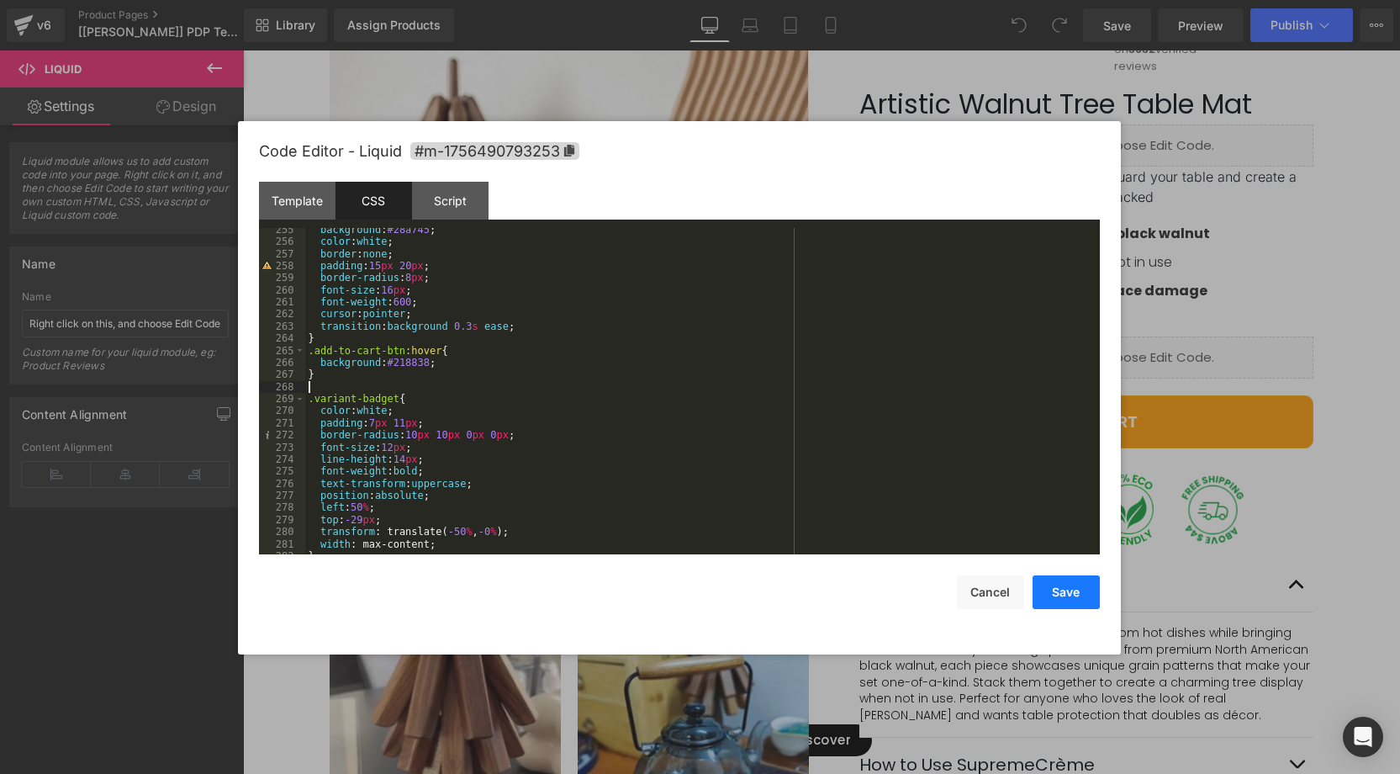
click at [1066, 586] on button "Save" at bounding box center [1065, 592] width 67 height 34
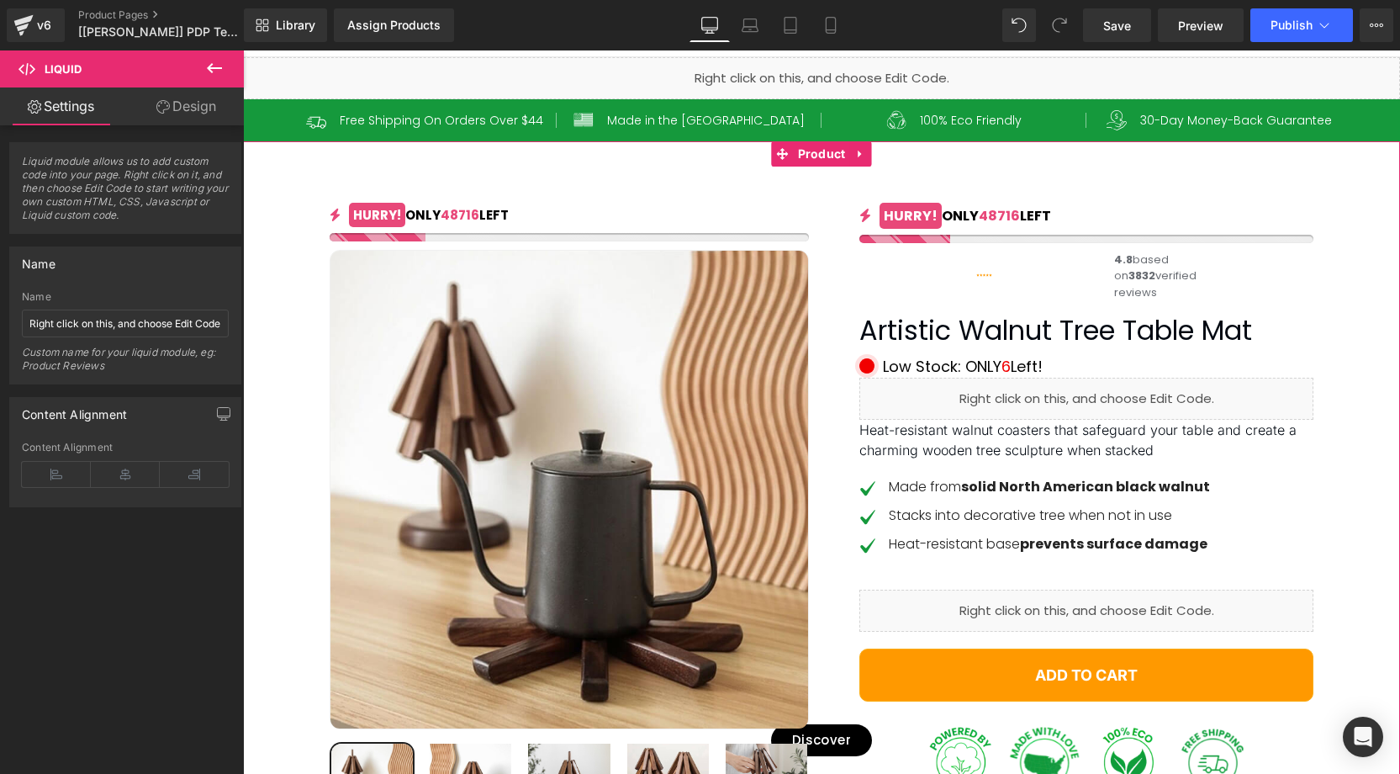
scroll to position [78, 0]
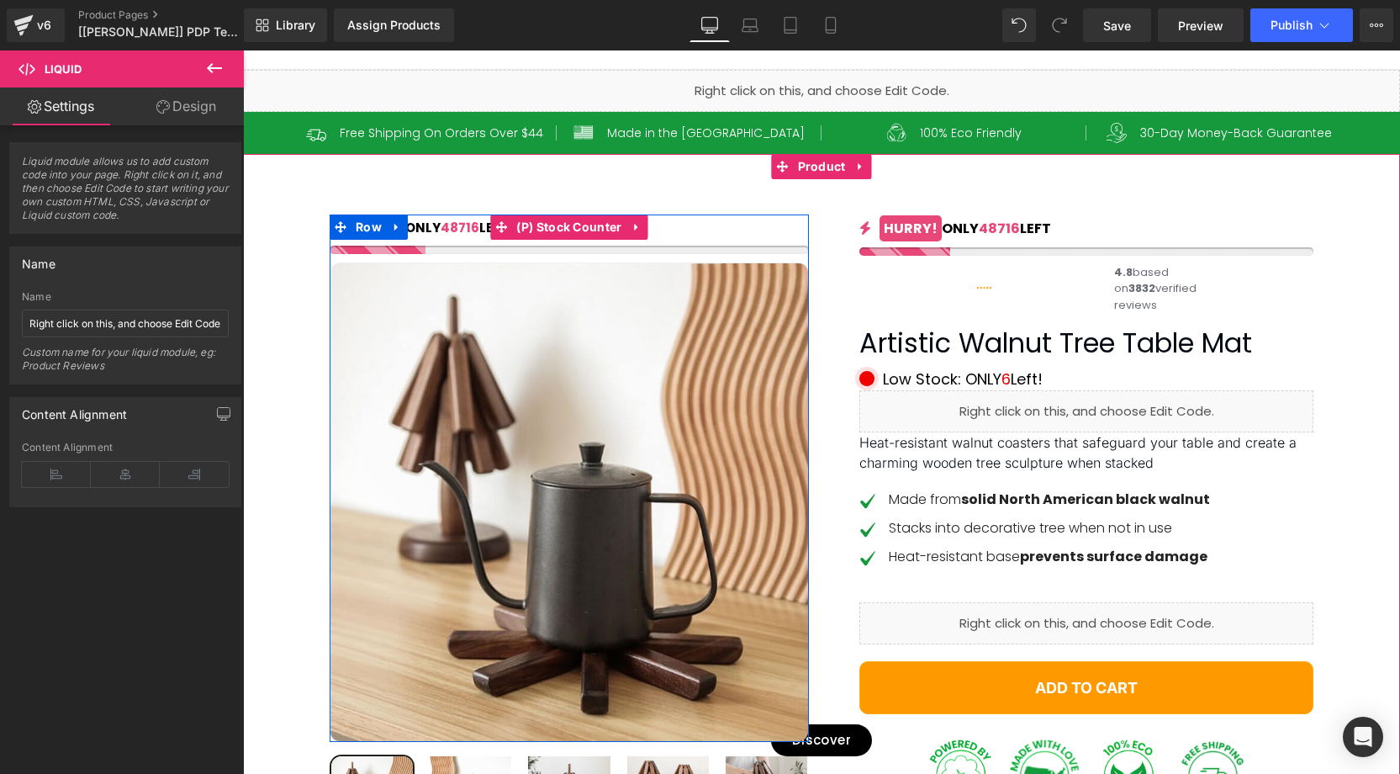
click at [731, 235] on div "HURRY! ONLY 48716 LEFT" at bounding box center [569, 228] width 479 height 19
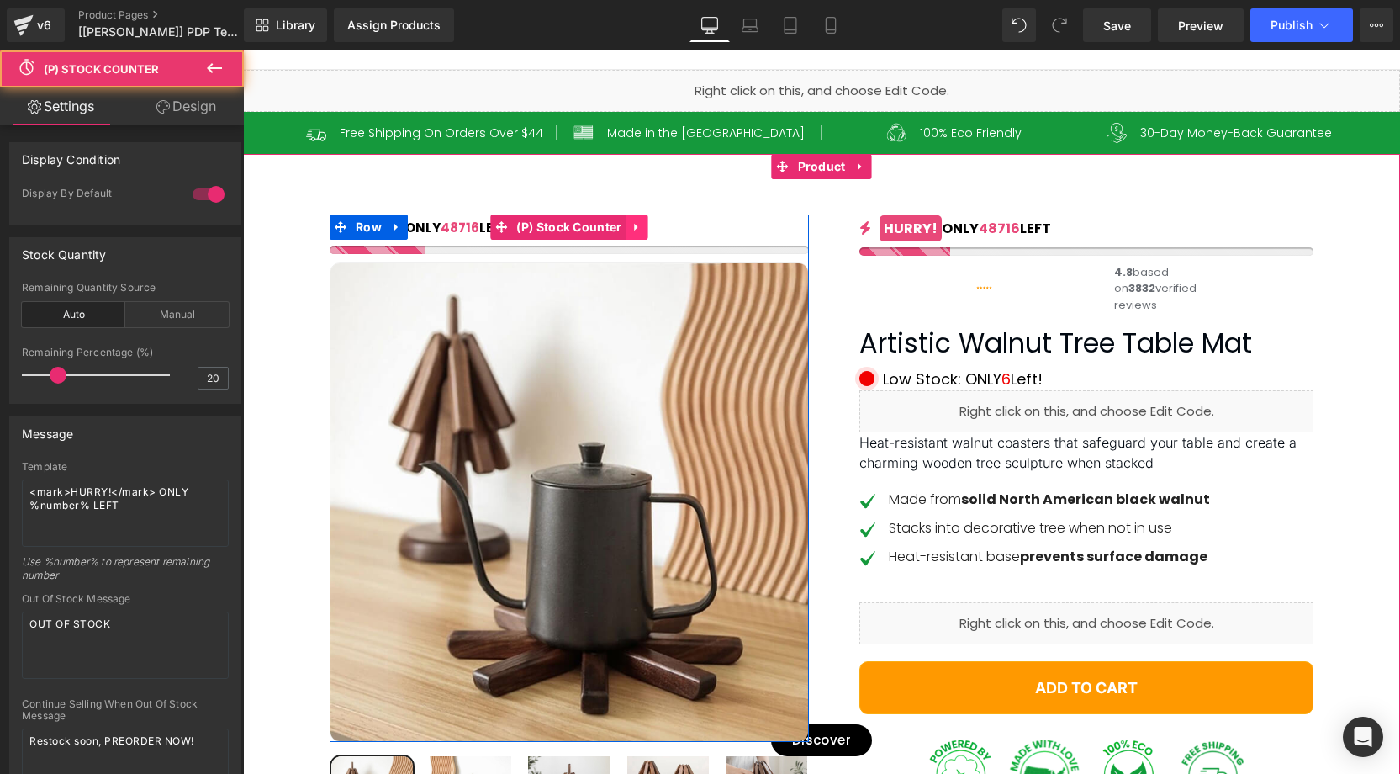
click at [647, 224] on link at bounding box center [637, 226] width 22 height 25
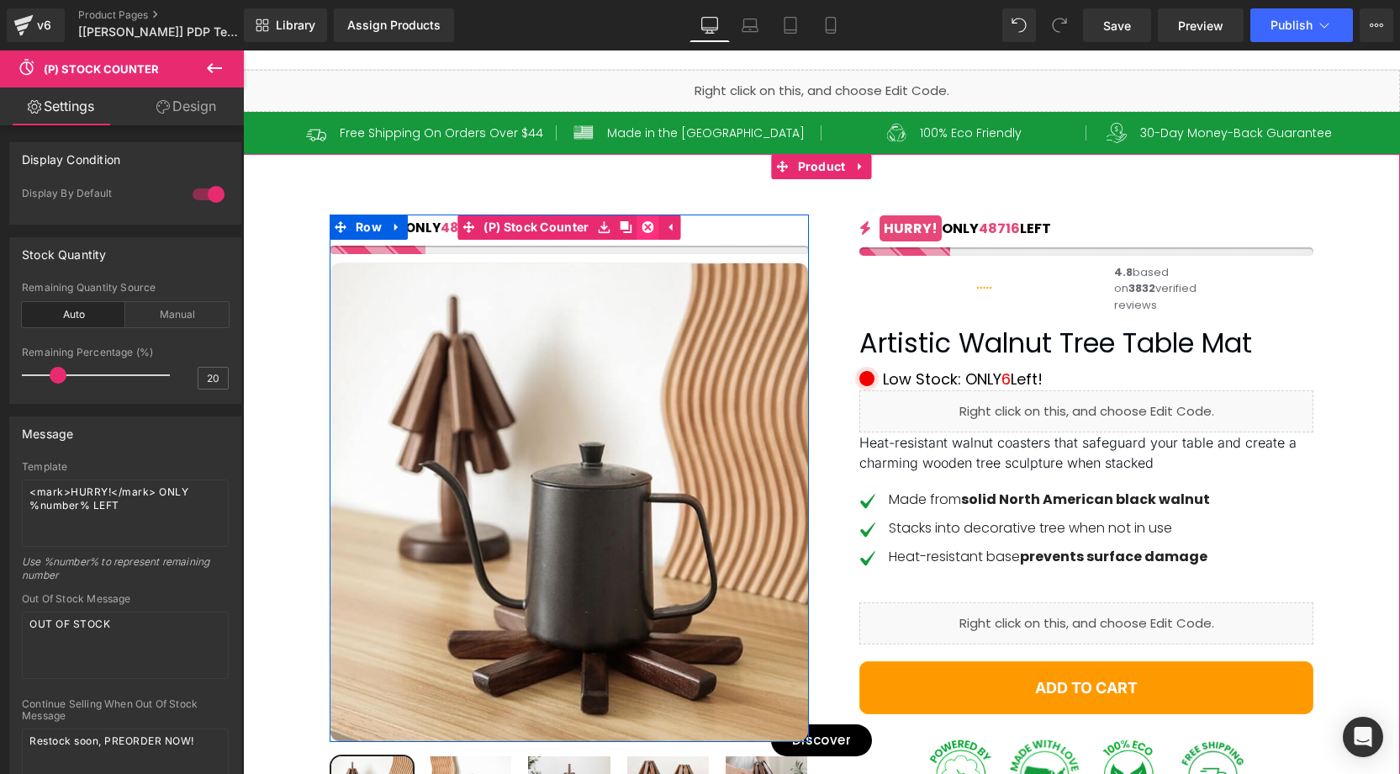
click at [649, 224] on icon at bounding box center [648, 227] width 12 height 12
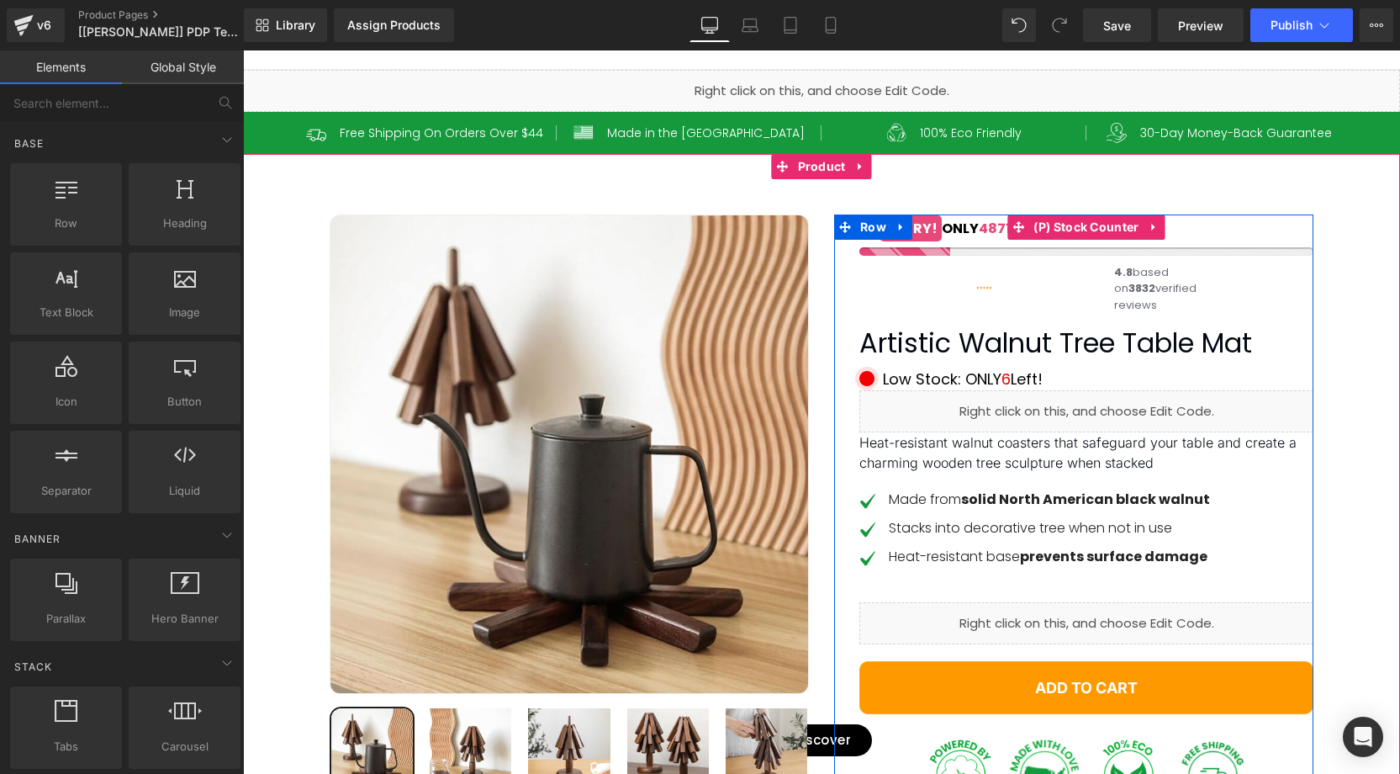
drag, startPoint x: 957, startPoint y: 231, endPoint x: 984, endPoint y: 230, distance: 26.9
click at [956, 231] on div "HURRY! ONLY 48716 LEFT" at bounding box center [1086, 229] width 454 height 20
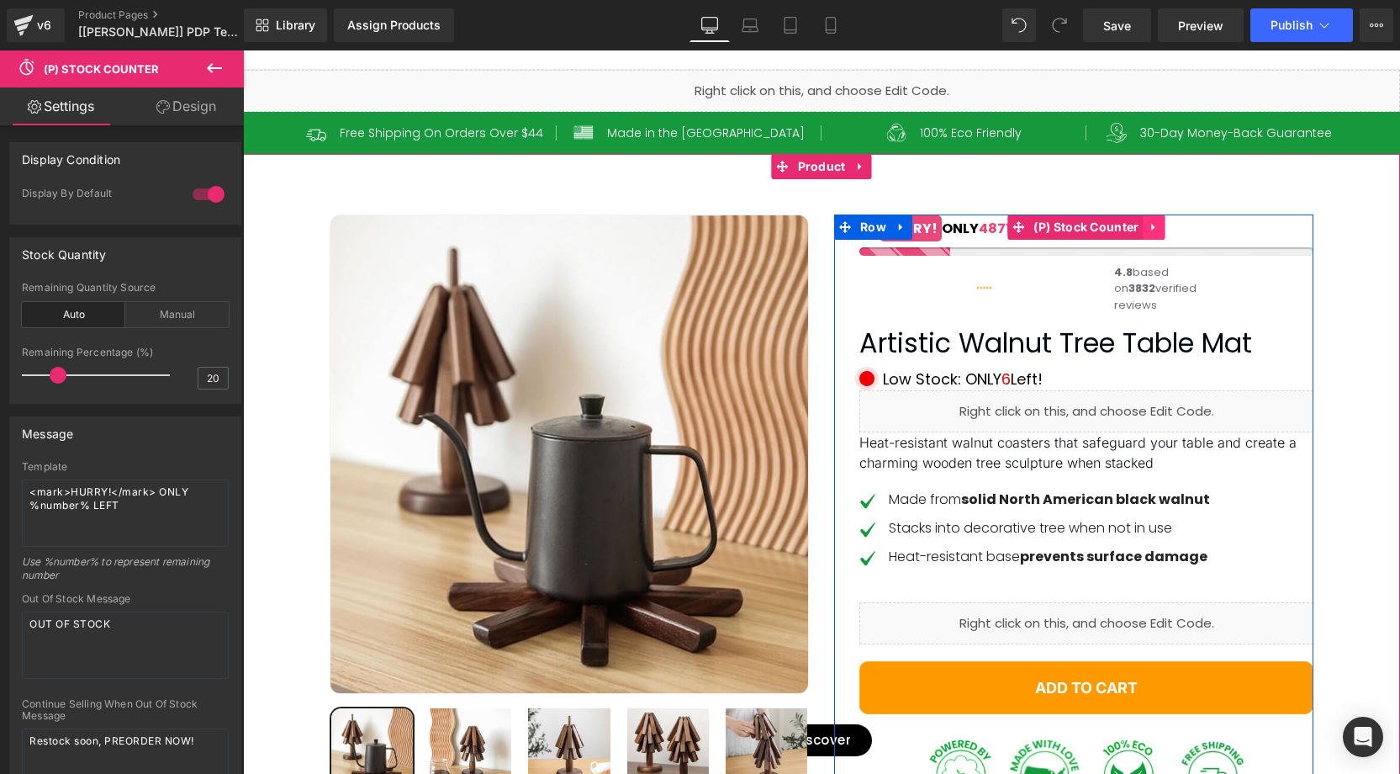
click at [1158, 225] on icon at bounding box center [1155, 226] width 12 height 13
drag, startPoint x: 1162, startPoint y: 226, endPoint x: 1153, endPoint y: 226, distance: 9.2
click at [1163, 226] on icon at bounding box center [1165, 227] width 12 height 12
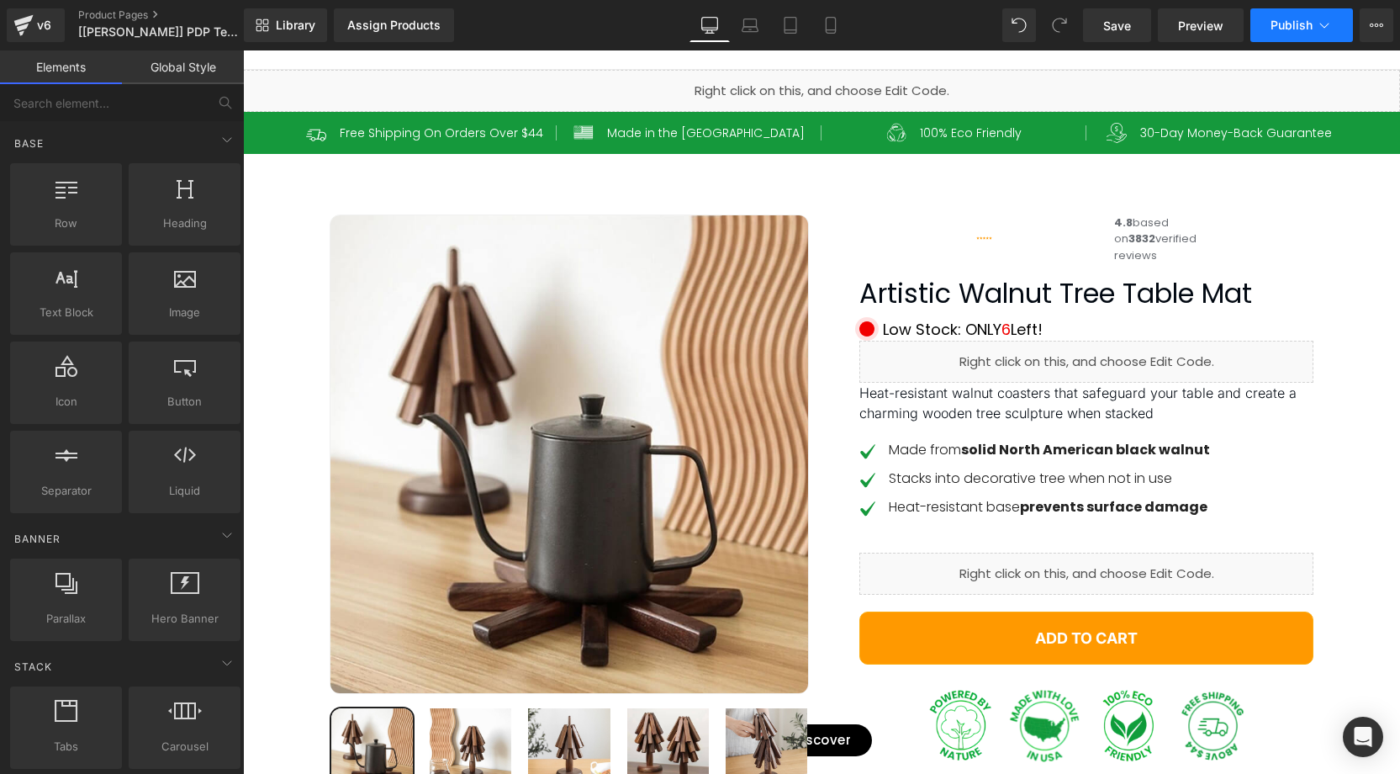
click at [1323, 29] on icon at bounding box center [1324, 25] width 17 height 17
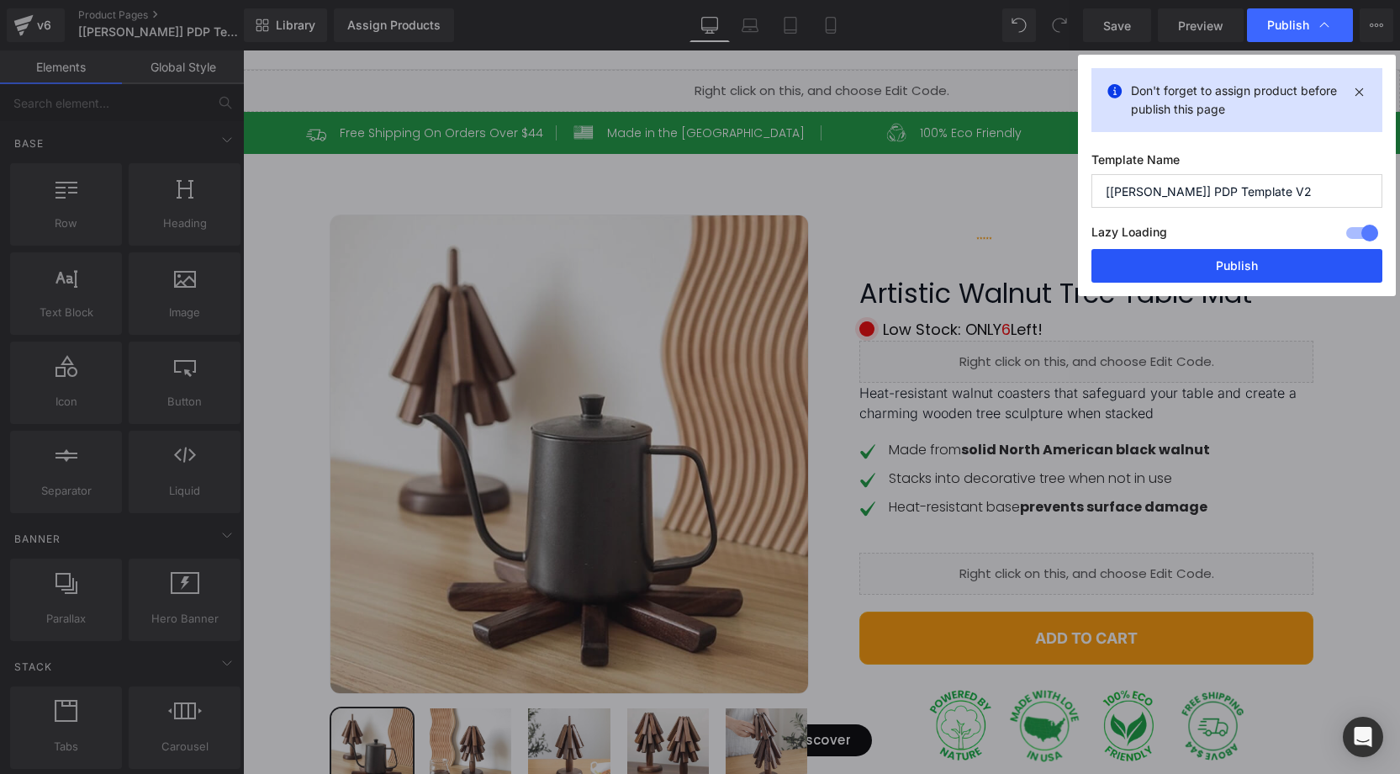
click at [1212, 256] on button "Publish" at bounding box center [1236, 266] width 291 height 34
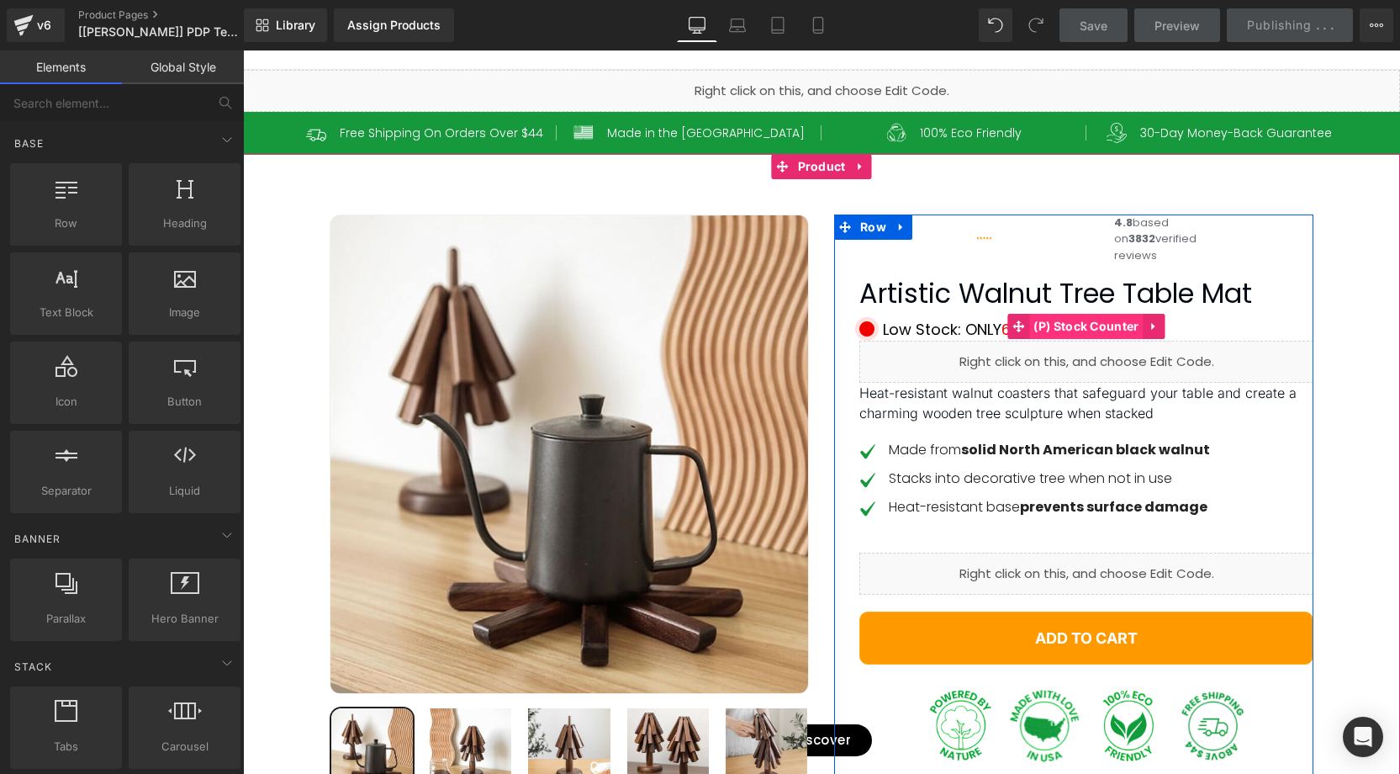
click at [1060, 339] on span "(P) Stock Counter" at bounding box center [1086, 326] width 114 height 25
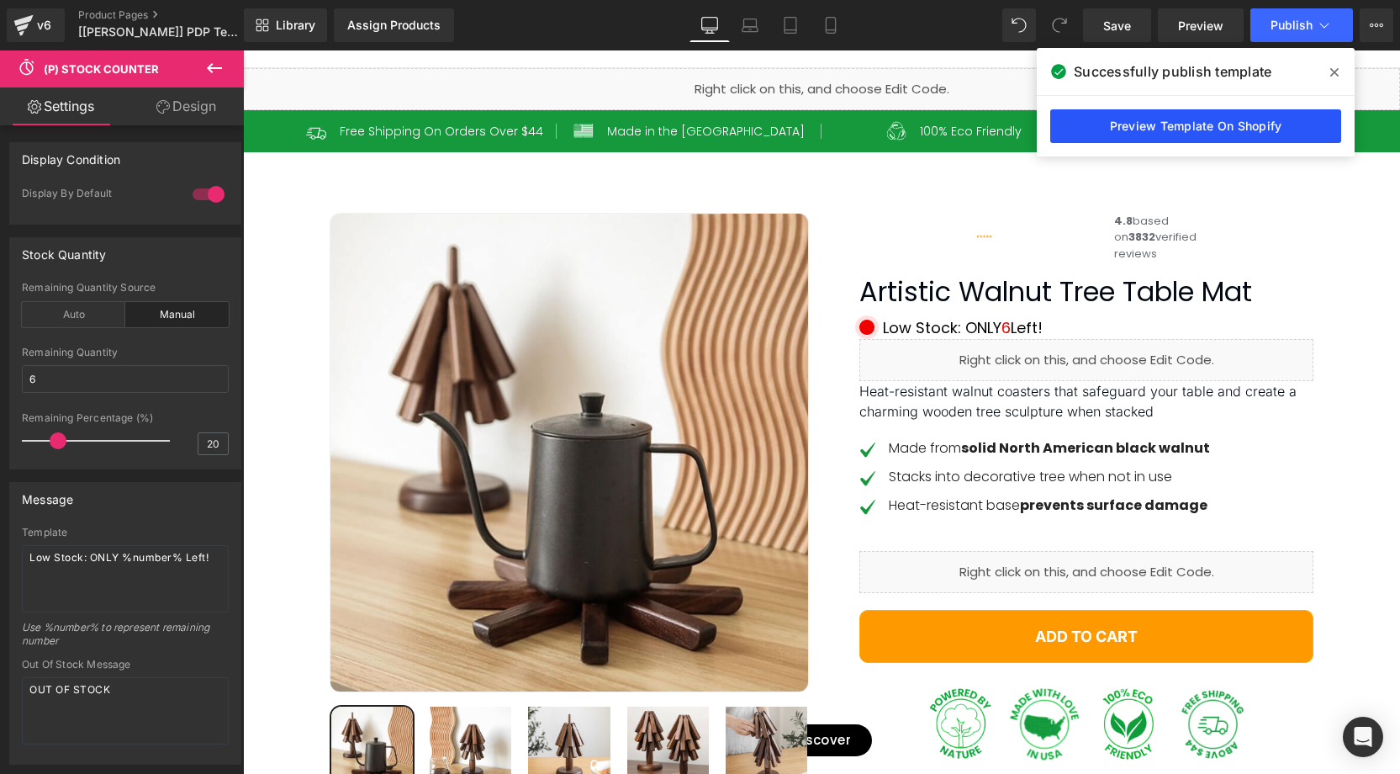
click at [1206, 122] on link "Preview Template On Shopify" at bounding box center [1195, 126] width 291 height 34
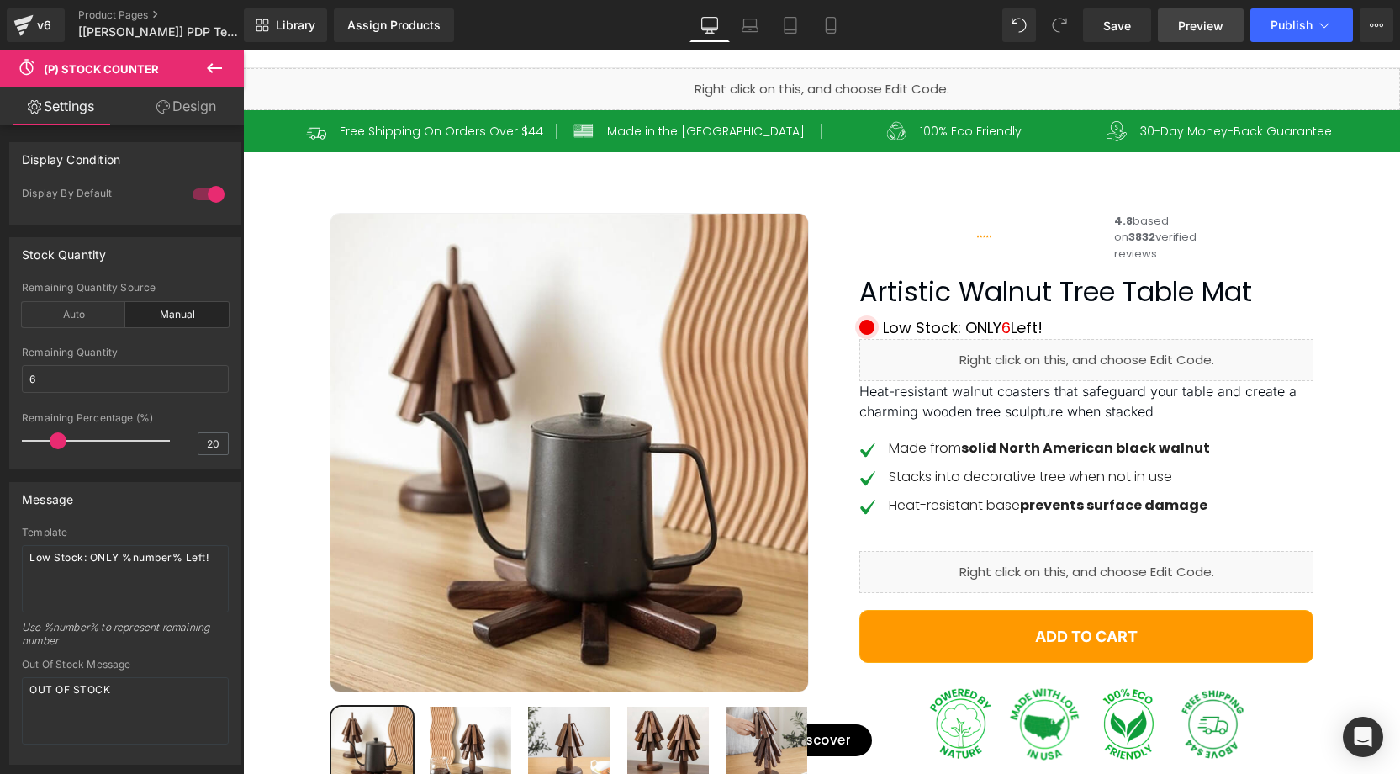
click at [1190, 26] on span "Preview" at bounding box center [1200, 26] width 45 height 18
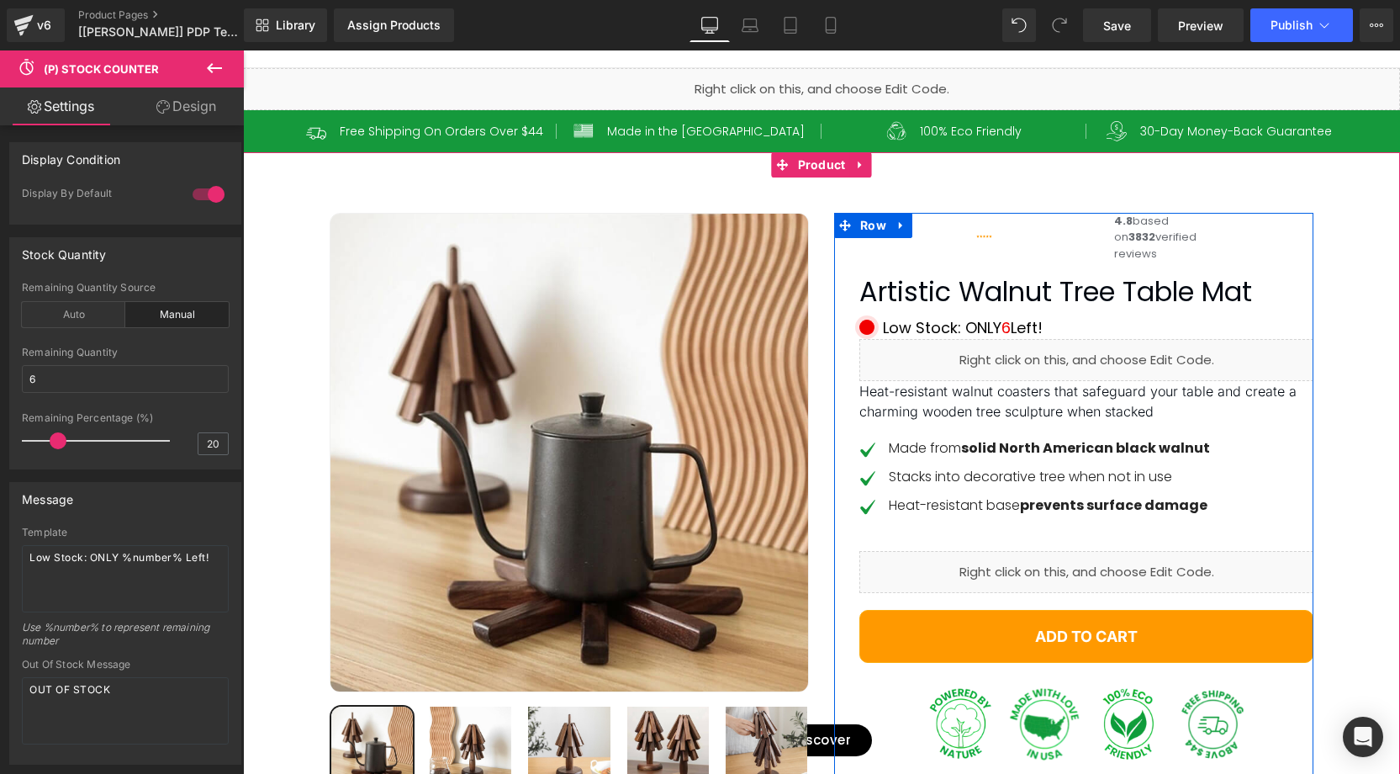
click at [1106, 381] on div "Liquid" at bounding box center [1086, 360] width 454 height 42
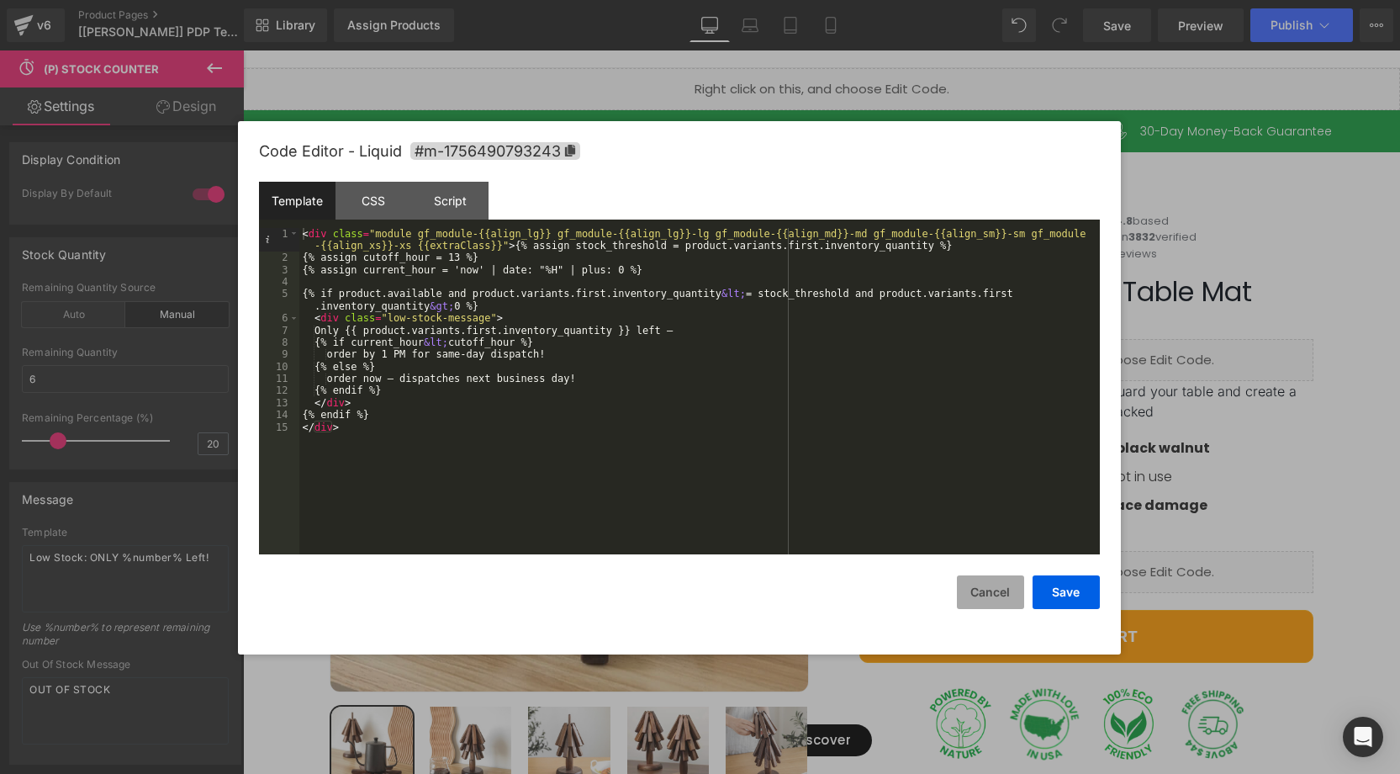
drag, startPoint x: 982, startPoint y: 594, endPoint x: 811, endPoint y: 463, distance: 214.7
click at [982, 594] on button "Cancel" at bounding box center [990, 592] width 67 height 34
